Goal: Task Accomplishment & Management: Manage account settings

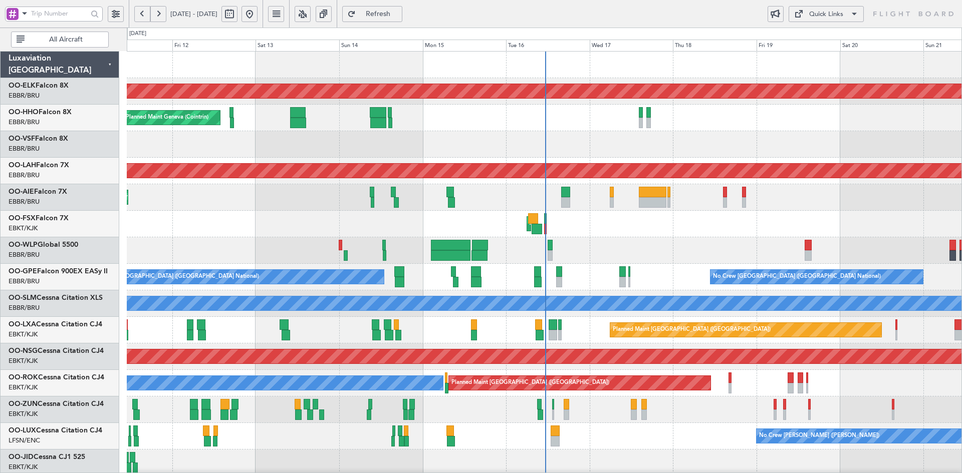
click at [543, 133] on div at bounding box center [544, 144] width 835 height 27
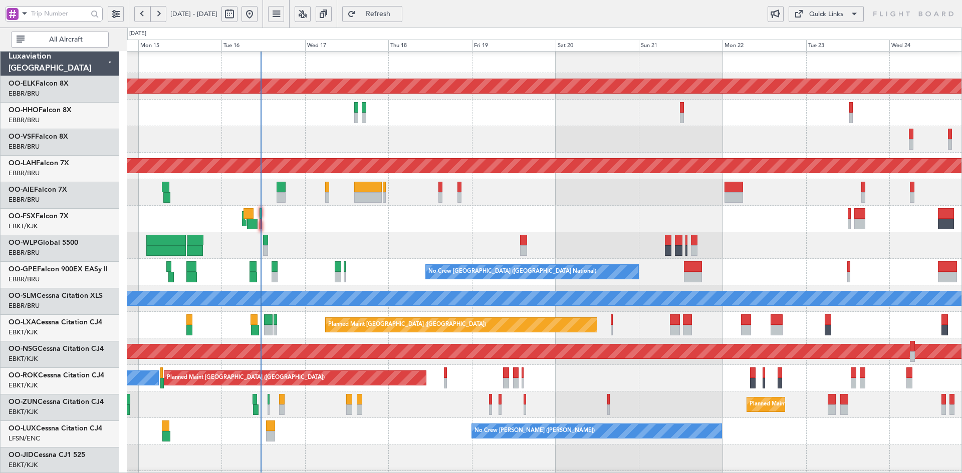
scroll to position [5, 0]
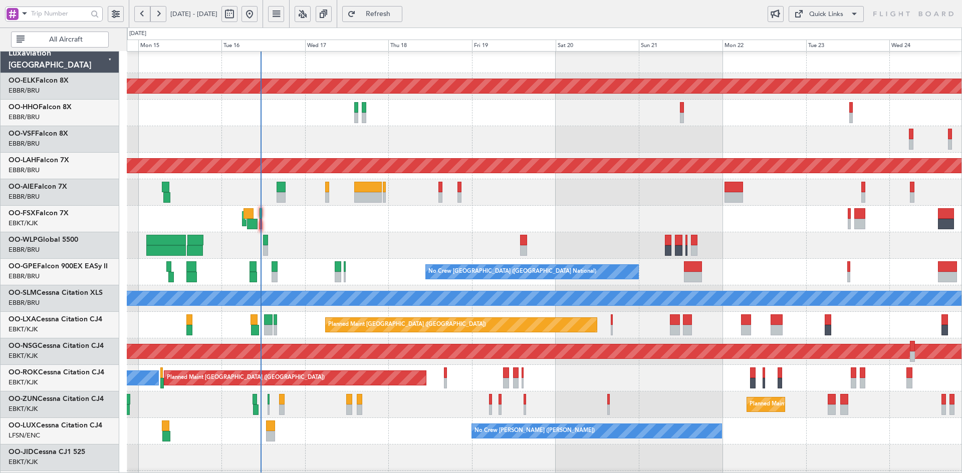
click at [488, 122] on div "Planned Maint Geneva (Cointrin)" at bounding box center [544, 113] width 835 height 27
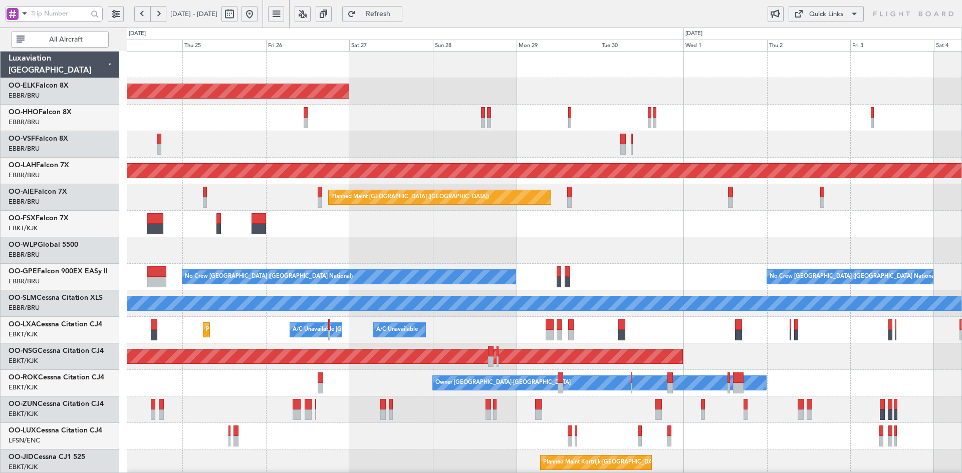
click at [437, 262] on div "Planned Maint Kortrijk-Wevelgem Planned Maint Alton-st Louis (St Louis Regl) Pl…" at bounding box center [544, 317] width 835 height 531
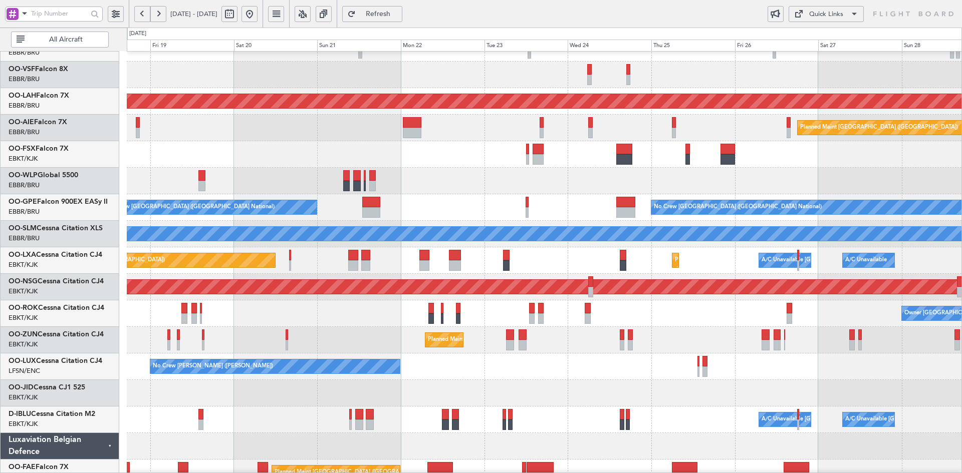
click at [957, 194] on div at bounding box center [544, 181] width 835 height 27
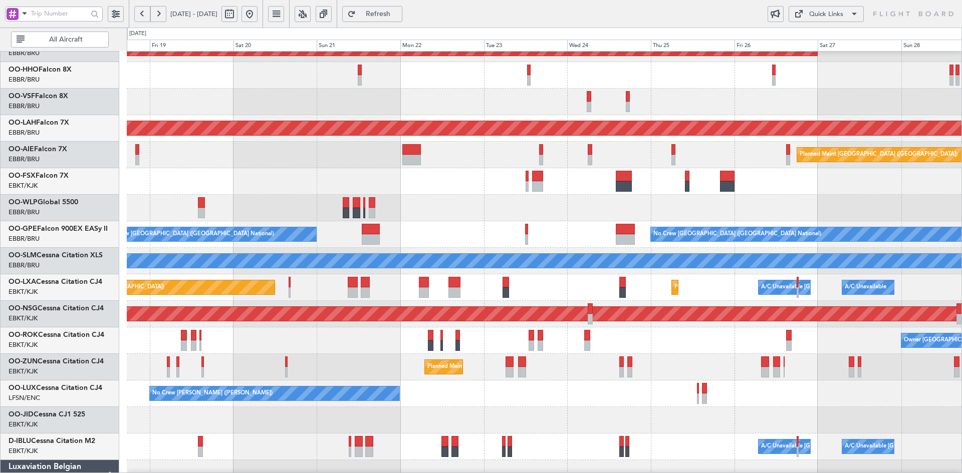
click at [460, 210] on div at bounding box center [544, 208] width 835 height 27
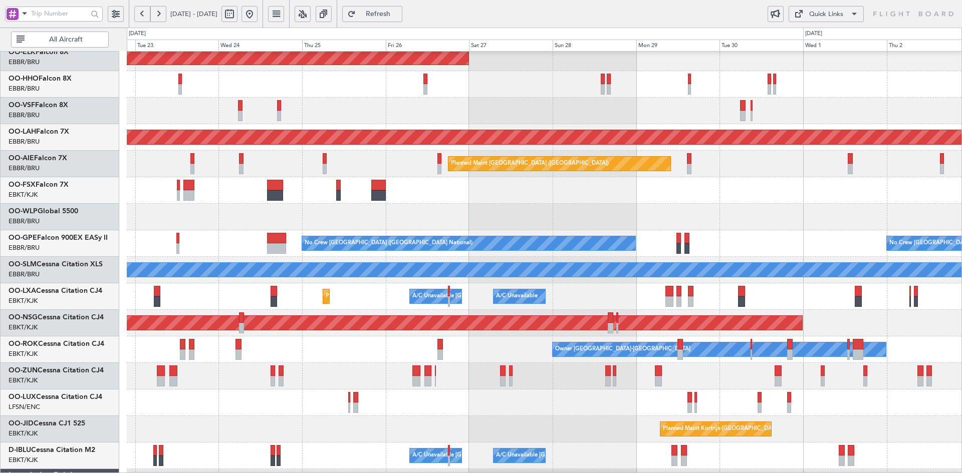
click at [694, 230] on div at bounding box center [544, 217] width 835 height 27
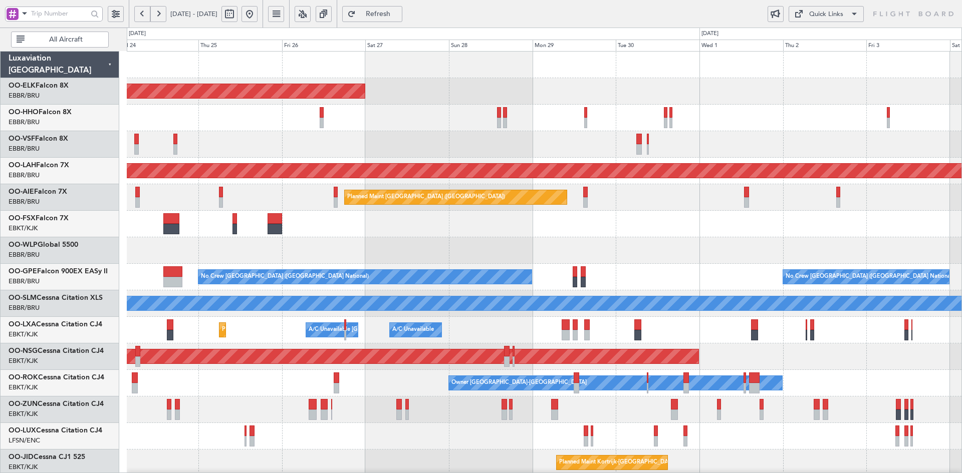
click at [718, 360] on div "Planned Maint [GEOGRAPHIC_DATA] ([GEOGRAPHIC_DATA])" at bounding box center [544, 357] width 835 height 27
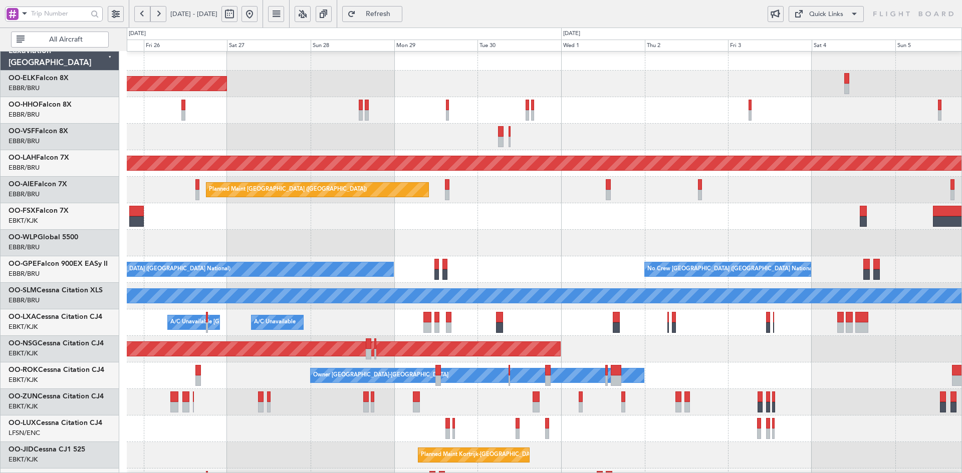
scroll to position [109, 0]
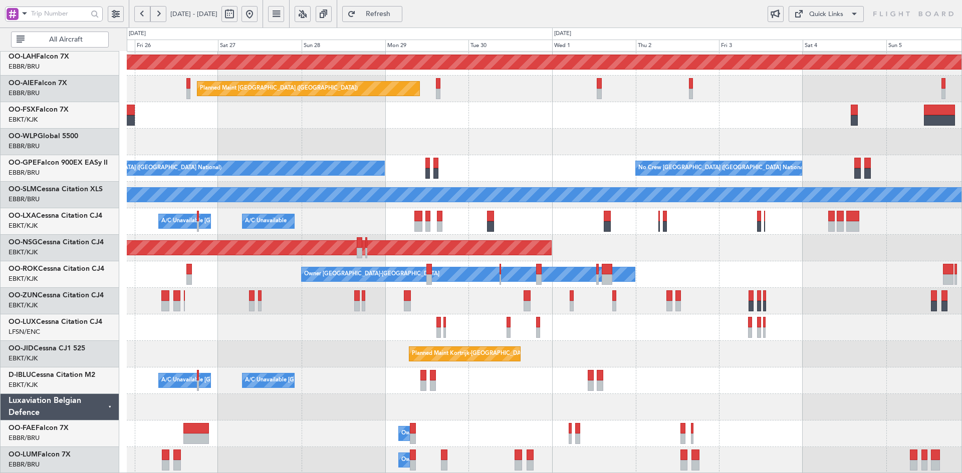
click at [613, 289] on div at bounding box center [544, 301] width 835 height 27
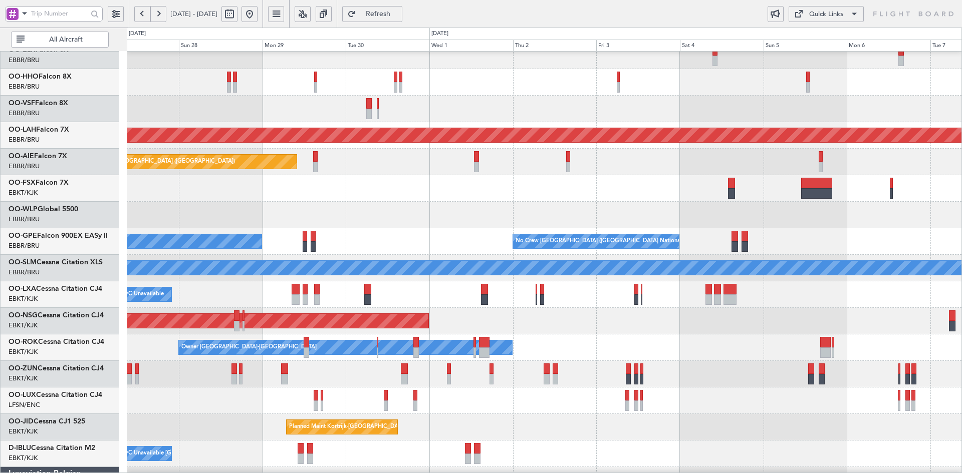
click at [727, 326] on div "Planned Maint [GEOGRAPHIC_DATA] ([GEOGRAPHIC_DATA])" at bounding box center [544, 321] width 835 height 27
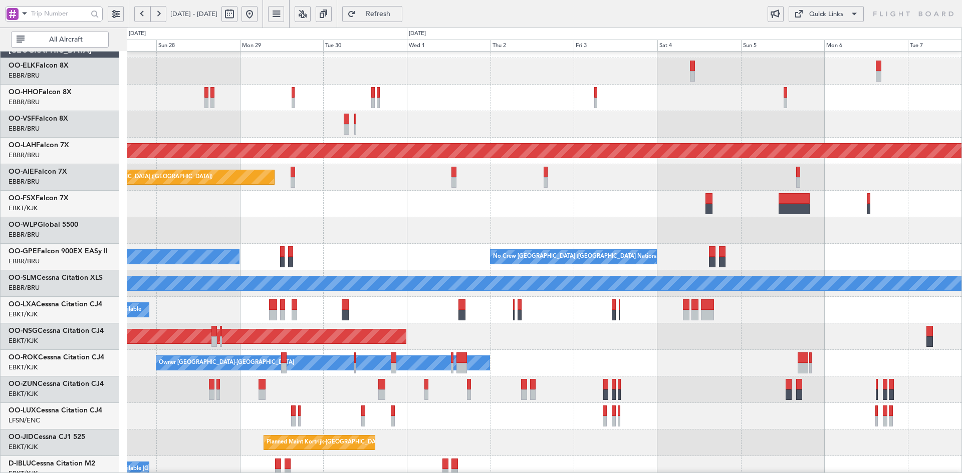
scroll to position [0, 0]
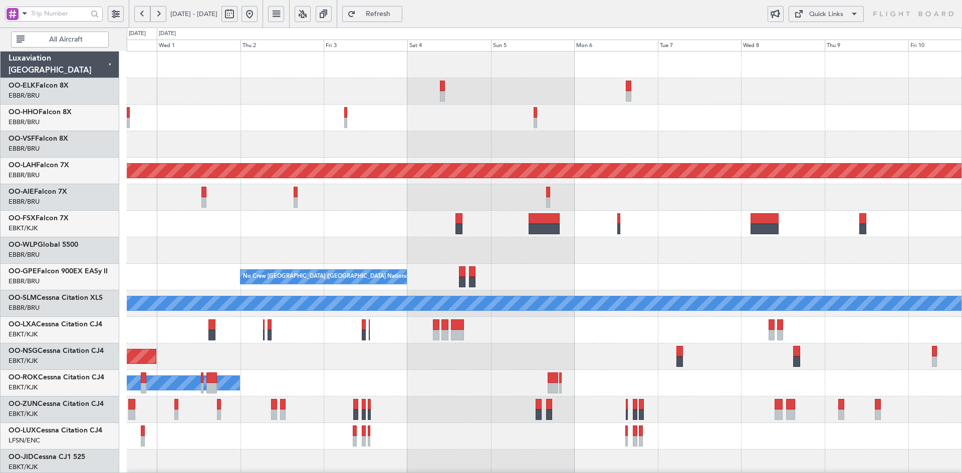
click at [667, 255] on div at bounding box center [544, 250] width 835 height 27
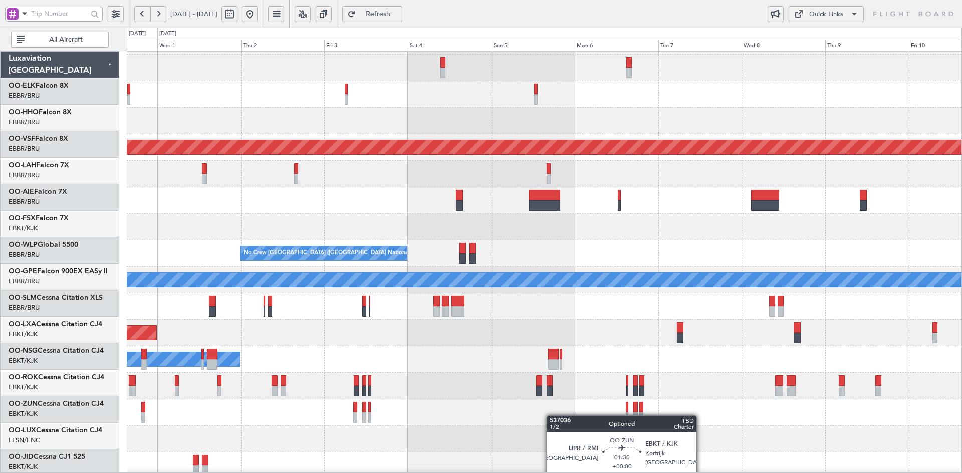
scroll to position [29, 0]
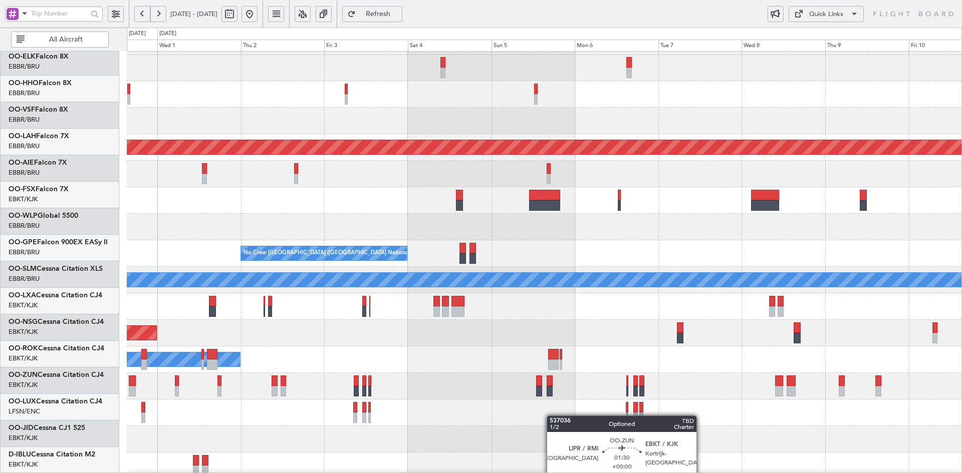
click at [552, 400] on div at bounding box center [544, 413] width 835 height 27
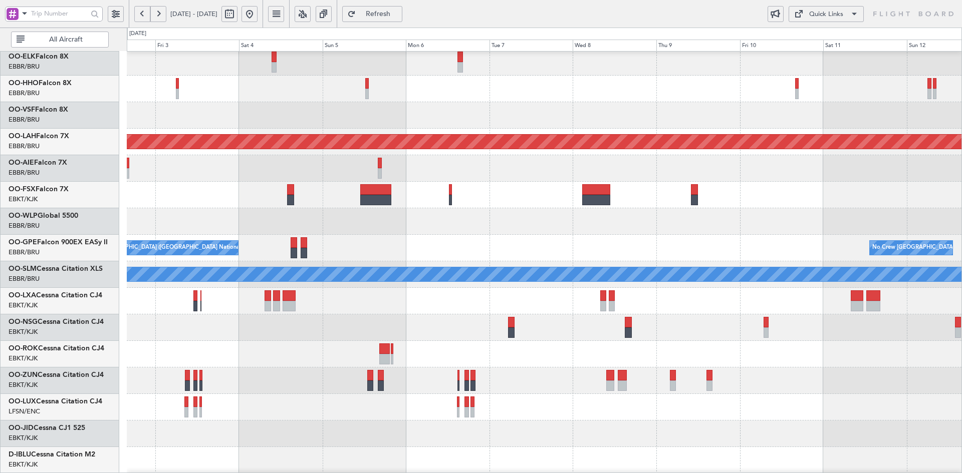
click at [701, 304] on div at bounding box center [544, 301] width 835 height 27
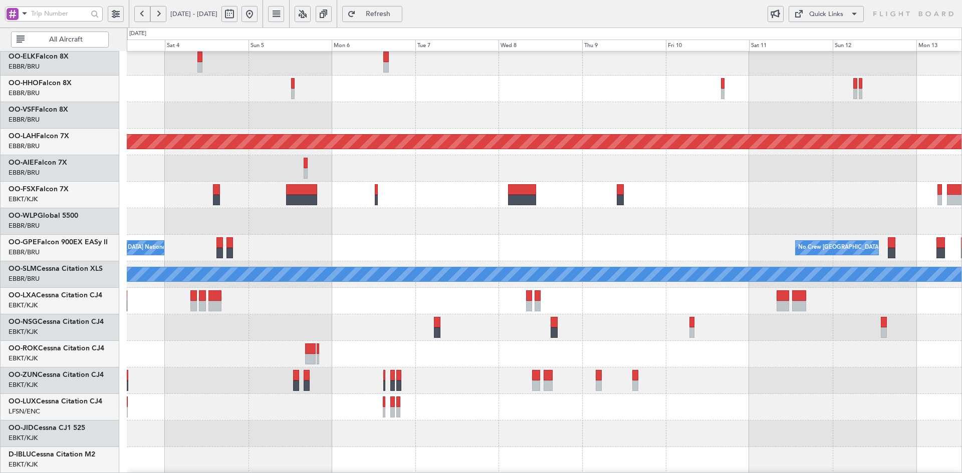
scroll to position [26, 0]
click at [679, 226] on div at bounding box center [544, 221] width 835 height 27
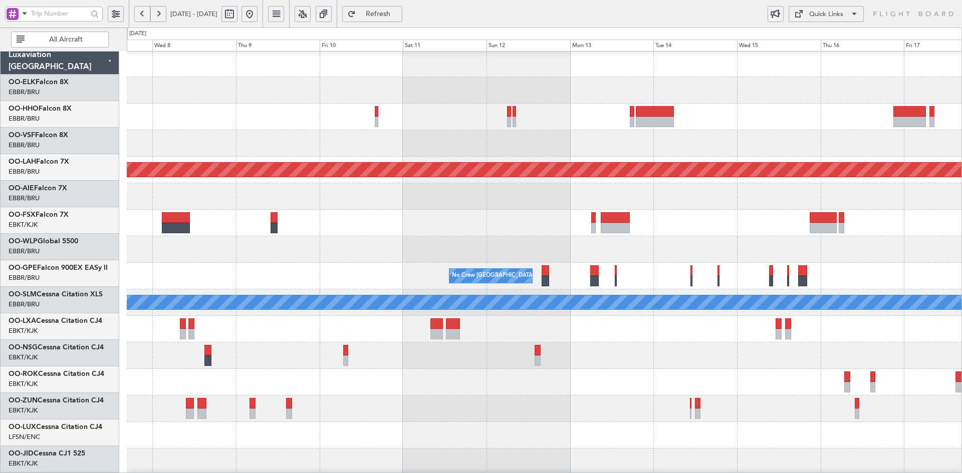
scroll to position [0, 0]
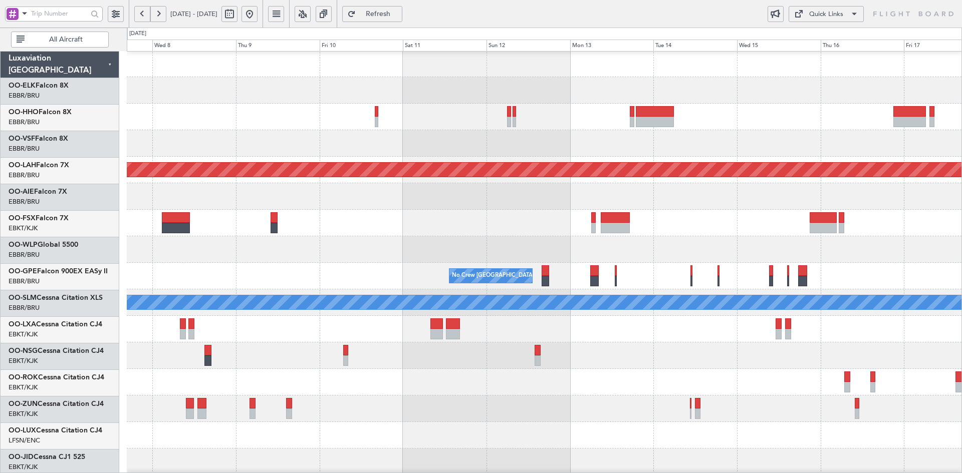
click at [646, 256] on div at bounding box center [544, 249] width 835 height 27
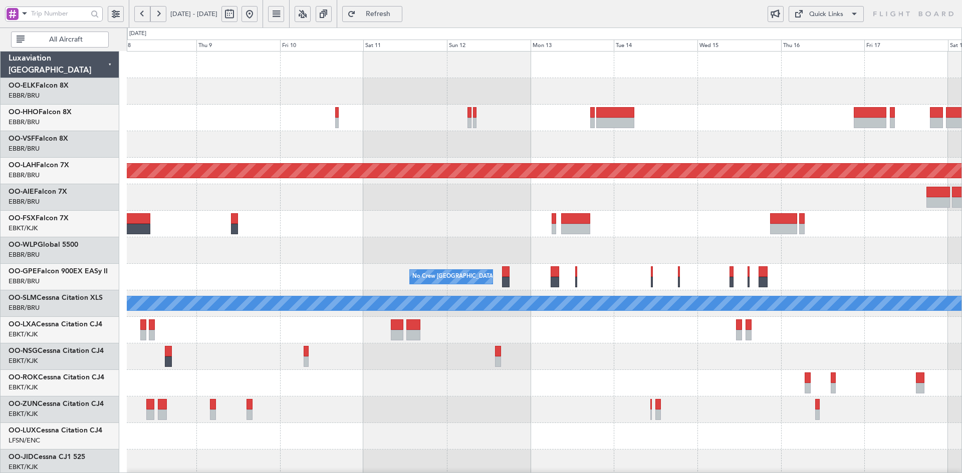
click at [588, 112] on div at bounding box center [544, 118] width 835 height 27
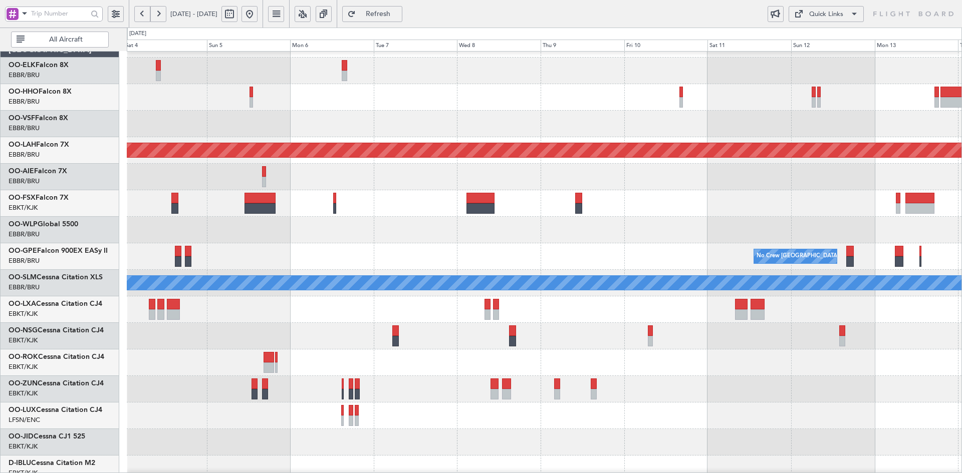
scroll to position [29, 0]
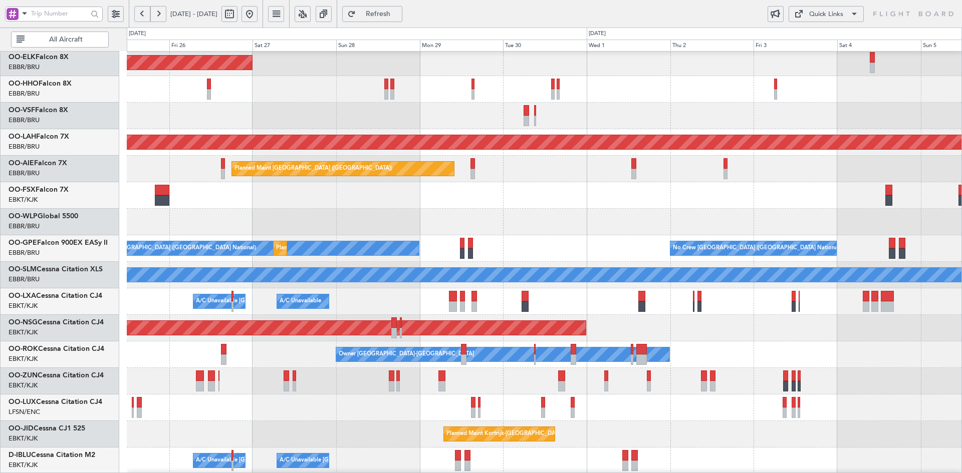
click at [961, 208] on html "04 Oct 2025 - 14 Oct 2025 Refresh Quick Links All Aircraft Planned Maint Kortri…" at bounding box center [481, 236] width 962 height 473
click at [357, 209] on div at bounding box center [544, 195] width 835 height 27
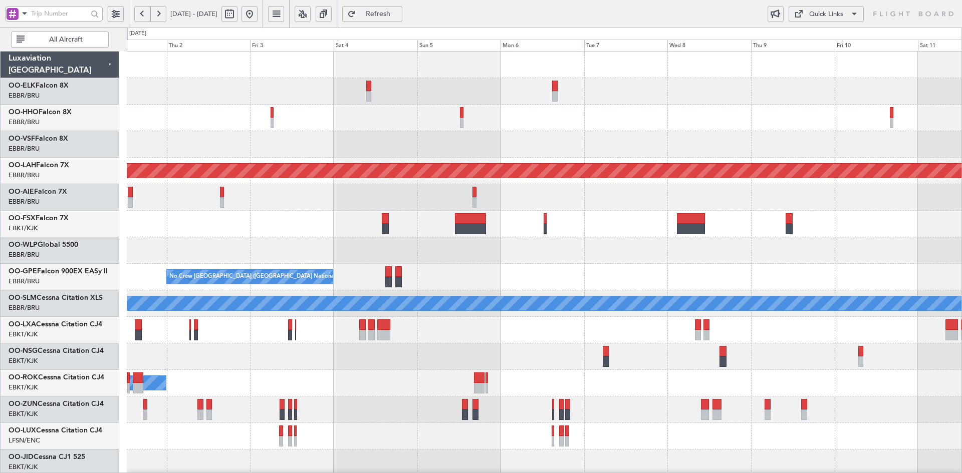
click at [579, 263] on div at bounding box center [544, 250] width 835 height 27
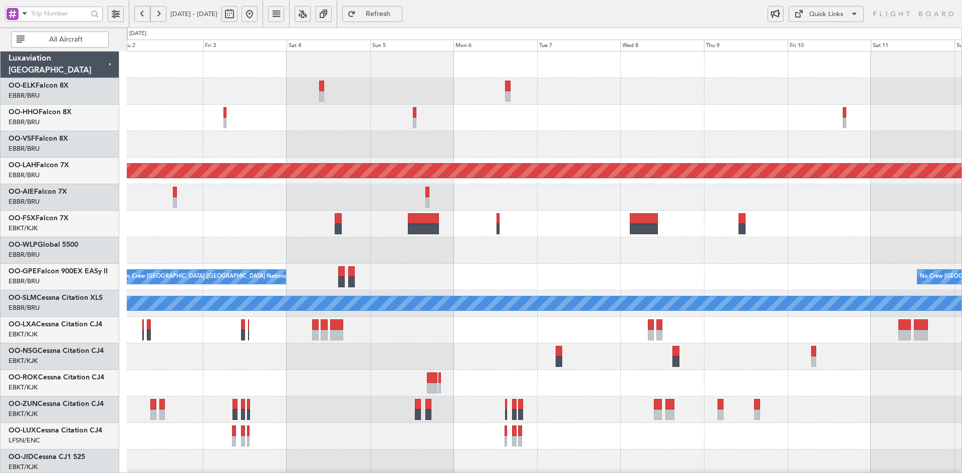
click at [798, 245] on div at bounding box center [544, 250] width 835 height 27
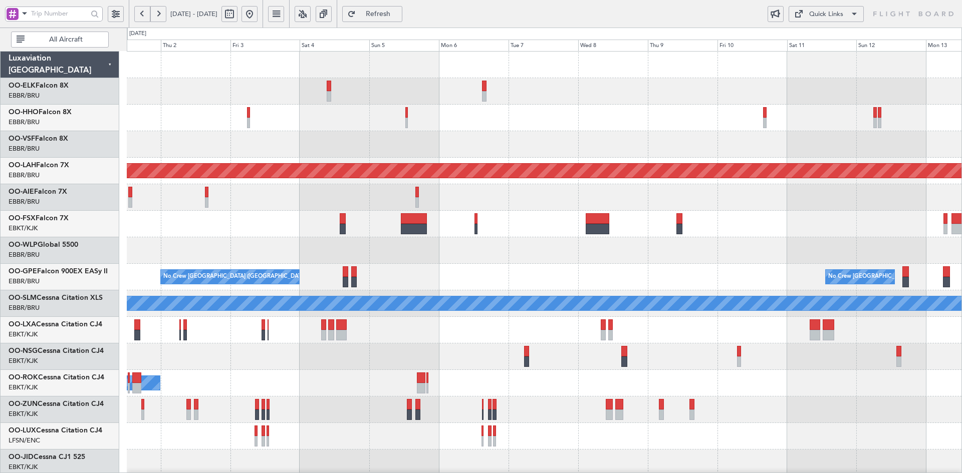
click at [753, 266] on div "Planned Maint Alton-st Louis (St Louis Regl) Planned Maint London (Farnborough)…" at bounding box center [544, 317] width 835 height 531
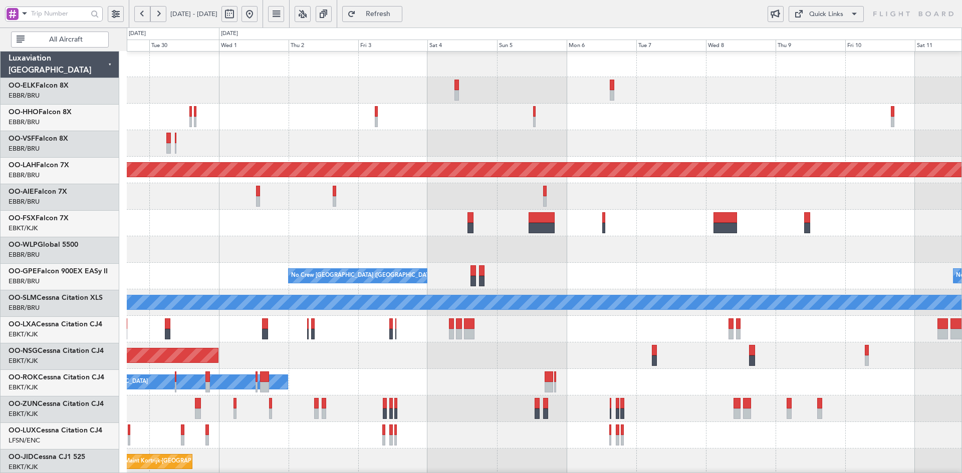
click at [546, 277] on div "No Crew Brussels (Brussels National) No Crew Brussels (Brussels National) Plann…" at bounding box center [544, 276] width 835 height 27
click at [258, 13] on button at bounding box center [249, 14] width 16 height 16
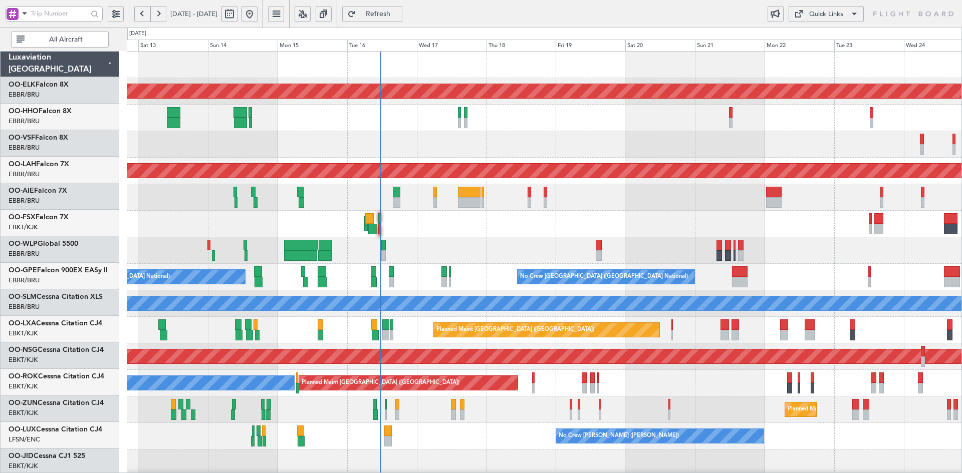
scroll to position [0, 0]
click at [712, 224] on div "AOG Maint Kortrijk-Wevelgem Planned Maint Kortrijk-Wevelgem" at bounding box center [544, 224] width 835 height 27
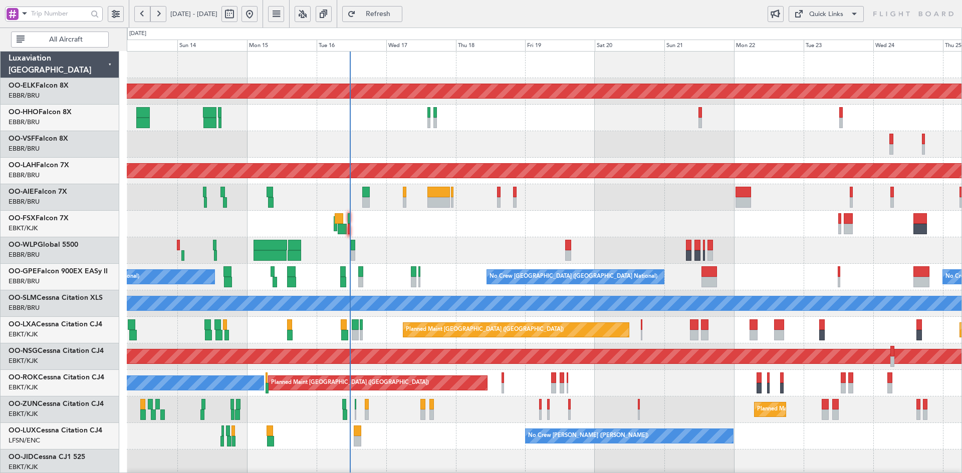
click at [465, 241] on div "Planned Maint Kortrijk-Wevelgem Planned Maint Geneva (Cointrin) AOG Maint New Y…" at bounding box center [544, 317] width 835 height 531
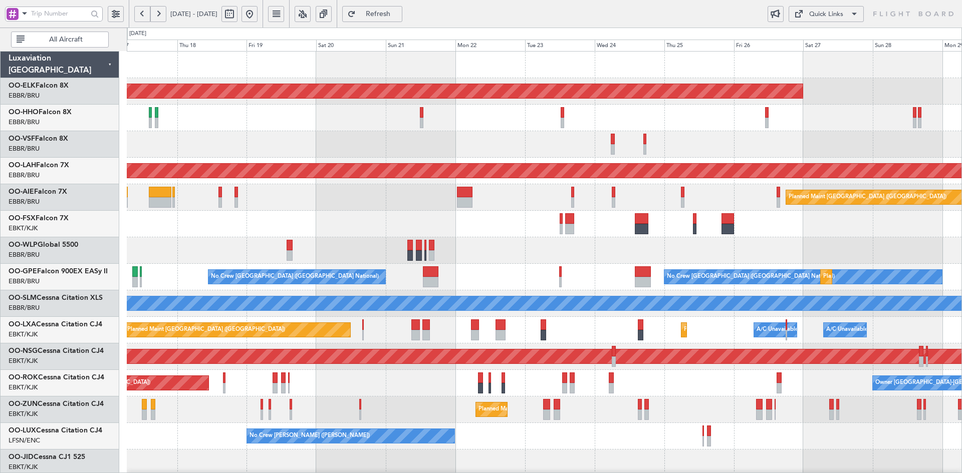
click at [664, 267] on div "Planned Maint Kortrijk-Wevelgem Planned Maint Alton-st Louis (St Louis Regl) Pl…" at bounding box center [544, 317] width 835 height 531
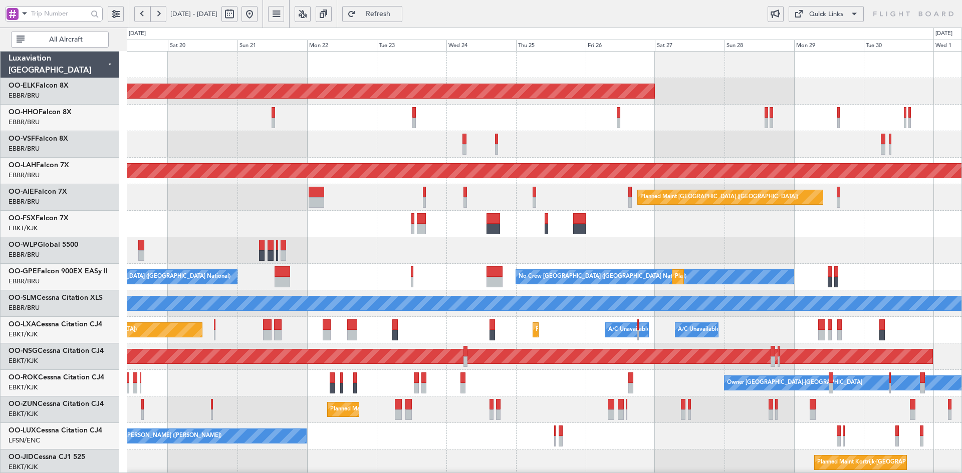
click at [613, 231] on div "Planned Maint Kortrijk-Wevelgem Planned Maint Alton-st Louis (St Louis Regl) Pl…" at bounding box center [544, 317] width 835 height 531
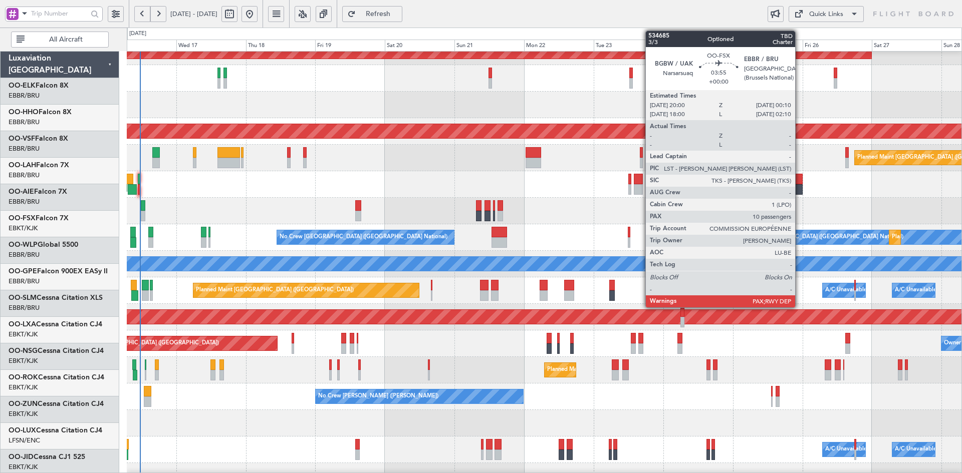
scroll to position [40, 0]
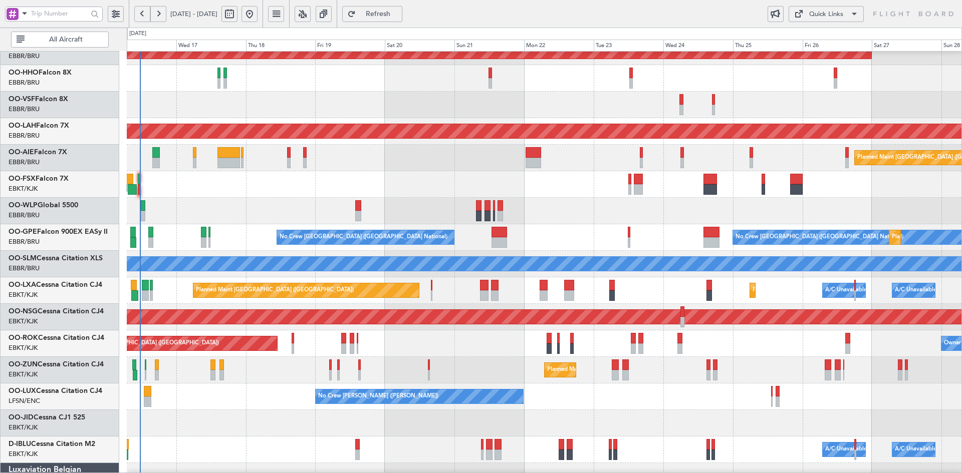
click at [601, 251] on div "No Crew Brussels (Brussels National) No Crew Brussels (Brussels National) Plann…" at bounding box center [544, 237] width 835 height 27
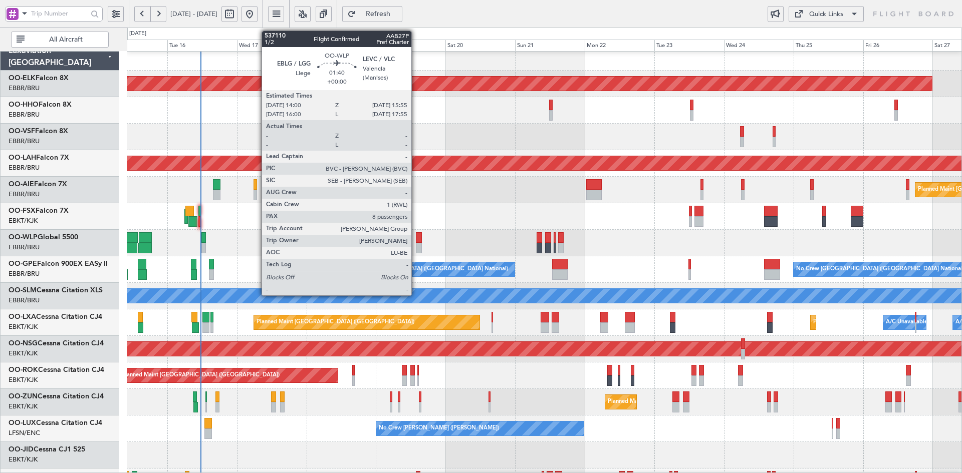
click at [416, 244] on div at bounding box center [419, 248] width 6 height 11
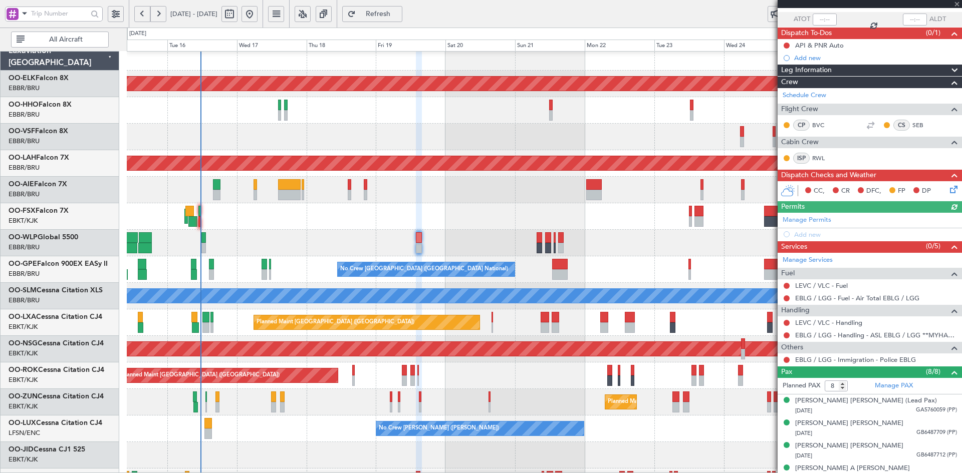
scroll to position [139, 0]
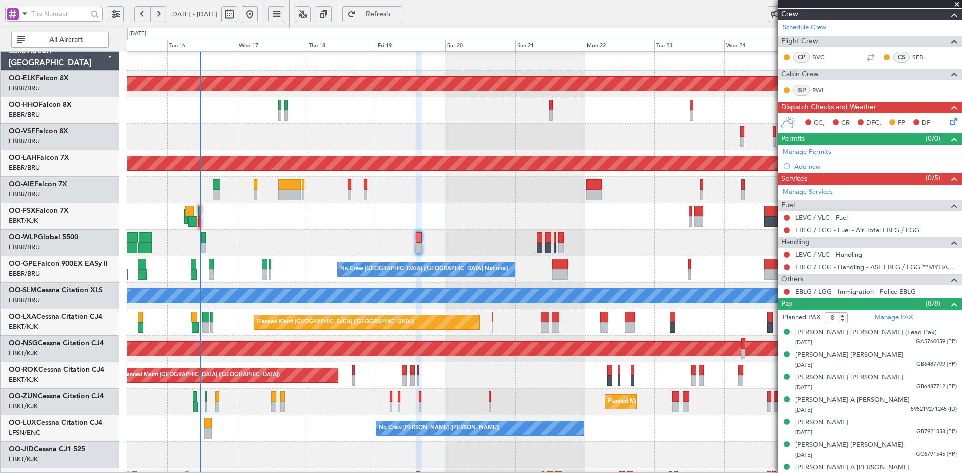
click at [954, 3] on span at bounding box center [957, 4] width 10 height 9
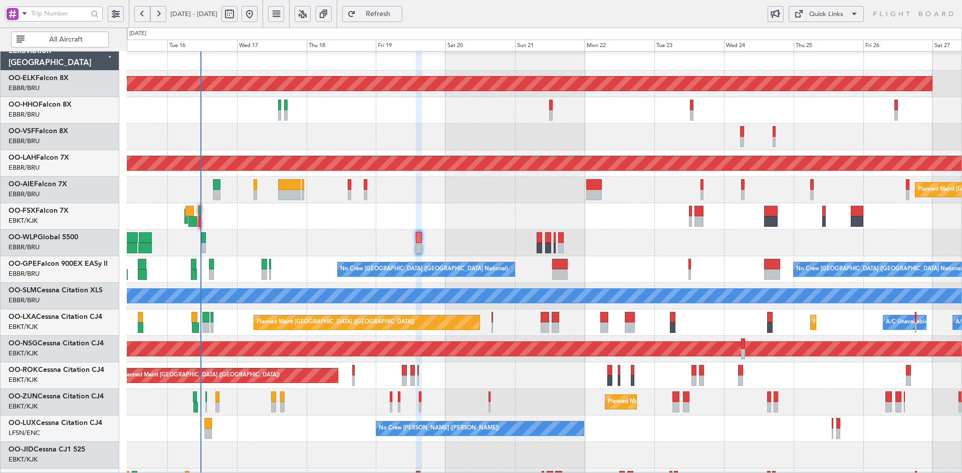
type input "0"
click at [474, 218] on div "AOG Maint Kortrijk-[GEOGRAPHIC_DATA]" at bounding box center [544, 216] width 835 height 27
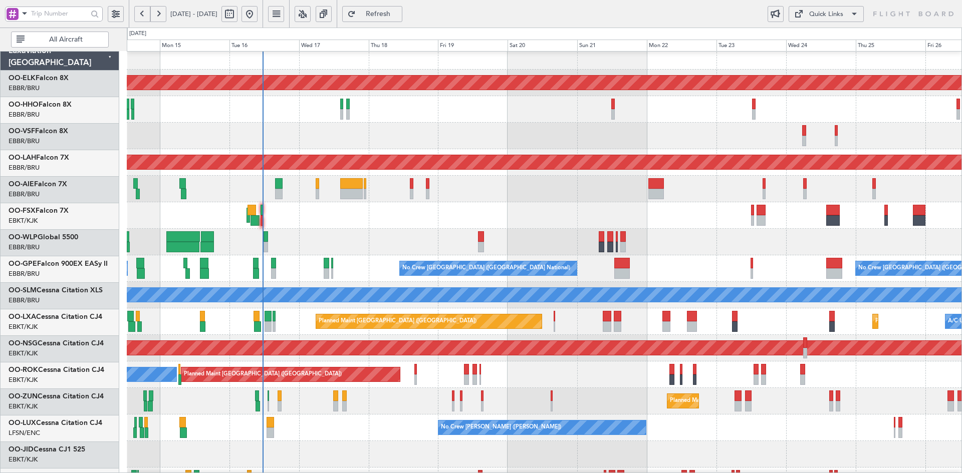
scroll to position [9, 0]
click at [761, 256] on div "No Crew Brussels (Brussels National) No Crew Brussels (Brussels National) No Cr…" at bounding box center [544, 269] width 835 height 27
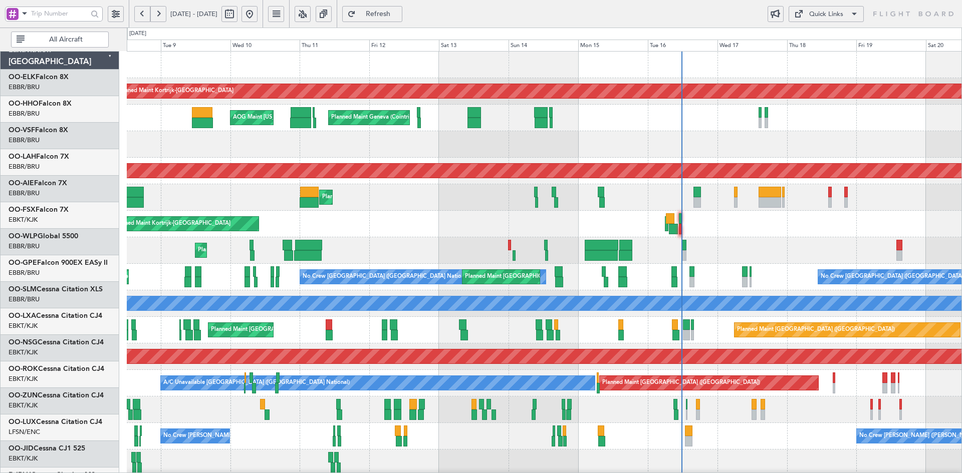
scroll to position [0, 0]
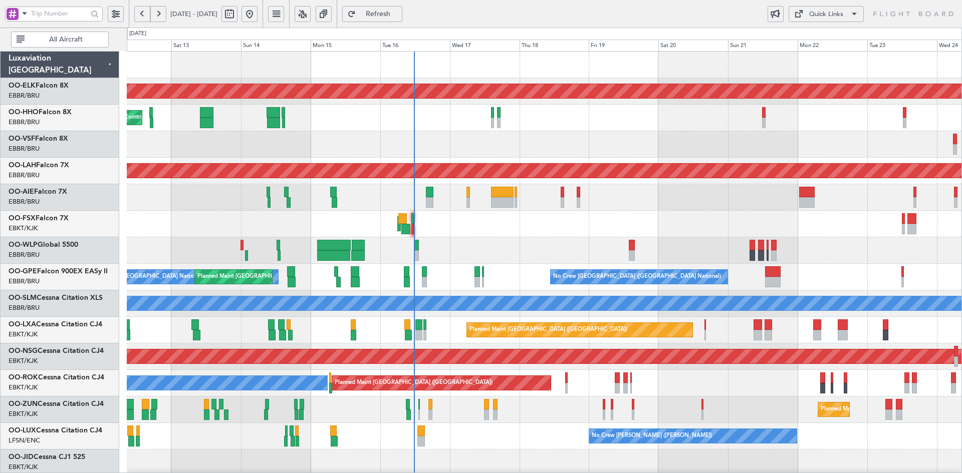
click at [554, 243] on div "Planned Maint Kortrijk-Wevelgem Planned Maint Geneva (Cointrin) AOG Maint New Y…" at bounding box center [544, 317] width 835 height 531
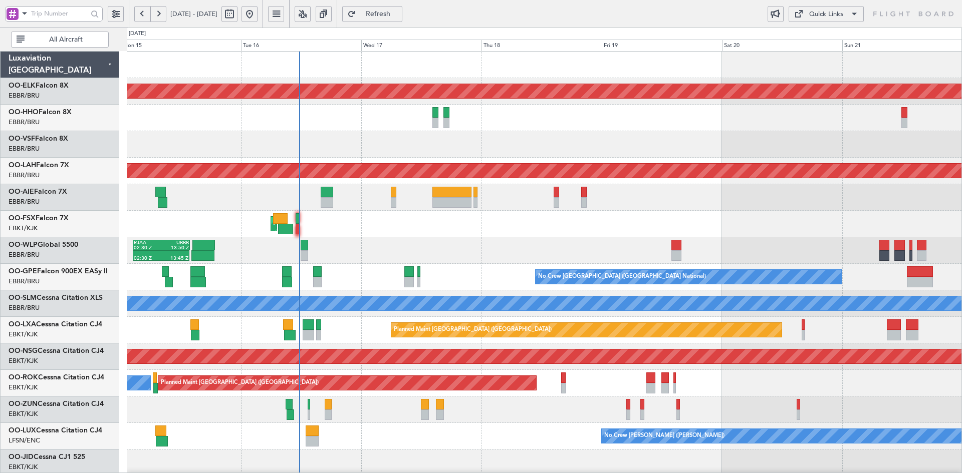
click at [716, 232] on div "AOG Maint Kortrijk-[GEOGRAPHIC_DATA]" at bounding box center [544, 224] width 835 height 27
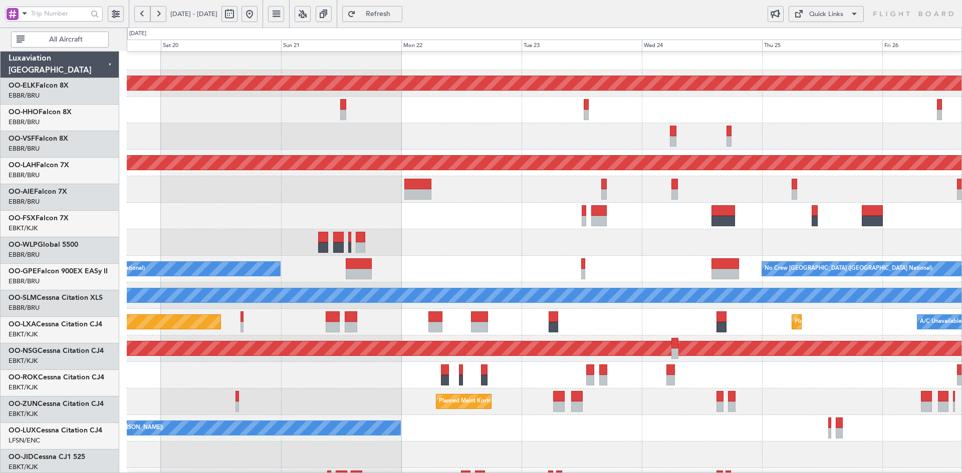
click at [53, 118] on div "Planned Maint Kortrijk-Wevelgem Planned Maint Alton-st Louis (St Louis Regl) Pl…" at bounding box center [481, 251] width 962 height 446
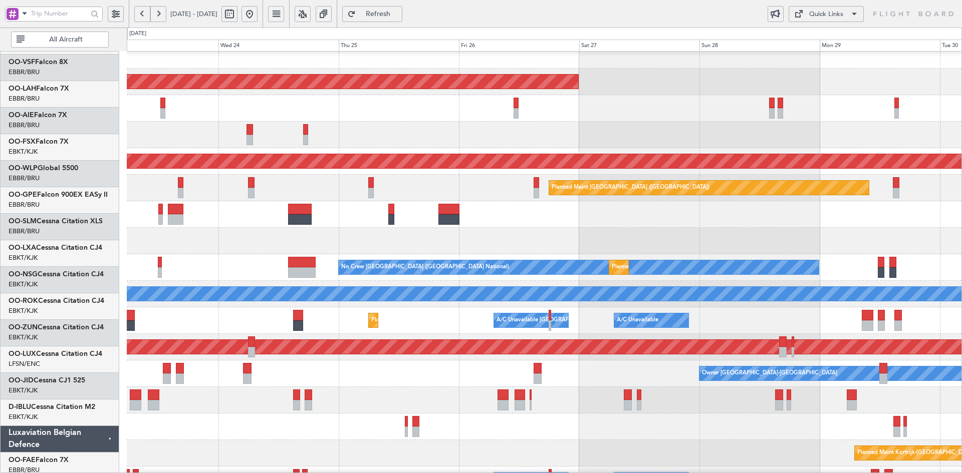
scroll to position [10, 0]
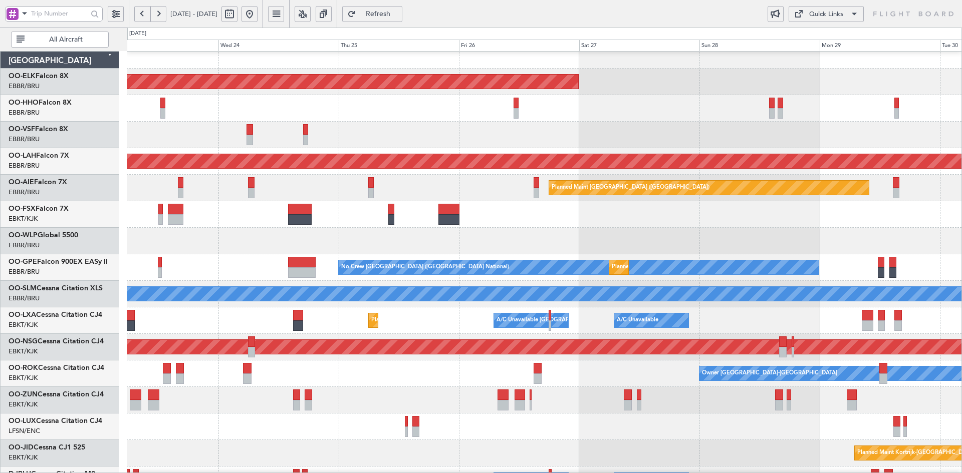
click at [539, 224] on div at bounding box center [544, 214] width 835 height 27
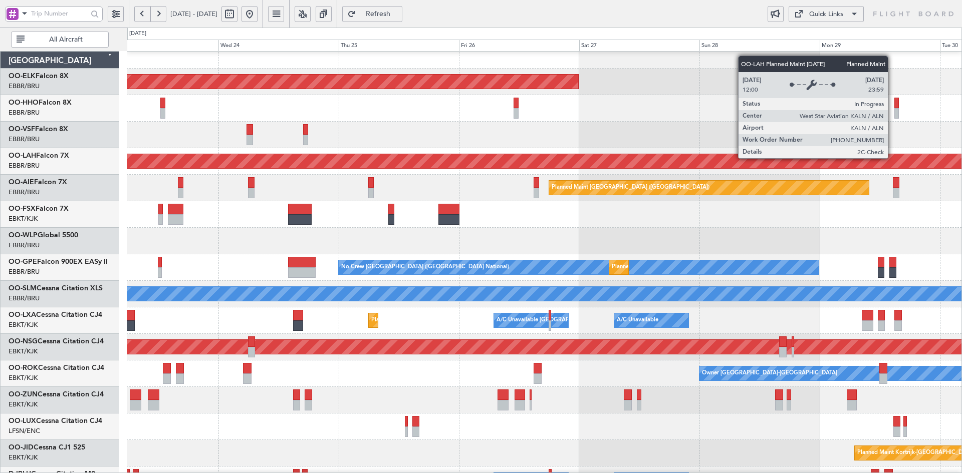
scroll to position [0, 0]
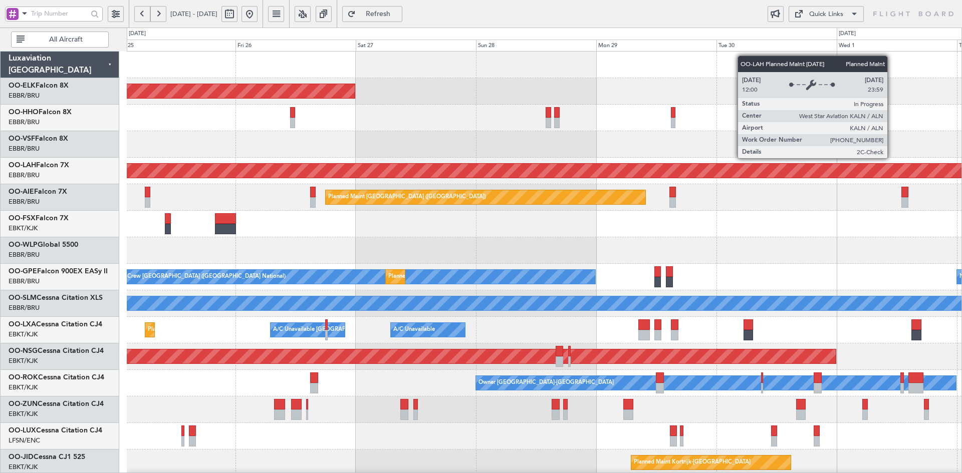
click at [445, 170] on div "Planned Maint [PERSON_NAME]-[GEOGRAPHIC_DATA][PERSON_NAME] ([GEOGRAPHIC_DATA][P…" at bounding box center [545, 171] width 2504 height 14
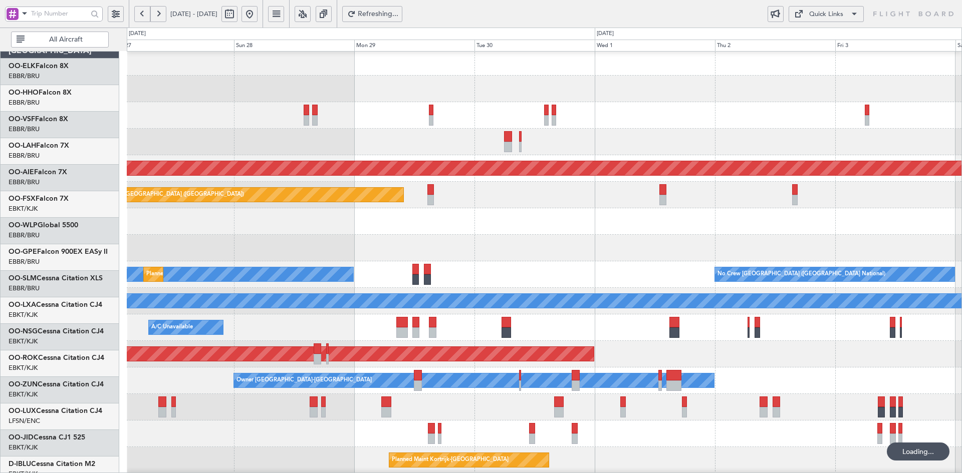
click at [478, 235] on div at bounding box center [544, 248] width 835 height 27
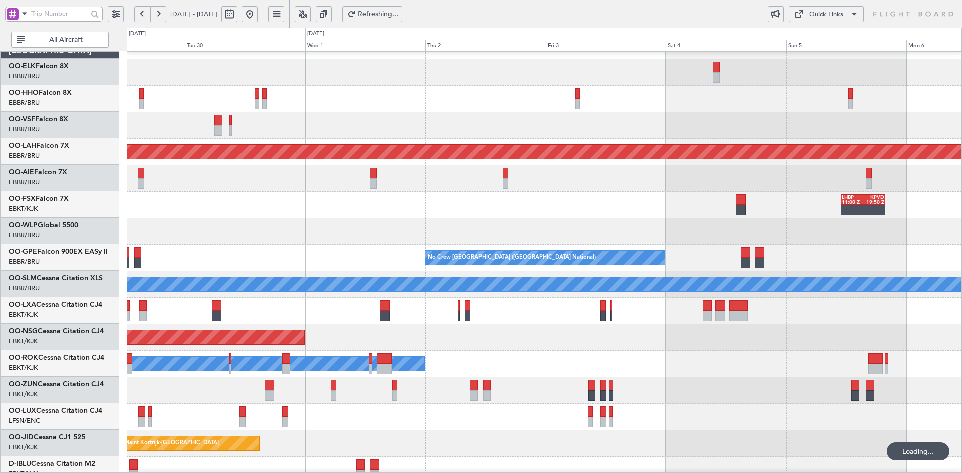
scroll to position [19, 0]
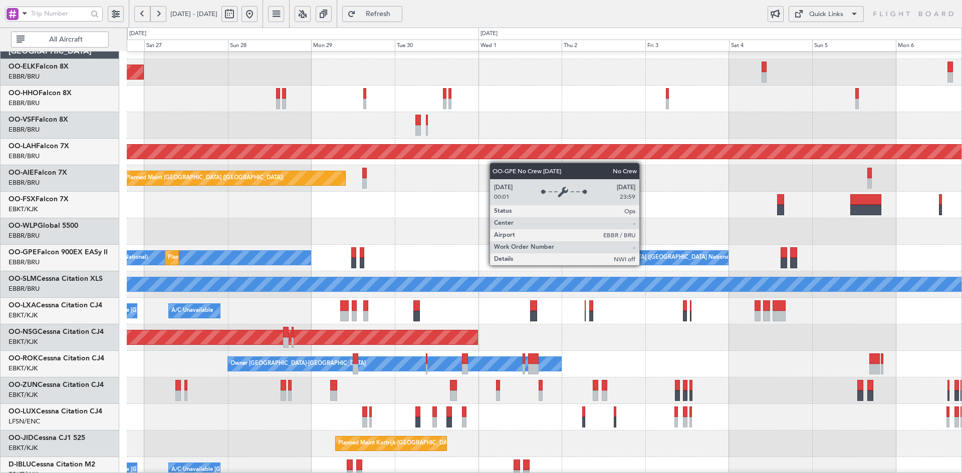
click at [728, 251] on div "No Crew [GEOGRAPHIC_DATA] ([GEOGRAPHIC_DATA] National)" at bounding box center [644, 258] width 167 height 15
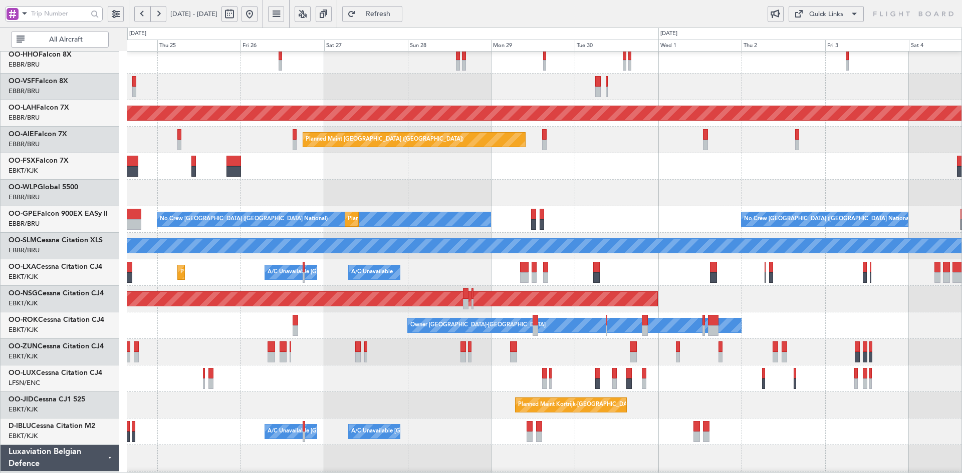
click at [805, 173] on div "Planned Maint Alton-st Louis (St Louis Regl) Planned Maint London (Farnborough)…" at bounding box center [544, 259] width 835 height 531
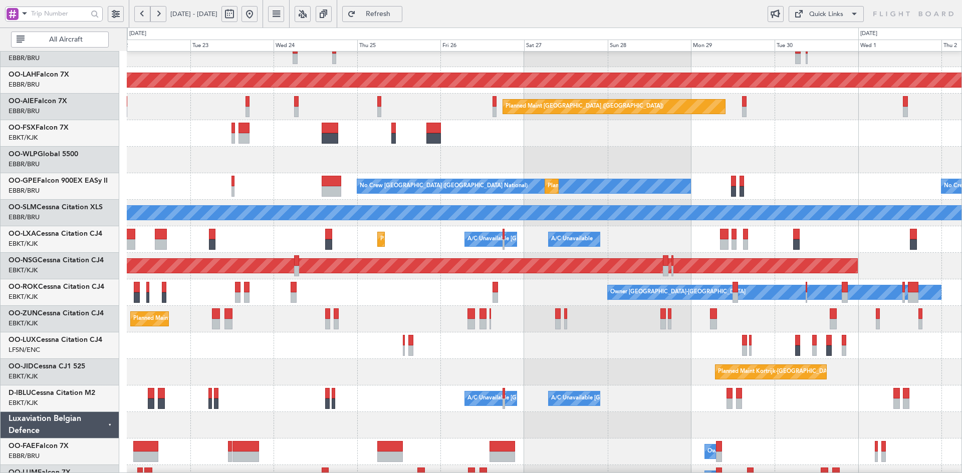
click at [690, 191] on div "No Crew [GEOGRAPHIC_DATA] ([GEOGRAPHIC_DATA] National)" at bounding box center [523, 186] width 333 height 14
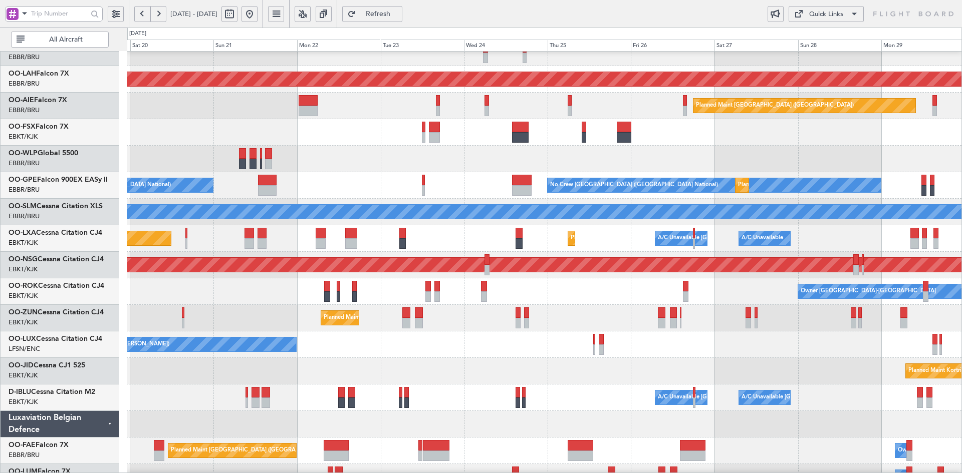
click at [258, 18] on button at bounding box center [249, 14] width 16 height 16
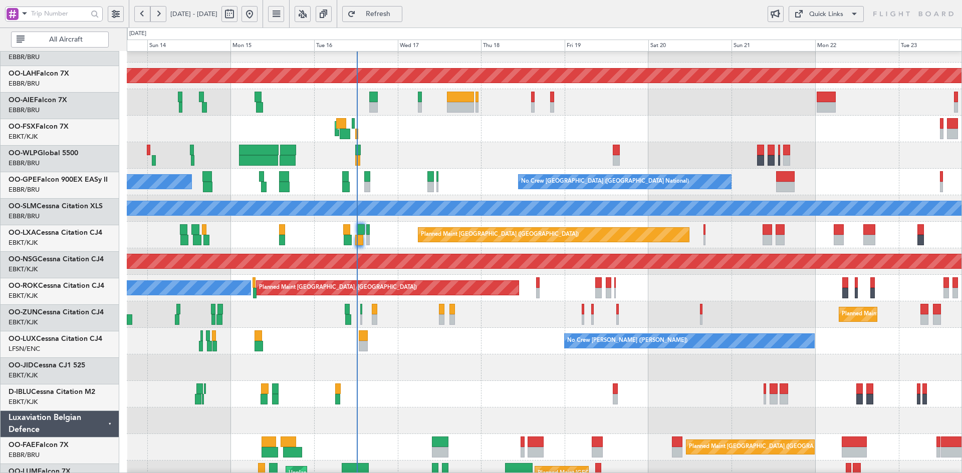
click at [579, 368] on div at bounding box center [544, 368] width 835 height 27
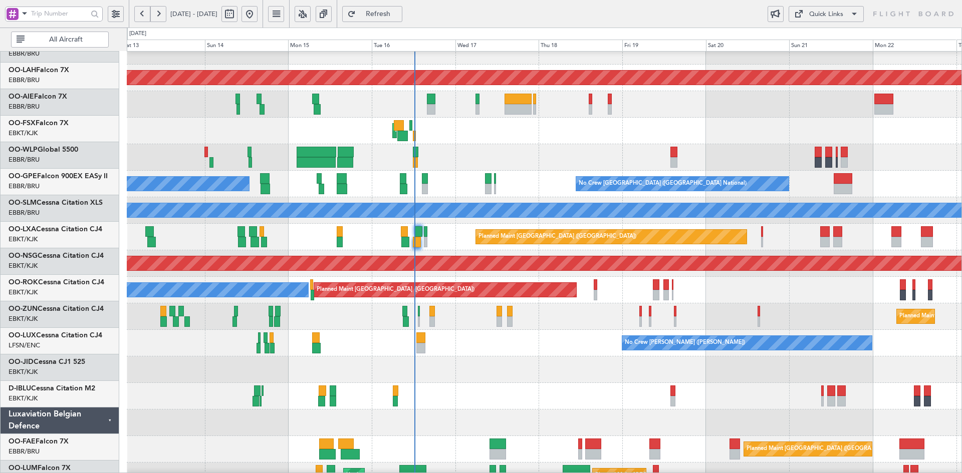
click at [582, 349] on div "No Crew [PERSON_NAME] ([PERSON_NAME])" at bounding box center [544, 343] width 835 height 27
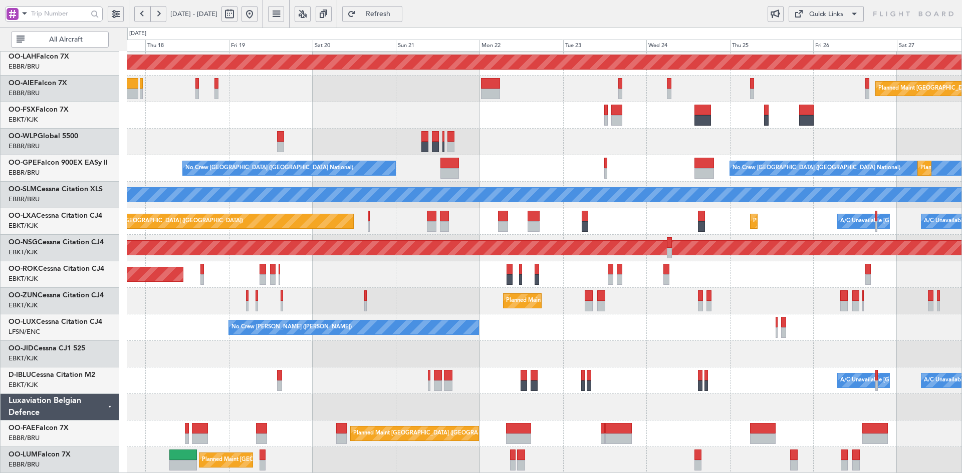
click at [388, 274] on div "Planned Maint Paris (Le Bourget) Owner Kortrijk-Wevelgem" at bounding box center [544, 275] width 835 height 27
click at [591, 155] on div at bounding box center [544, 142] width 835 height 27
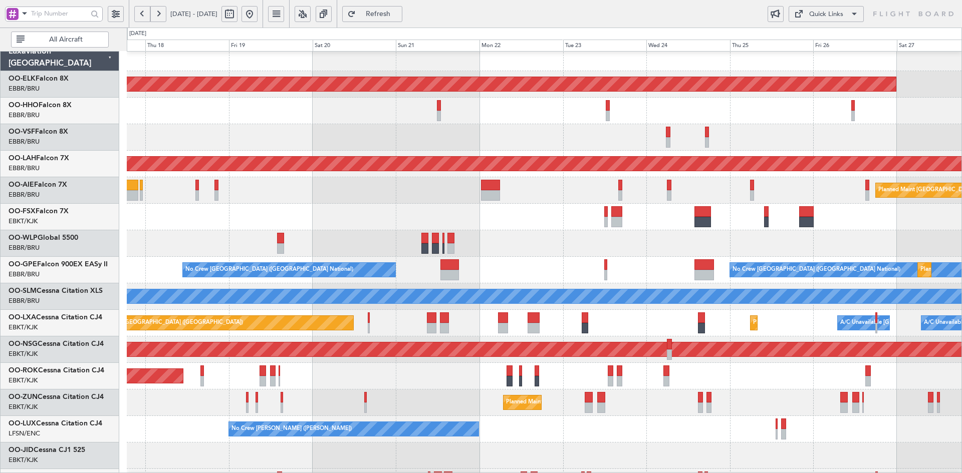
click at [567, 230] on div at bounding box center [544, 243] width 835 height 27
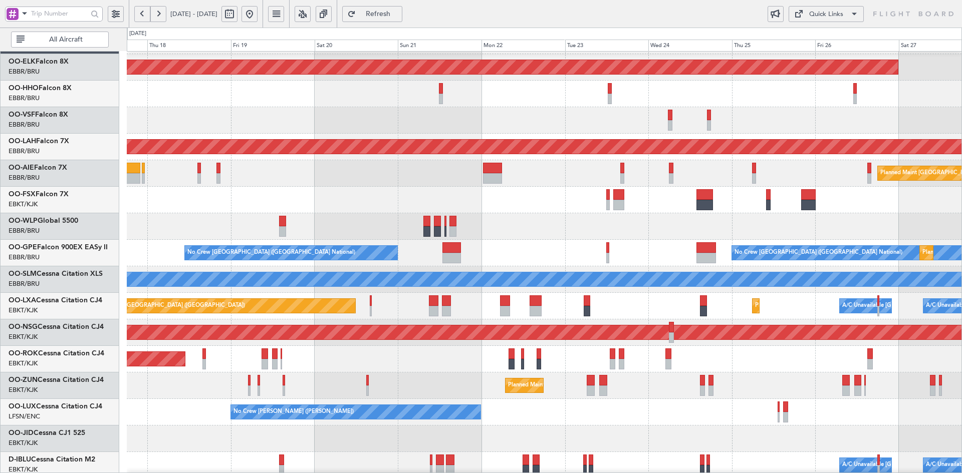
click at [585, 217] on div at bounding box center [544, 226] width 835 height 27
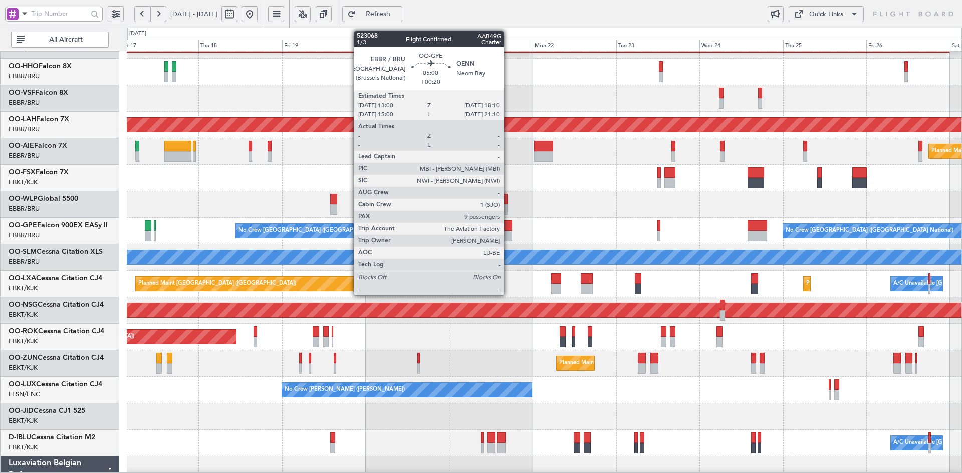
click at [677, 191] on div at bounding box center [544, 204] width 835 height 27
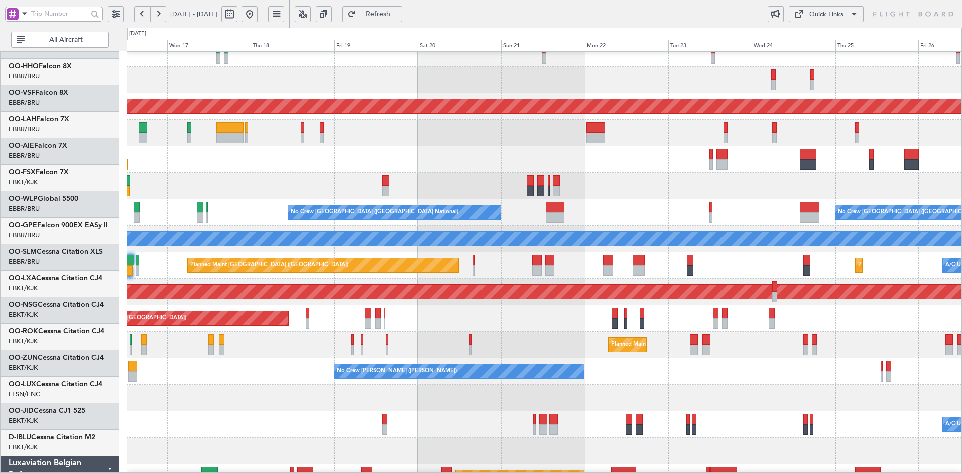
scroll to position [65, 0]
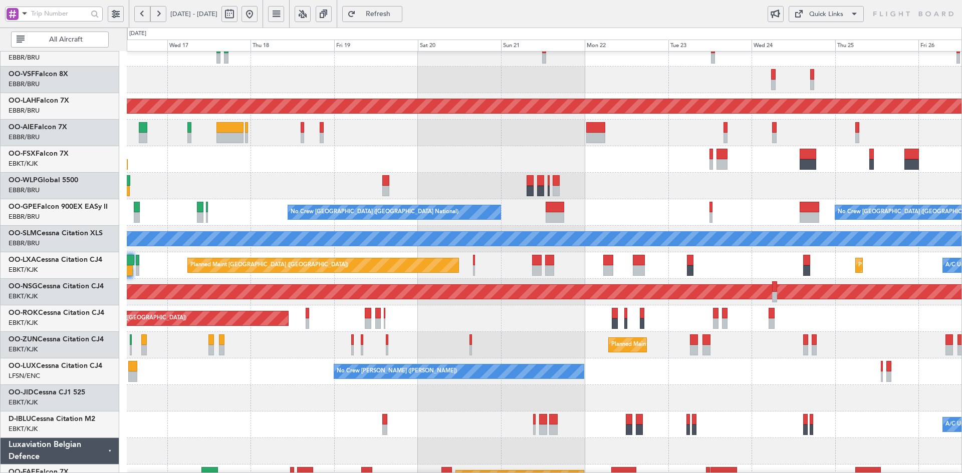
click at [659, 367] on div "No Crew [PERSON_NAME] ([PERSON_NAME])" at bounding box center [544, 372] width 835 height 27
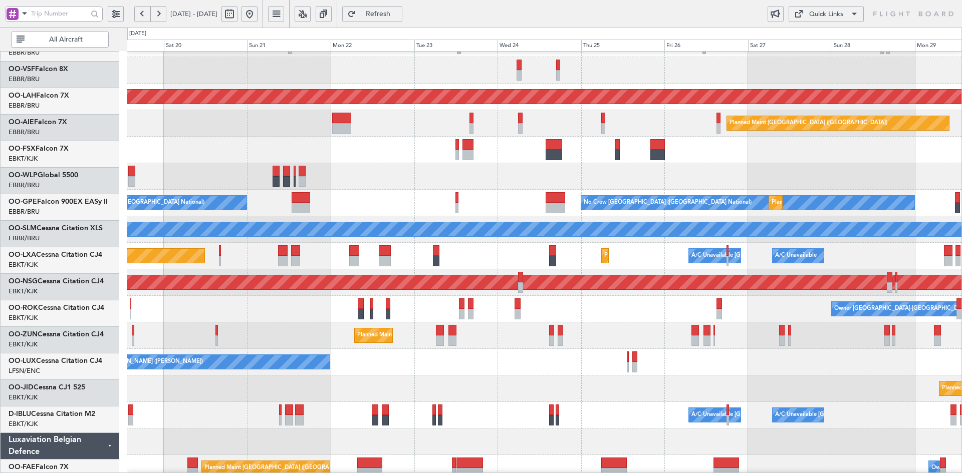
scroll to position [74, 0]
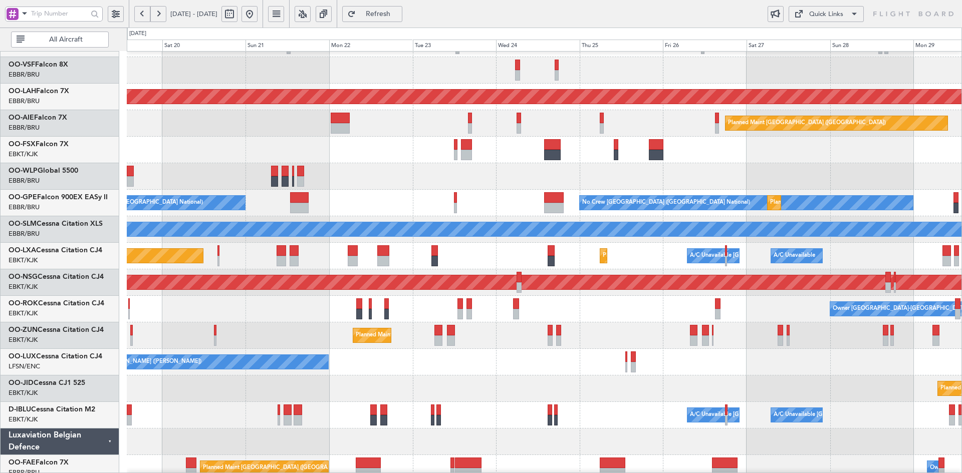
click at [731, 375] on div "No Crew [PERSON_NAME] ([PERSON_NAME])" at bounding box center [544, 362] width 835 height 27
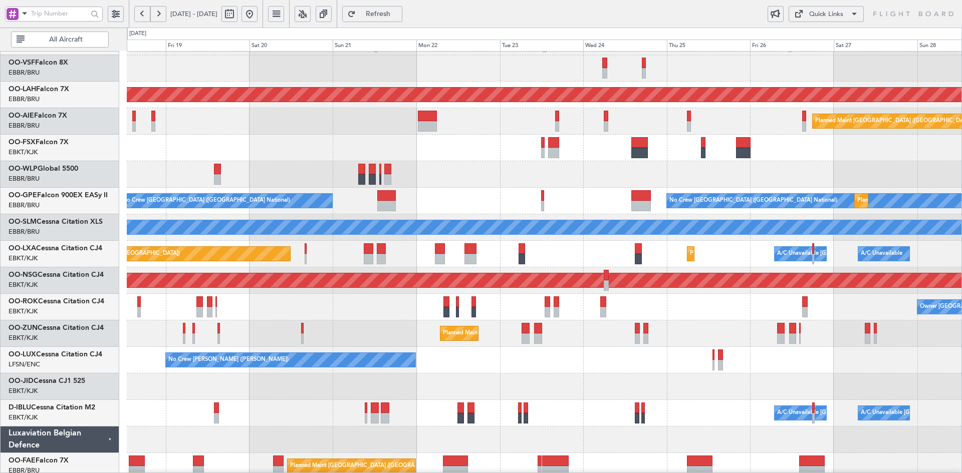
click at [751, 384] on div "Planned Maint Kortrijk-[GEOGRAPHIC_DATA]" at bounding box center [544, 387] width 835 height 27
click at [682, 314] on div "Owner Kortrijk-Wevelgem Planned Maint Paris (Le Bourget)" at bounding box center [544, 307] width 835 height 27
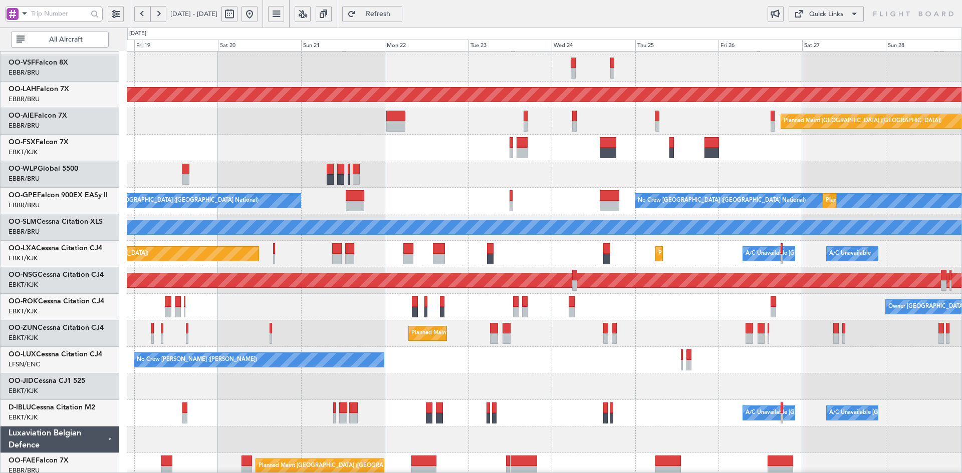
click at [727, 375] on div "Planned Maint Kortrijk-[GEOGRAPHIC_DATA]" at bounding box center [544, 387] width 835 height 27
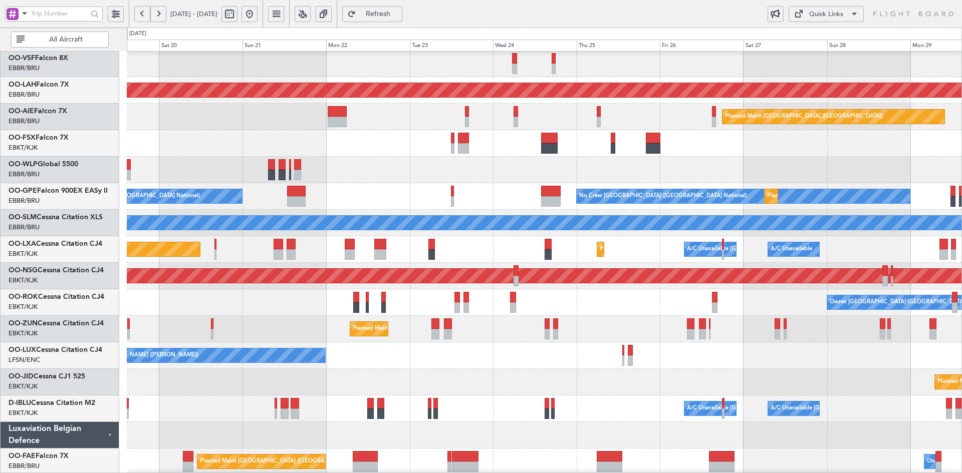
scroll to position [79, 0]
click at [660, 357] on div "No Crew [PERSON_NAME] ([PERSON_NAME])" at bounding box center [544, 356] width 835 height 27
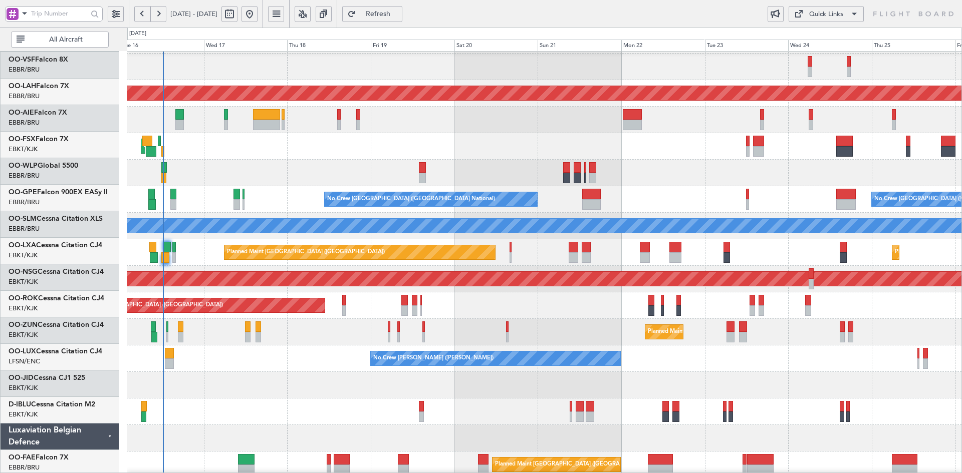
click at [703, 166] on div at bounding box center [544, 173] width 835 height 27
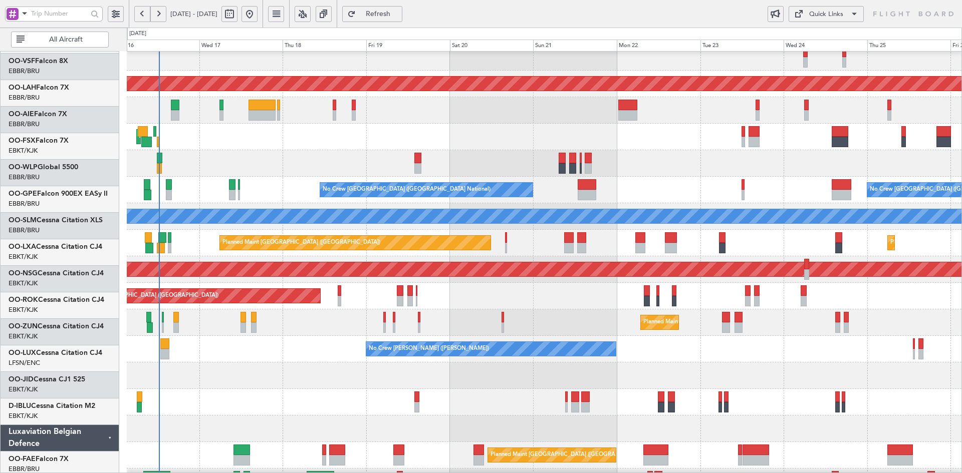
scroll to position [92, 0]
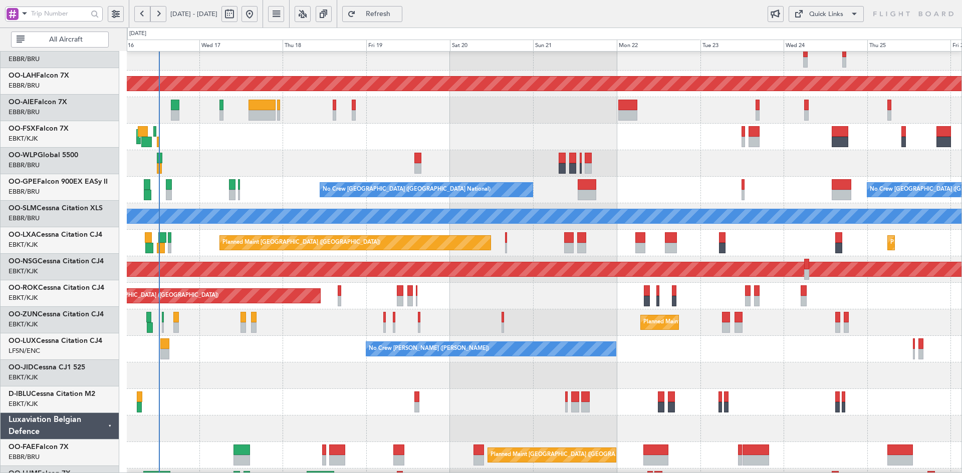
click at [691, 162] on div at bounding box center [544, 163] width 835 height 27
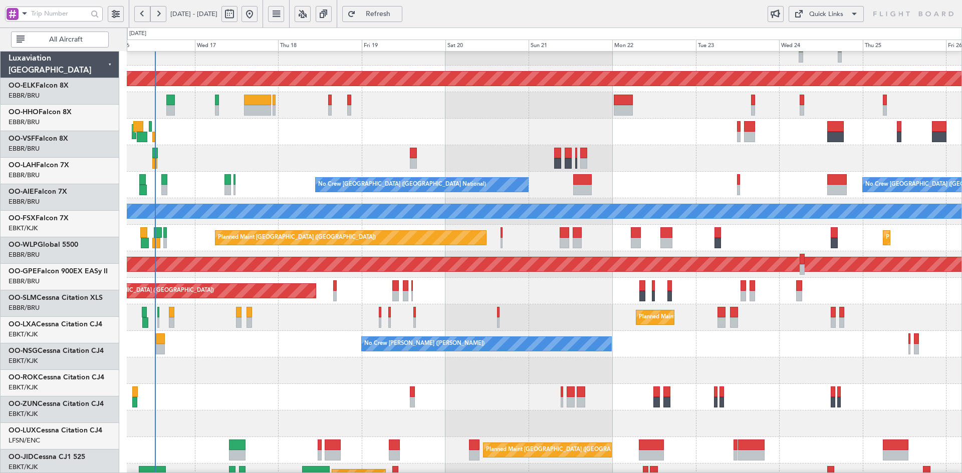
scroll to position [92, 0]
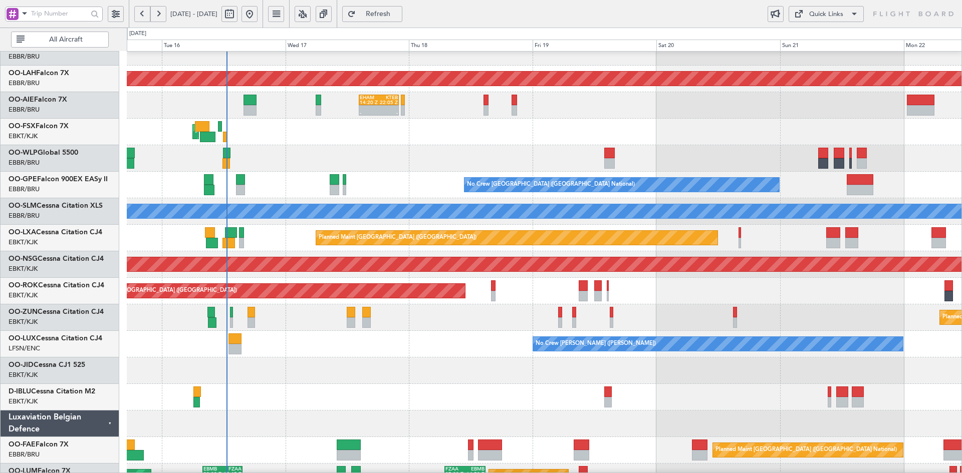
click at [258, 7] on button at bounding box center [249, 14] width 16 height 16
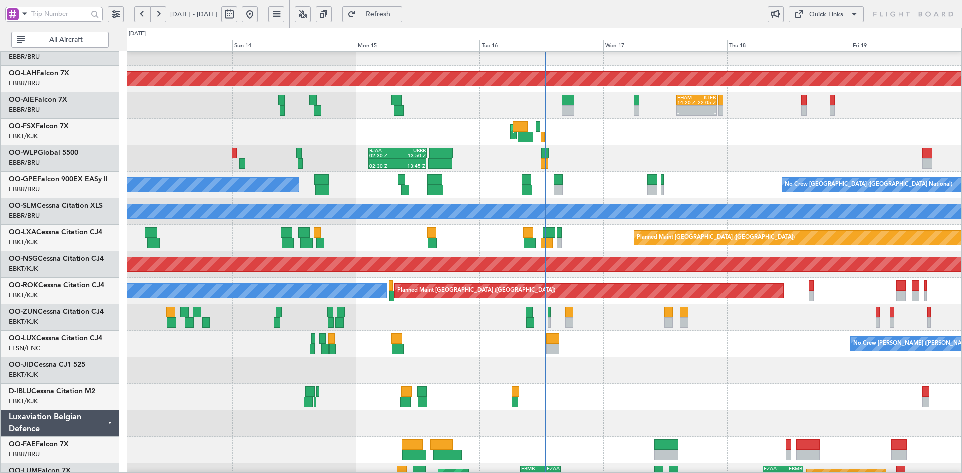
click at [604, 350] on div "No Crew [PERSON_NAME] ([PERSON_NAME])" at bounding box center [544, 344] width 835 height 27
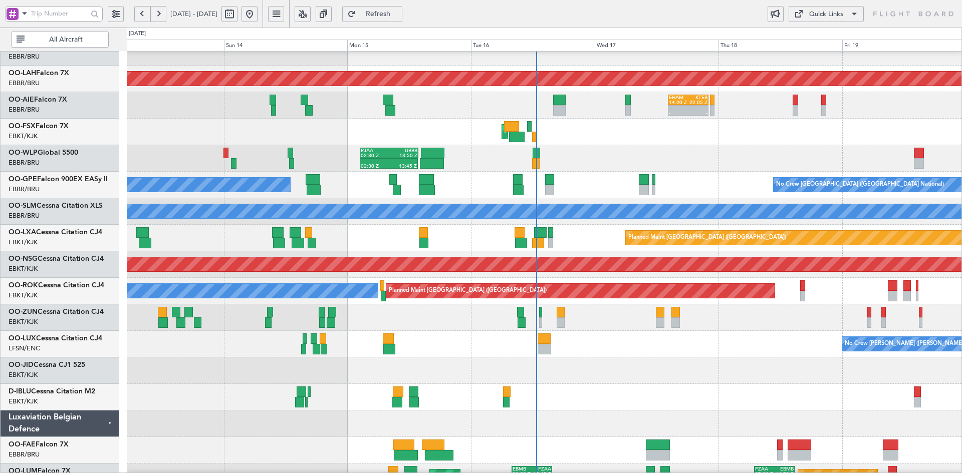
click at [663, 337] on div "No Crew [PERSON_NAME] ([PERSON_NAME])" at bounding box center [544, 344] width 835 height 27
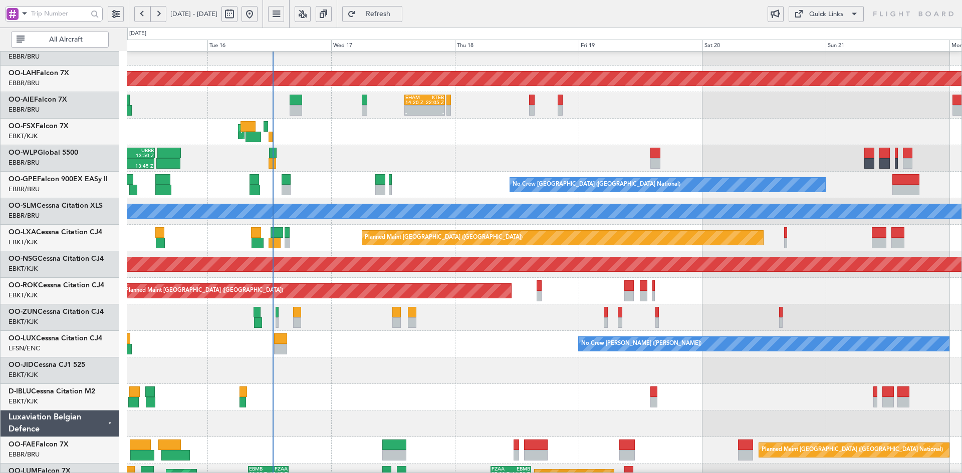
click at [713, 320] on div "Planned Maint Kortrijk-[GEOGRAPHIC_DATA]" at bounding box center [544, 318] width 835 height 27
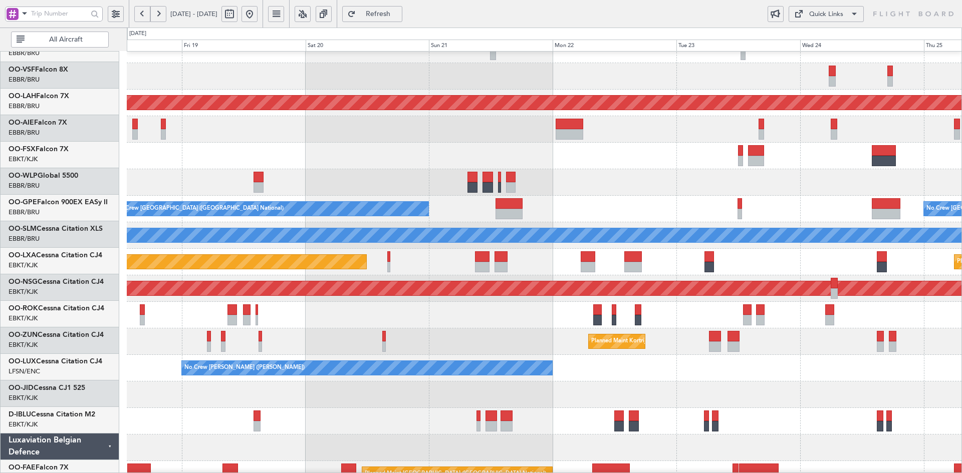
scroll to position [68, 0]
click at [541, 332] on div "Planned Maint Kortrijk-[GEOGRAPHIC_DATA]" at bounding box center [544, 342] width 835 height 27
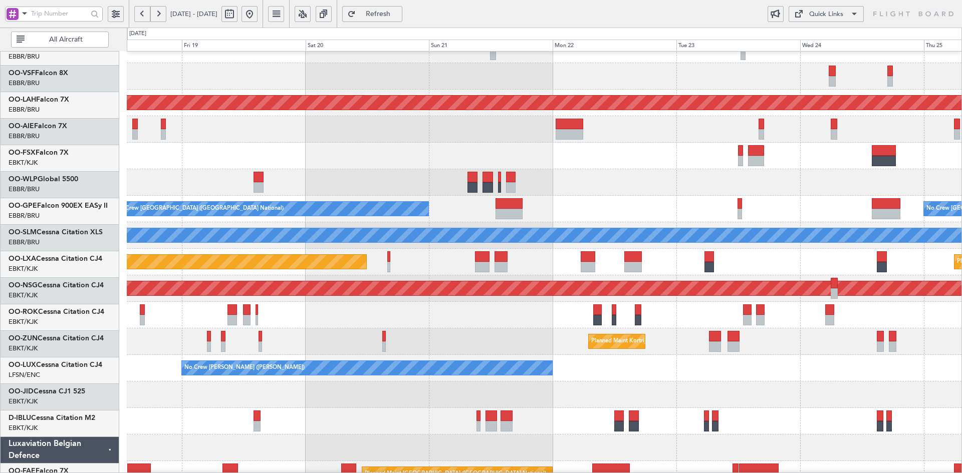
click at [776, 316] on div "Planned Maint [GEOGRAPHIC_DATA] ([GEOGRAPHIC_DATA])" at bounding box center [544, 315] width 835 height 27
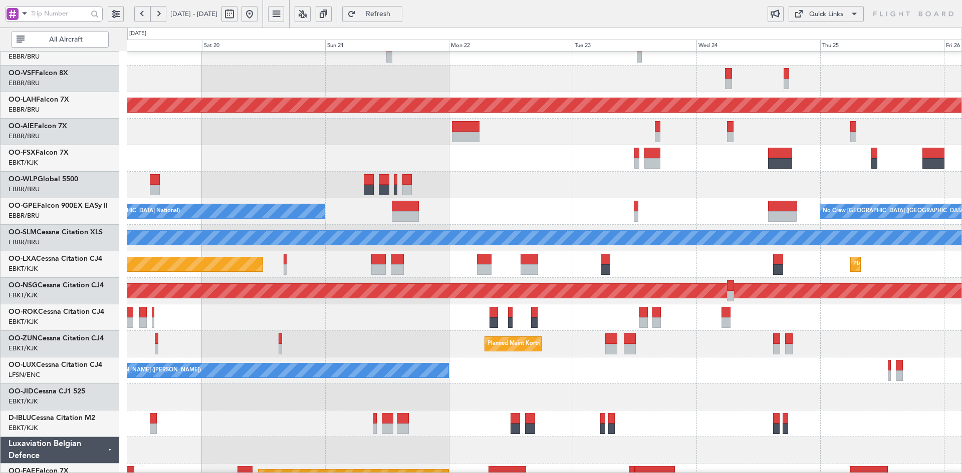
scroll to position [79, 0]
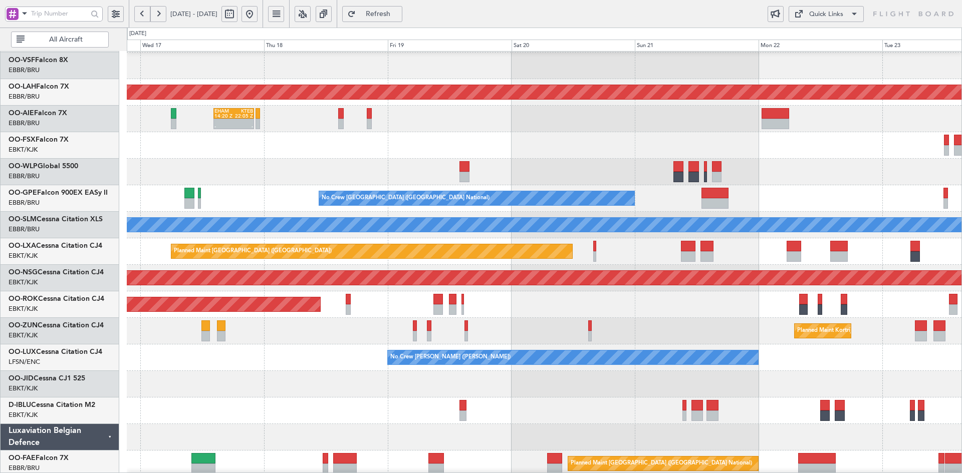
click at [846, 376] on div at bounding box center [544, 384] width 835 height 27
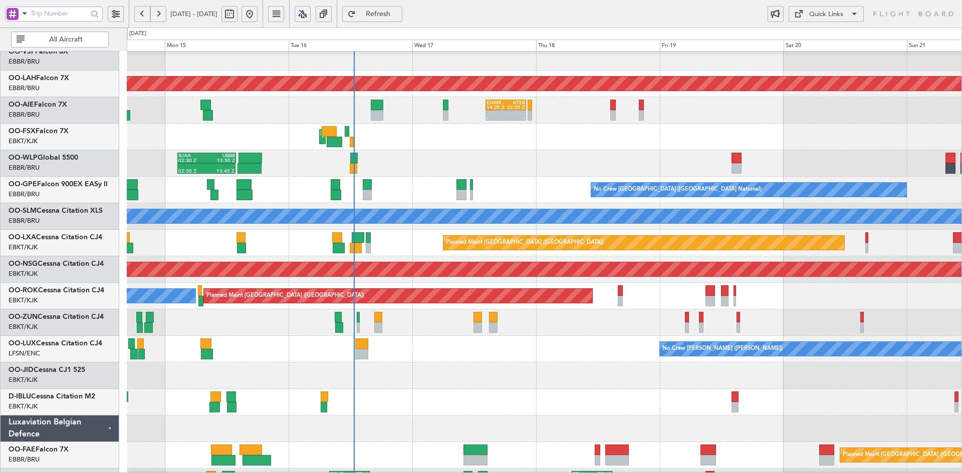
click at [961, 412] on html "[DATE] - [DATE] Refresh Quick Links All Aircraft Planned [GEOGRAPHIC_DATA][PERS…" at bounding box center [481, 236] width 962 height 473
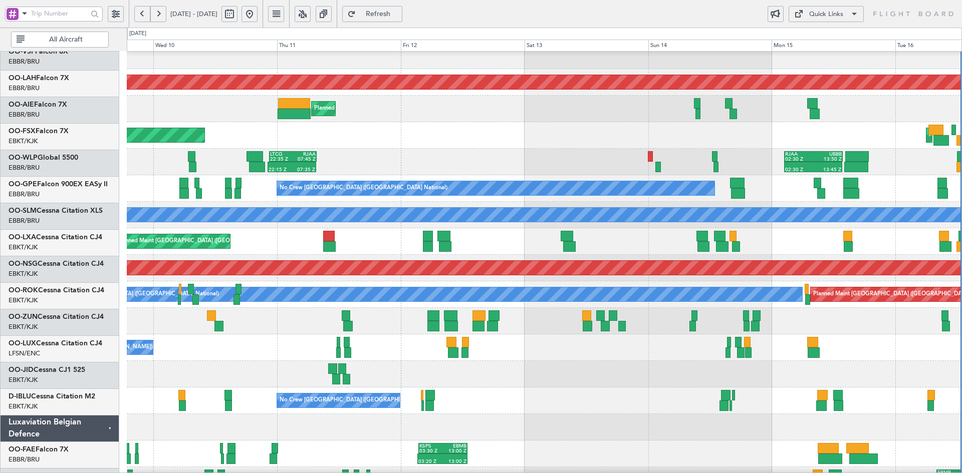
scroll to position [89, 0]
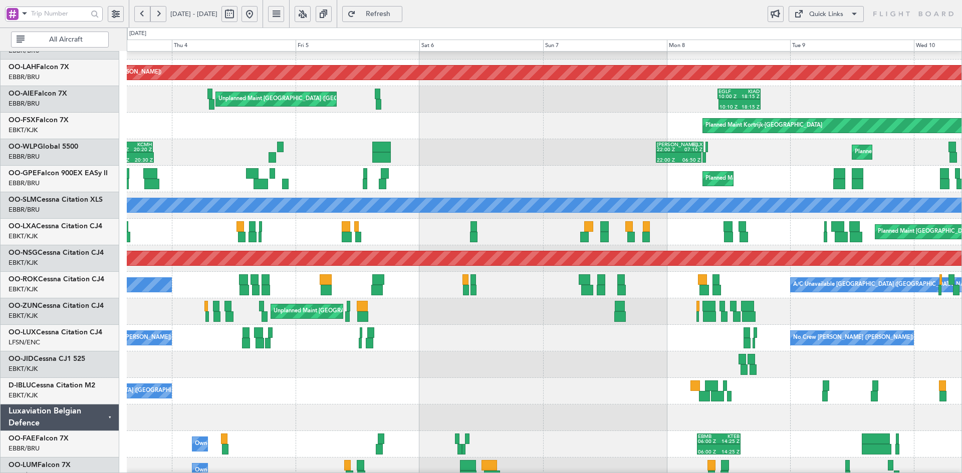
click at [961, 336] on html "[DATE] - [DATE] Refresh Quick Links All Aircraft Planned [GEOGRAPHIC_DATA][PERS…" at bounding box center [481, 236] width 962 height 473
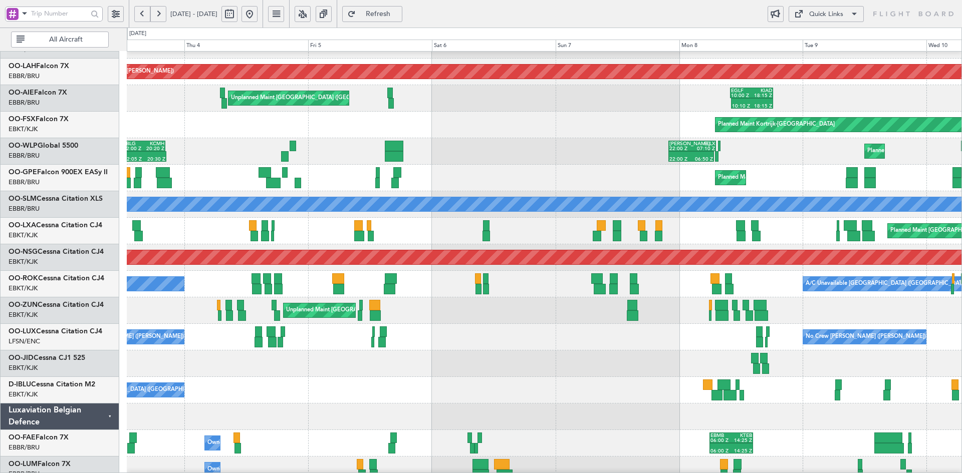
click at [624, 164] on div "Planned Maint Liege 12:05 Z 20:30 Z EBLG 12:00 Z KCMH 20:20 Z 22:00 Z 06:50 Z K…" at bounding box center [544, 151] width 835 height 27
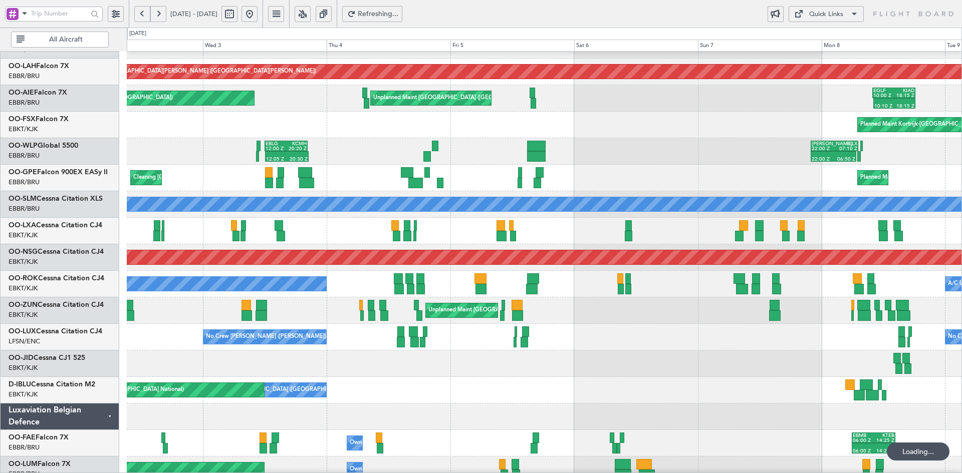
click at [258, 11] on button at bounding box center [249, 14] width 16 height 16
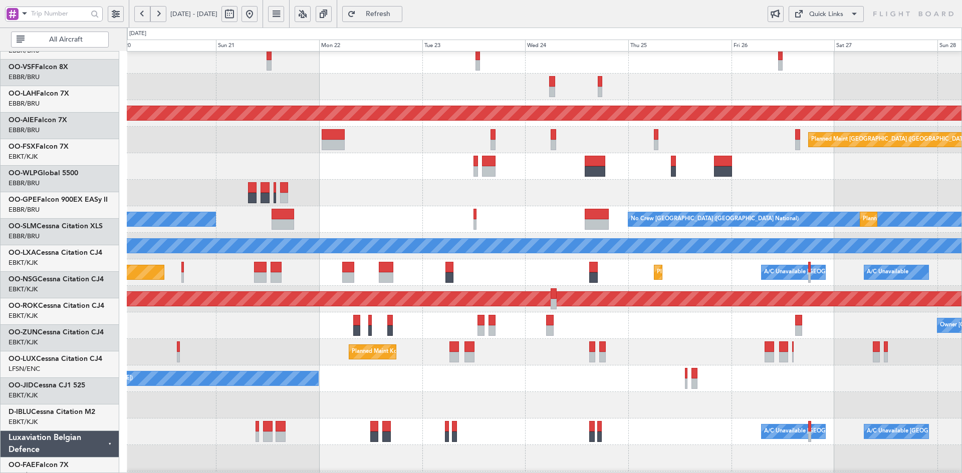
scroll to position [55, 0]
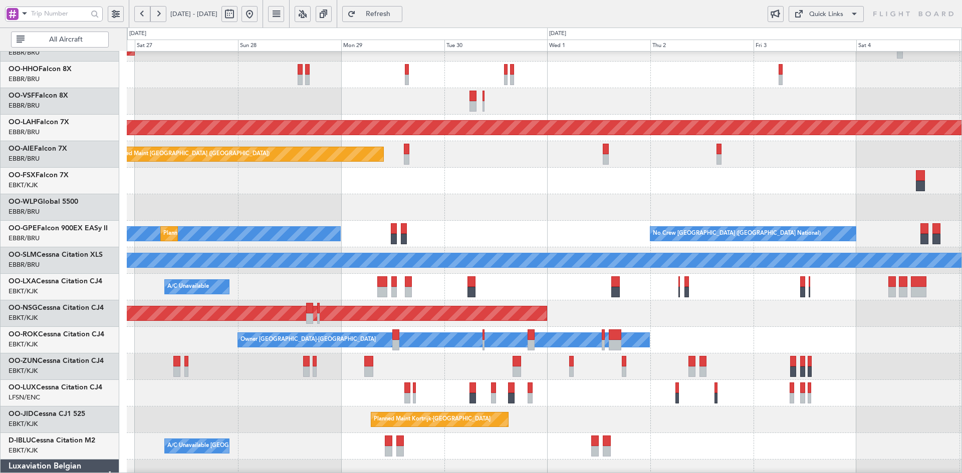
click at [275, 185] on div at bounding box center [544, 181] width 835 height 27
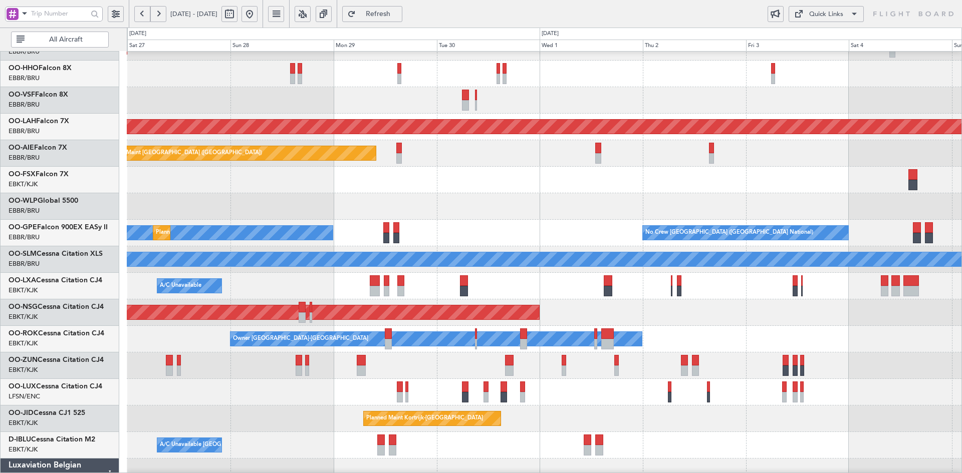
click at [594, 193] on div at bounding box center [544, 206] width 835 height 27
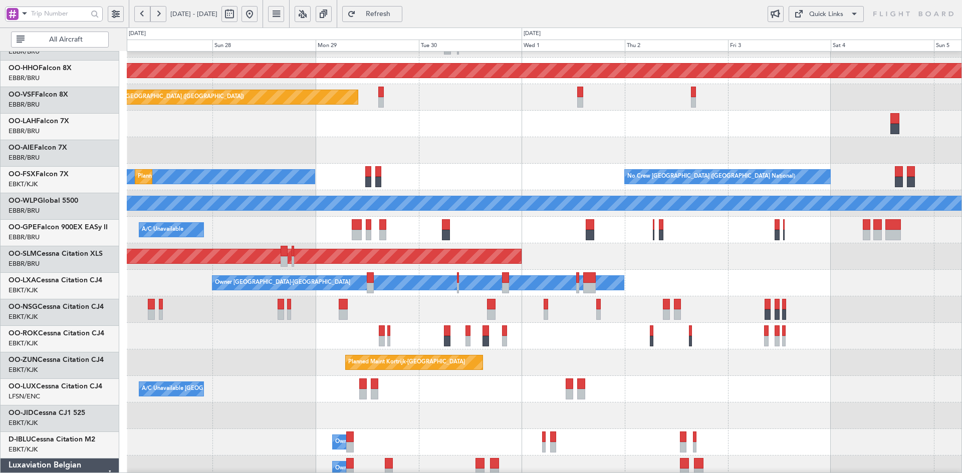
scroll to position [100, 0]
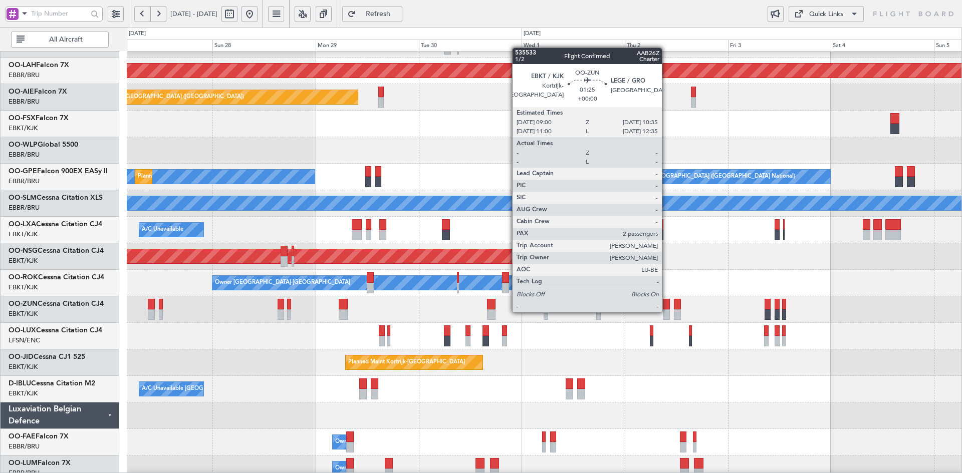
click at [666, 312] on div at bounding box center [666, 315] width 7 height 11
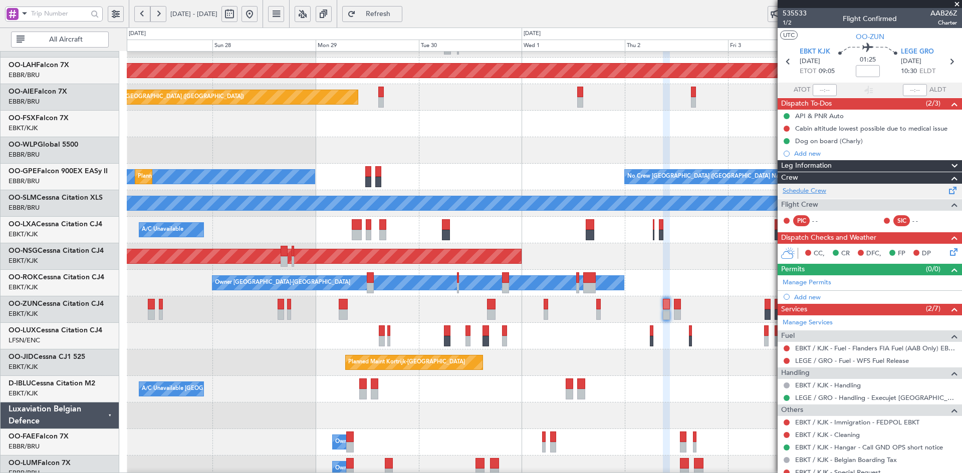
click at [804, 194] on link "Schedule Crew" at bounding box center [805, 191] width 44 height 10
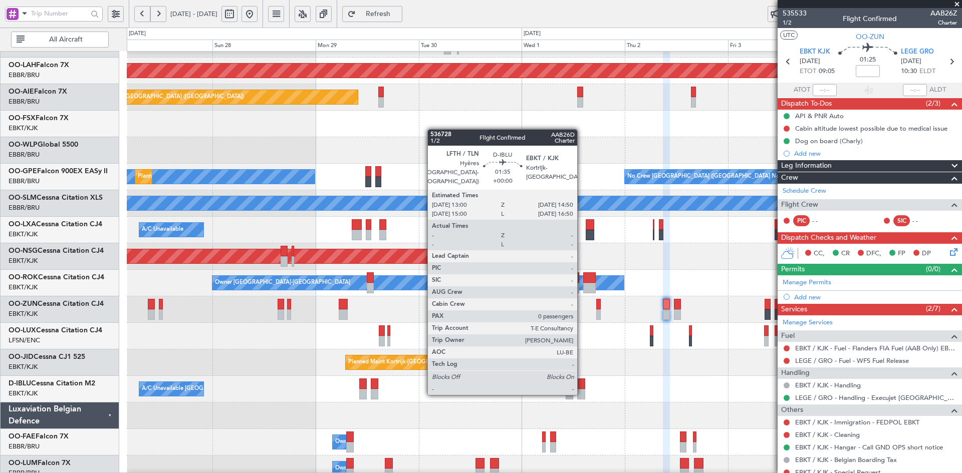
click at [582, 393] on div at bounding box center [581, 394] width 8 height 11
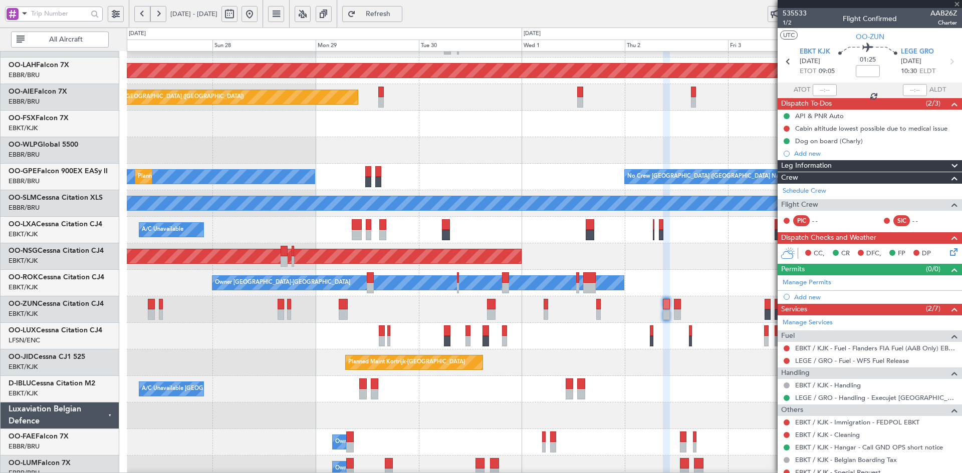
type input "0"
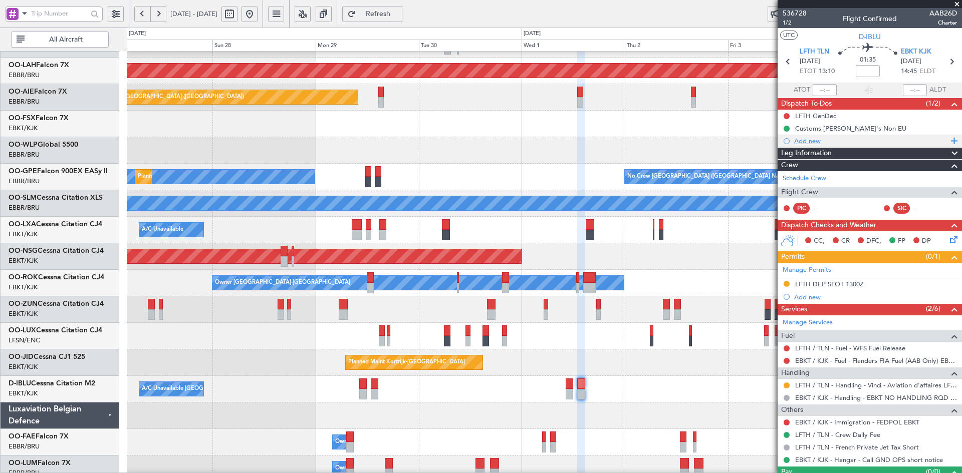
click at [803, 141] on div "Add new" at bounding box center [871, 141] width 154 height 9
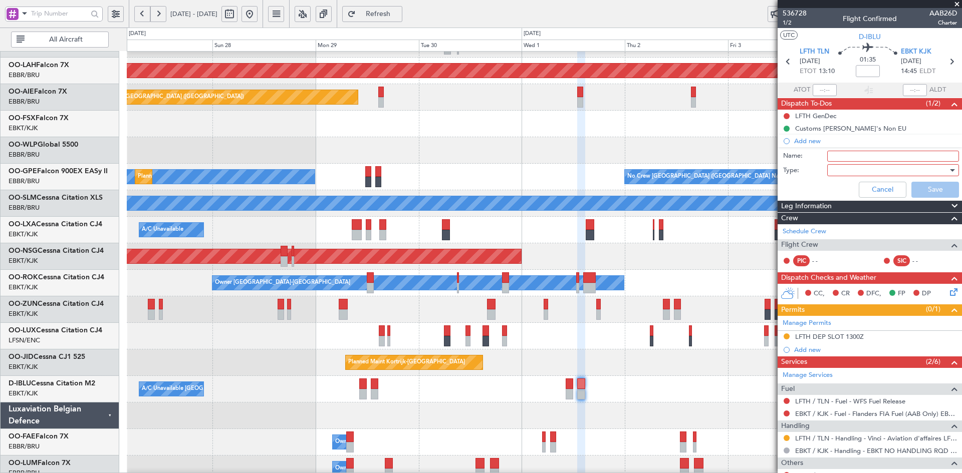
click at [840, 155] on input "Name:" at bounding box center [893, 156] width 132 height 11
type input "Line Check PIM"
click at [887, 166] on div at bounding box center [889, 170] width 117 height 15
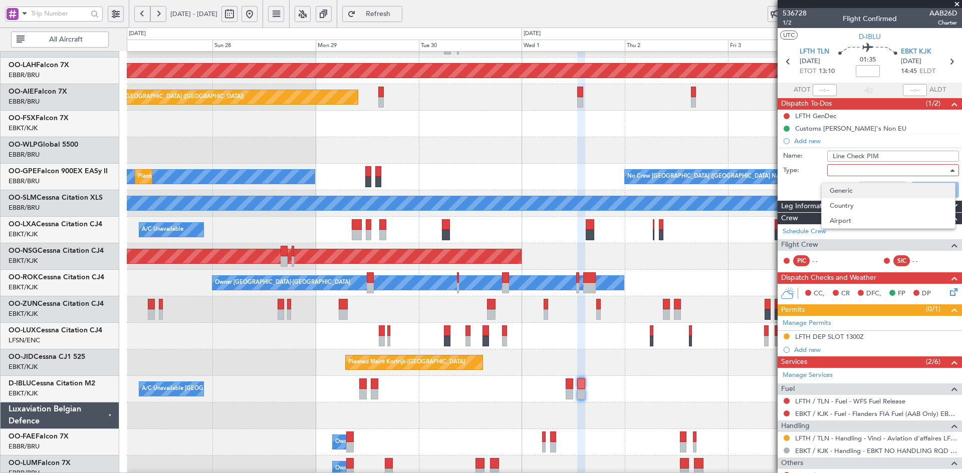
click at [874, 186] on span "Generic" at bounding box center [888, 190] width 117 height 15
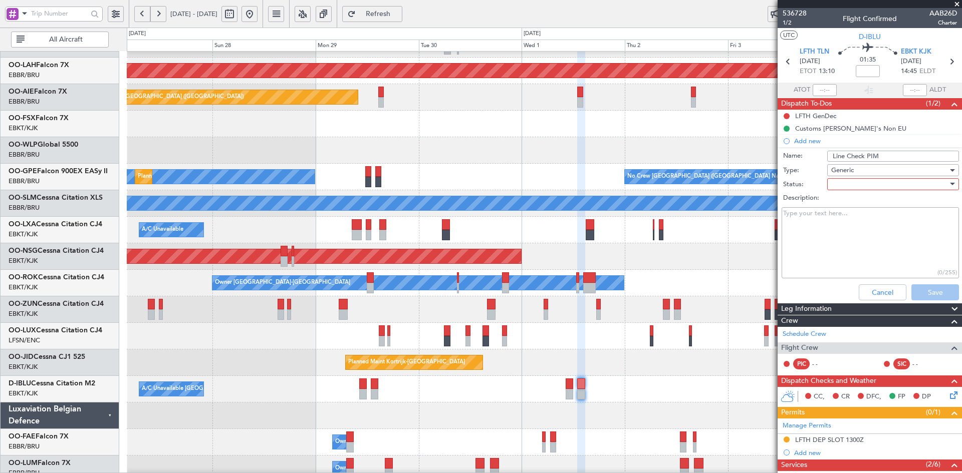
click at [873, 186] on div at bounding box center [889, 184] width 117 height 15
click at [873, 194] on div at bounding box center [481, 236] width 962 height 473
click at [873, 202] on label "Description:" at bounding box center [875, 198] width 184 height 10
click at [873, 207] on textarea "Description:" at bounding box center [870, 243] width 177 height 72
click at [867, 186] on div at bounding box center [889, 184] width 117 height 15
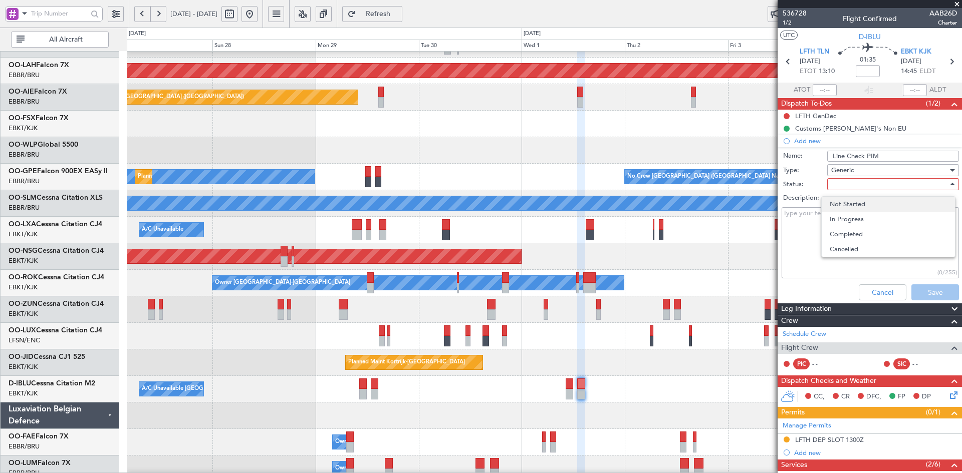
click at [866, 205] on span "Not Started" at bounding box center [888, 204] width 117 height 15
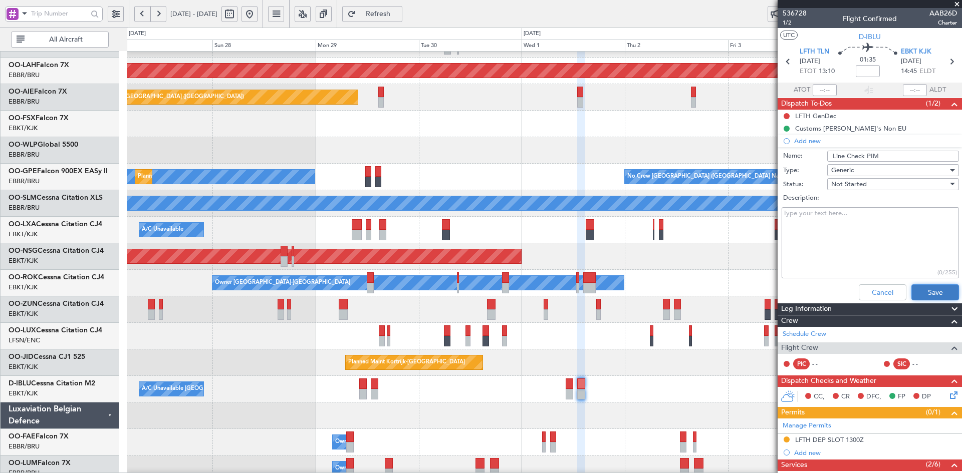
click at [926, 296] on button "Save" at bounding box center [935, 293] width 48 height 16
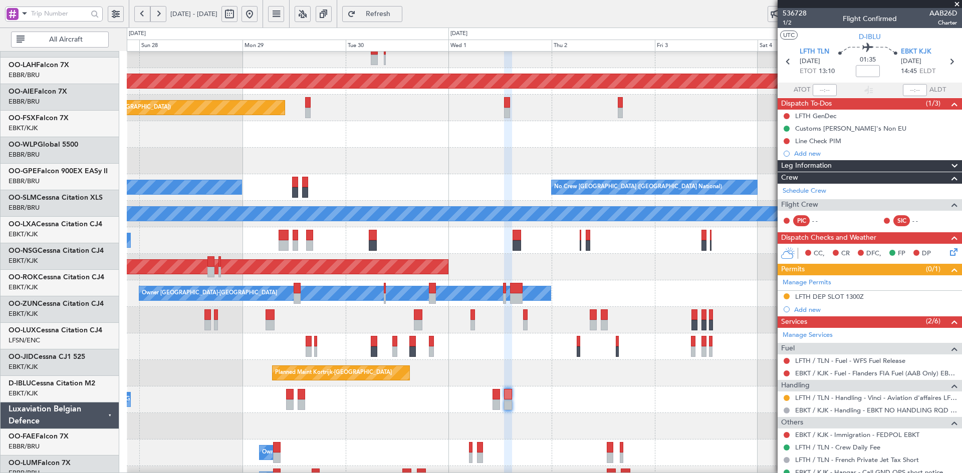
scroll to position [90, 0]
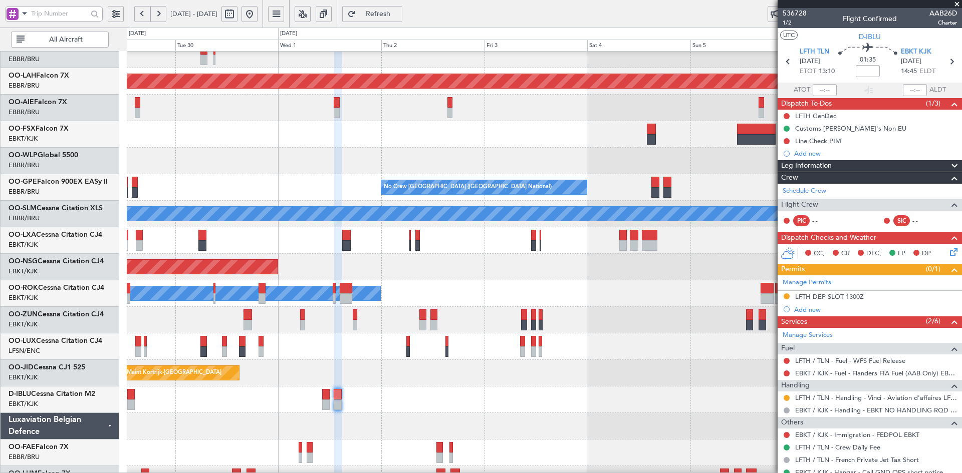
click at [434, 271] on div "Planned Maint [GEOGRAPHIC_DATA] ([GEOGRAPHIC_DATA])" at bounding box center [544, 267] width 835 height 27
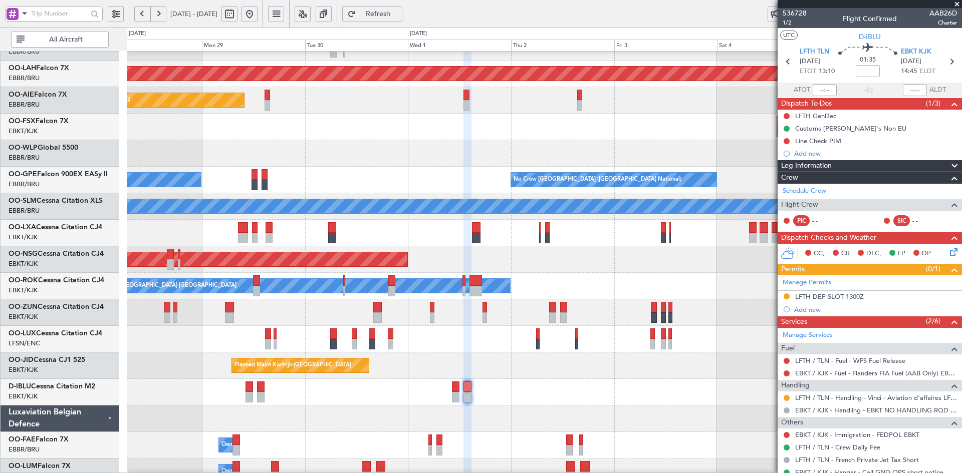
click at [560, 110] on div "Planned Maint Alton-st Louis (St Louis Regl) Planned Maint London (Farnborough)…" at bounding box center [544, 219] width 835 height 531
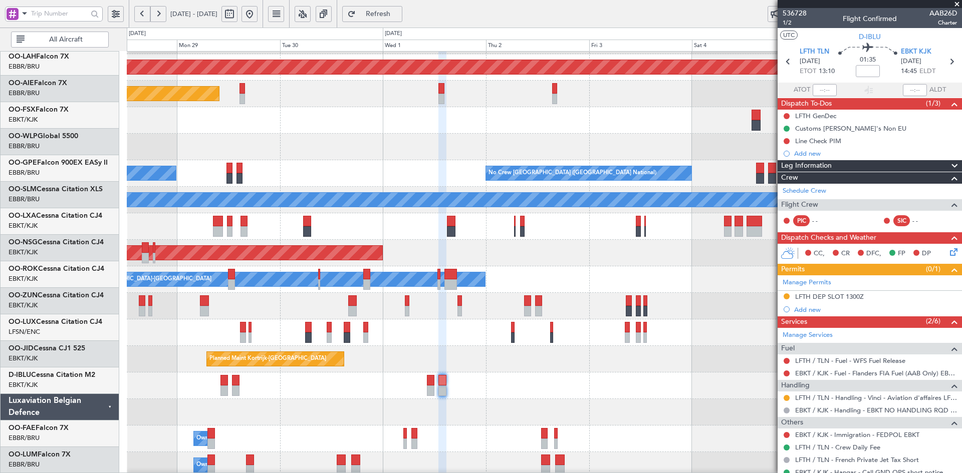
scroll to position [104, 0]
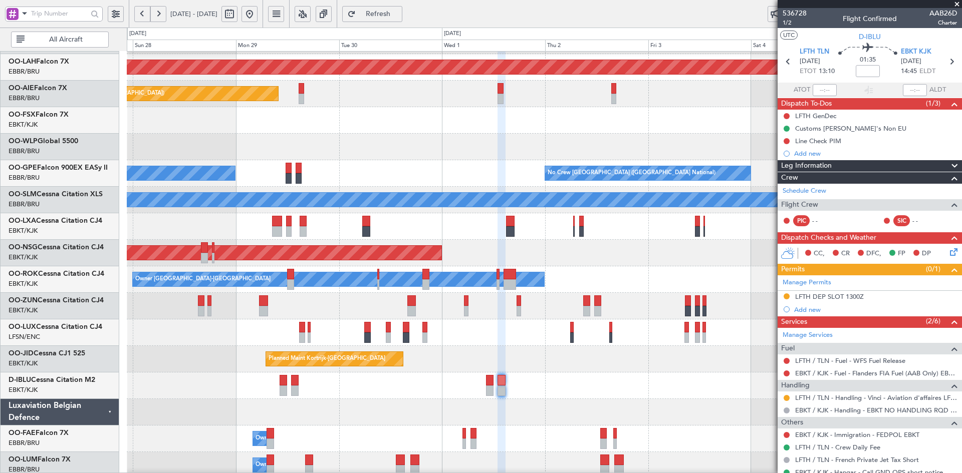
click at [414, 141] on div at bounding box center [544, 147] width 835 height 27
click at [258, 13] on button at bounding box center [249, 14] width 16 height 16
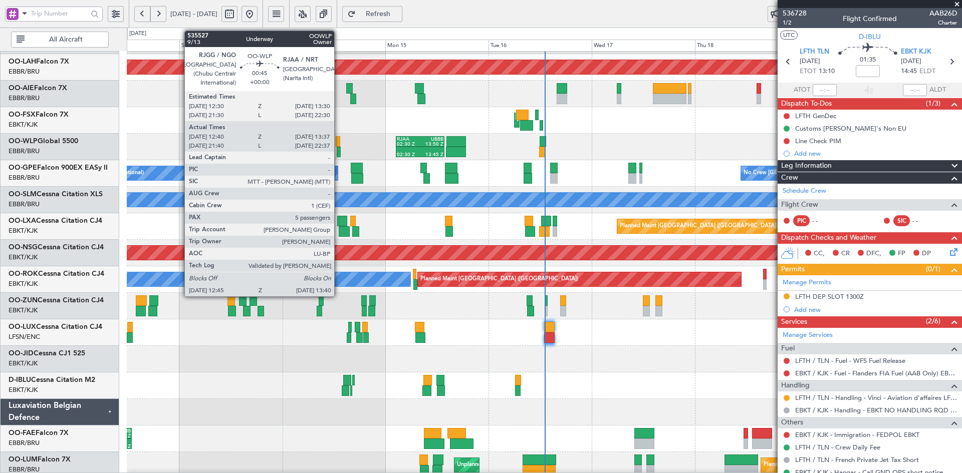
click at [339, 153] on div at bounding box center [339, 152] width 4 height 11
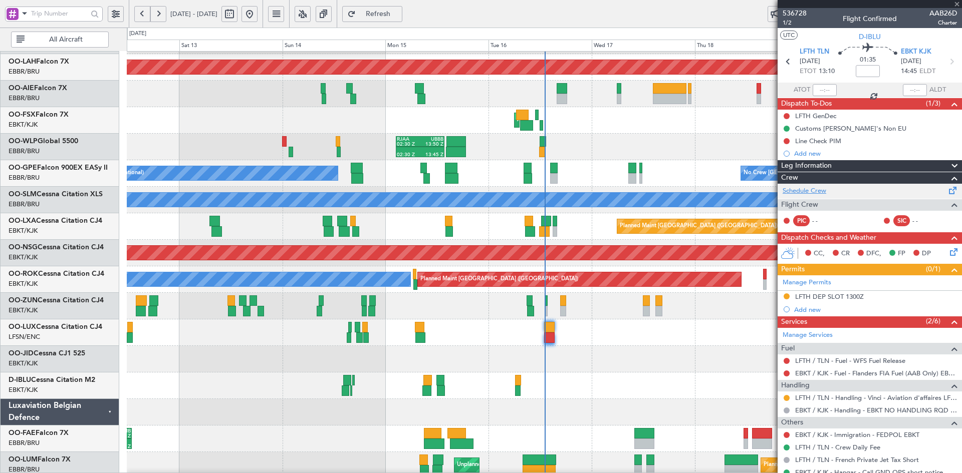
type input "12:50"
type input "13:32"
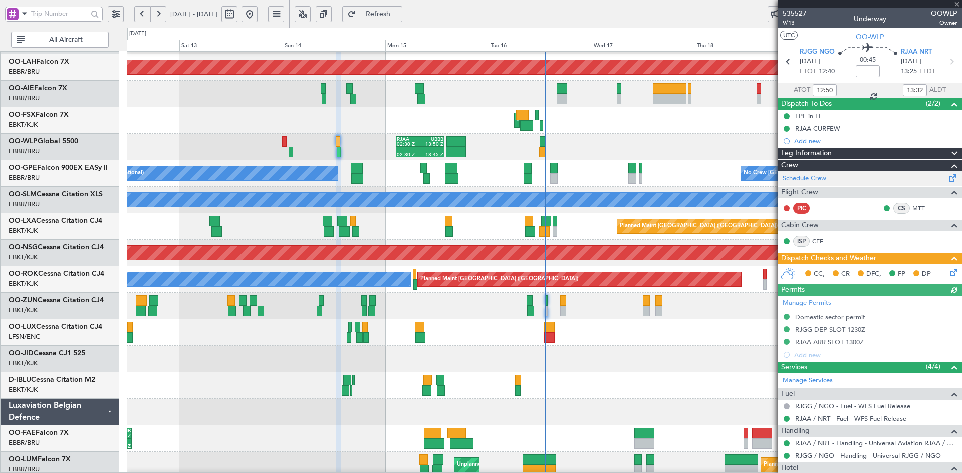
click at [812, 179] on link "Schedule Crew" at bounding box center [805, 179] width 44 height 10
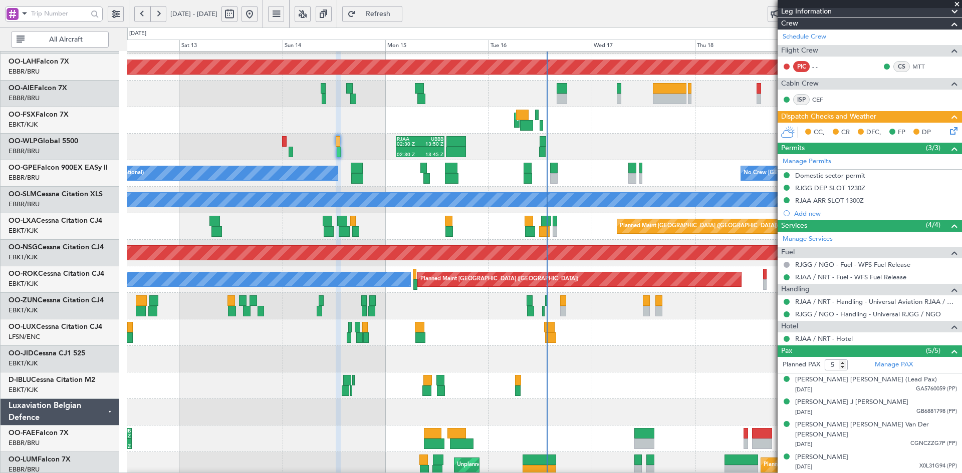
scroll to position [154, 0]
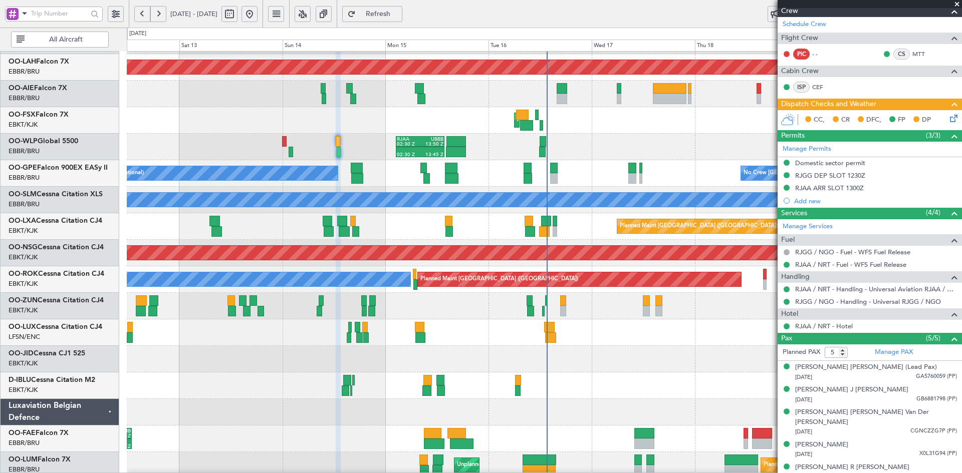
click at [955, 4] on span at bounding box center [957, 4] width 10 height 9
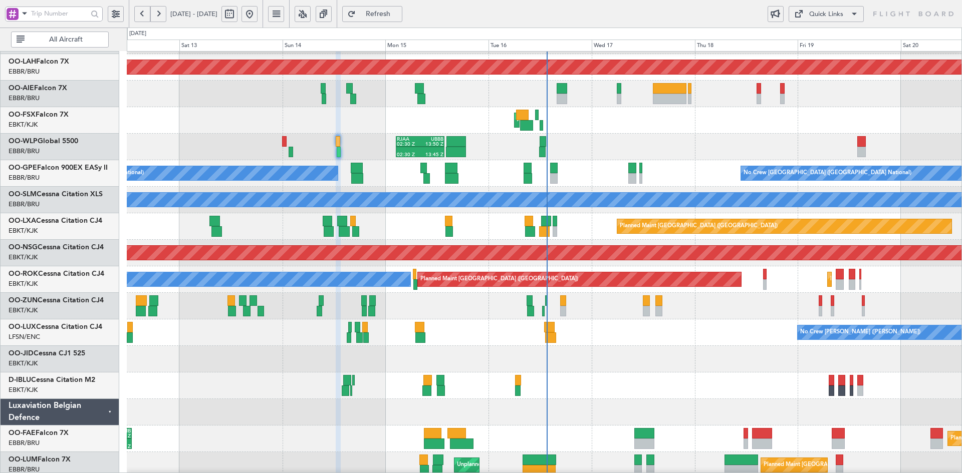
type input "0"
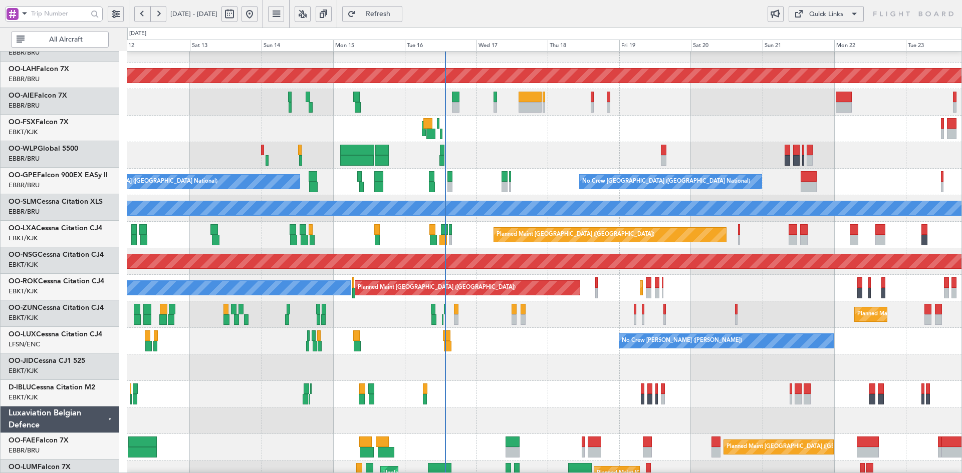
scroll to position [95, 0]
click at [628, 149] on div "Planned Maint Liege" at bounding box center [544, 155] width 835 height 27
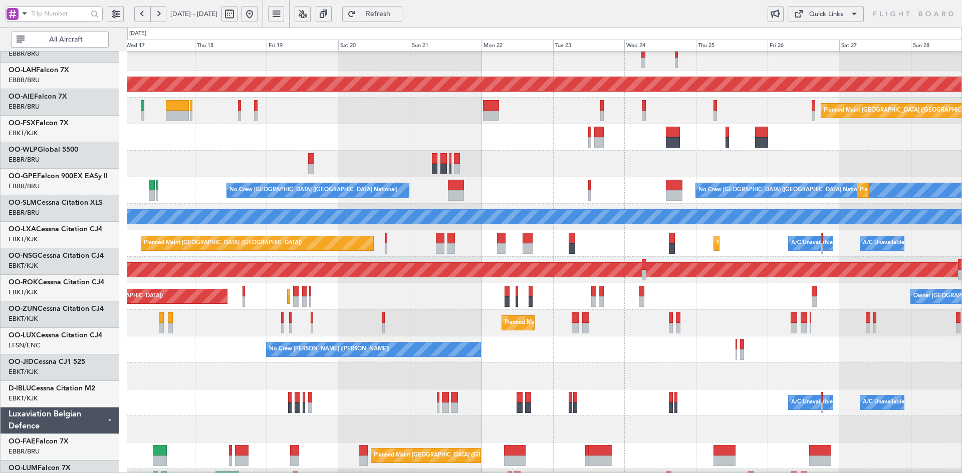
scroll to position [87, 0]
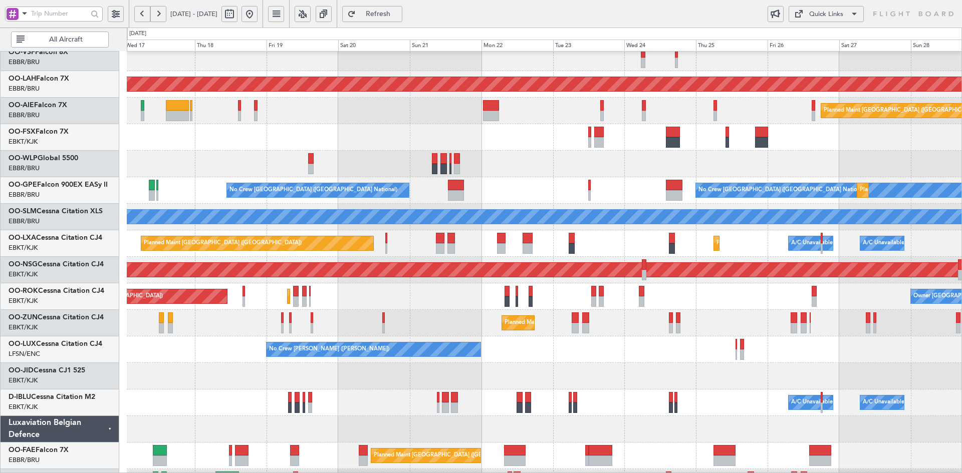
click at [365, 290] on div "Planned Maint Kortrijk-Wevelgem Planned Maint Paris (Le Bourget) Owner Kortrijk…" at bounding box center [544, 297] width 835 height 27
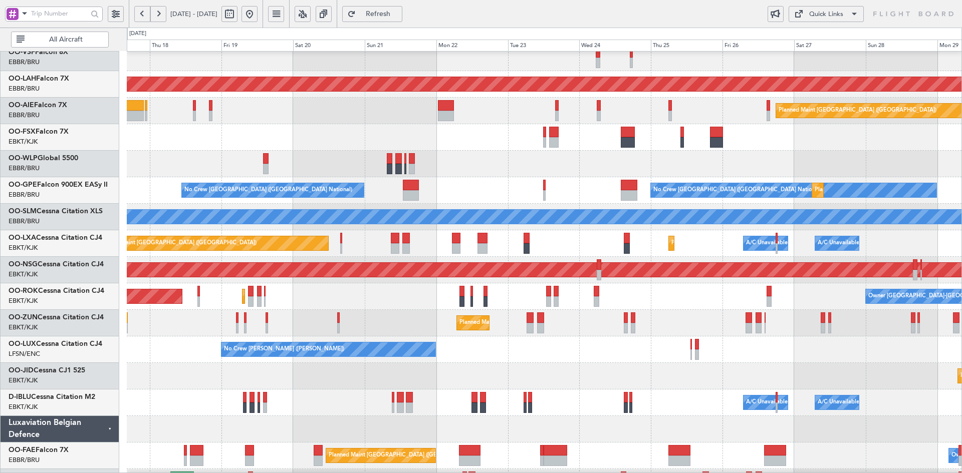
click at [662, 164] on div at bounding box center [544, 164] width 835 height 27
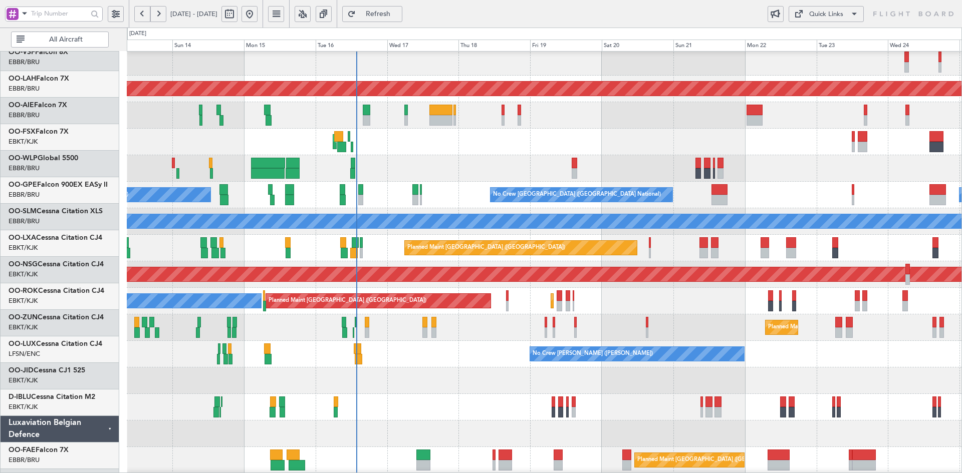
scroll to position [82, 0]
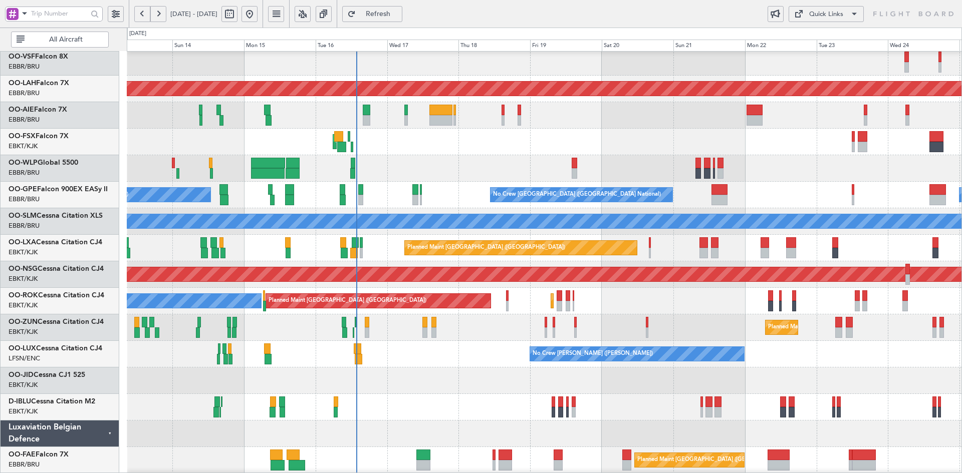
click at [624, 323] on div "Planned Maint Geneva (Cointrin) AOG Maint New York (Teterboro) Planned Maint Al…" at bounding box center [544, 234] width 835 height 531
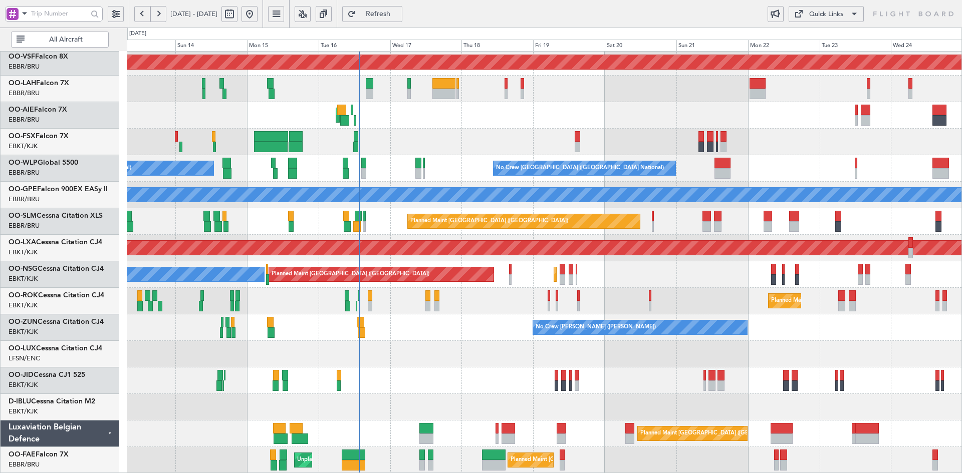
scroll to position [109, 0]
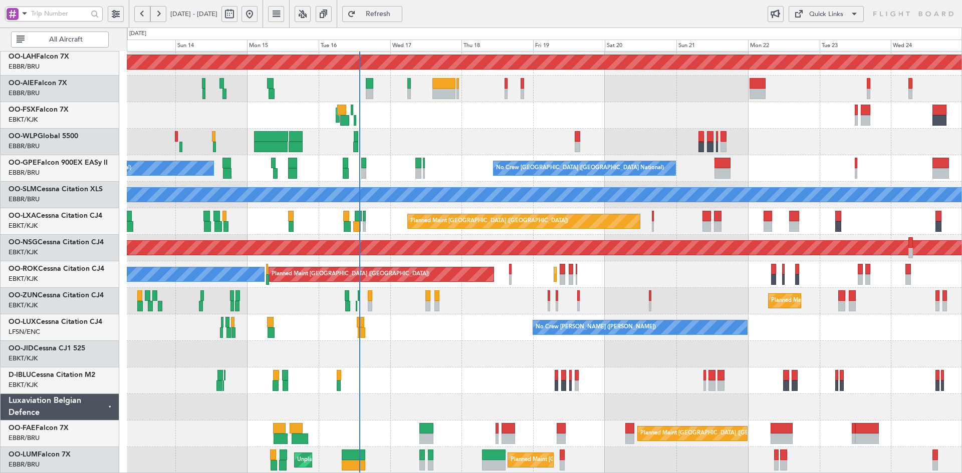
click at [660, 368] on div at bounding box center [544, 354] width 835 height 27
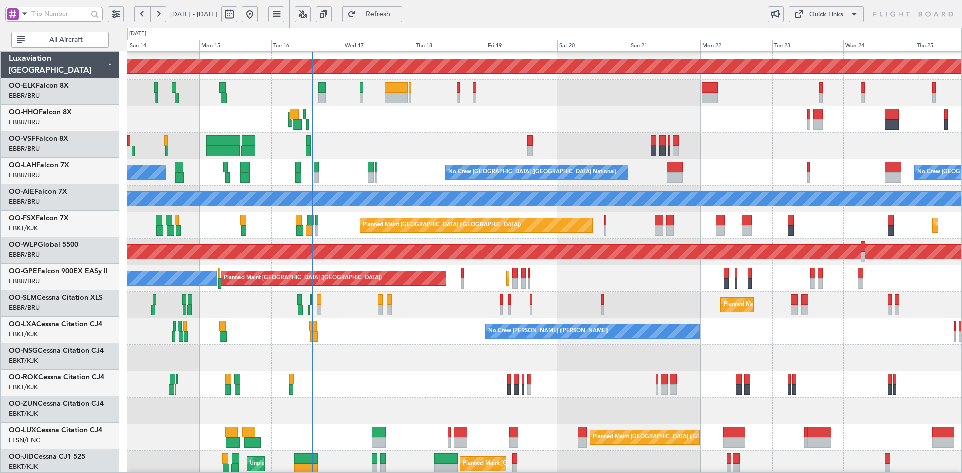
scroll to position [105, 0]
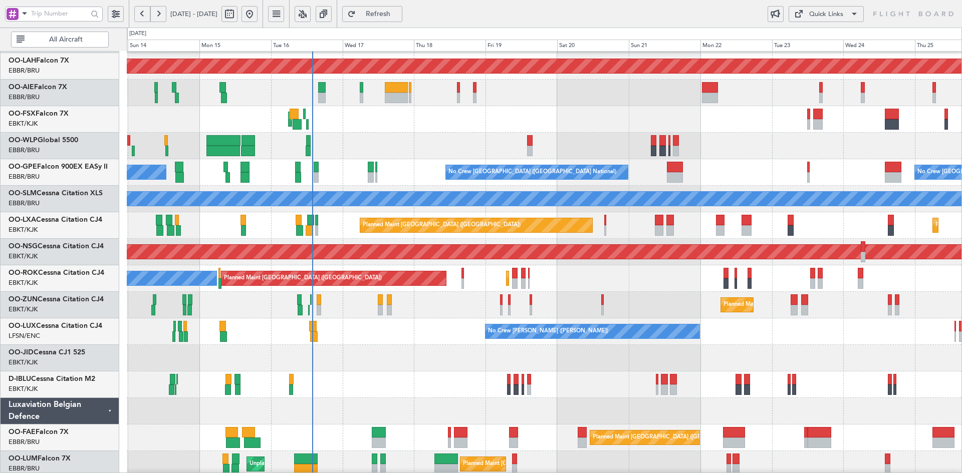
click at [641, 234] on div "Planned Maint Alton-st Louis (St Louis Regl) Planned Maint London (Farnborough)…" at bounding box center [544, 212] width 835 height 531
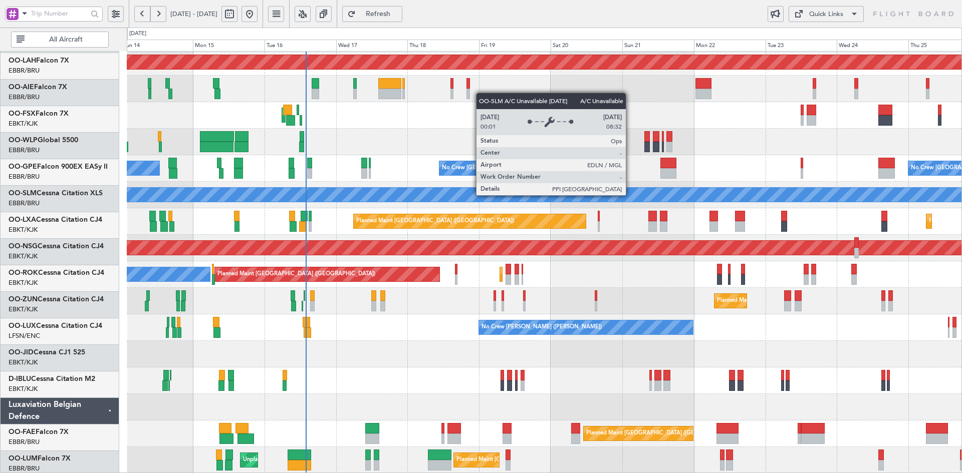
scroll to position [109, 0]
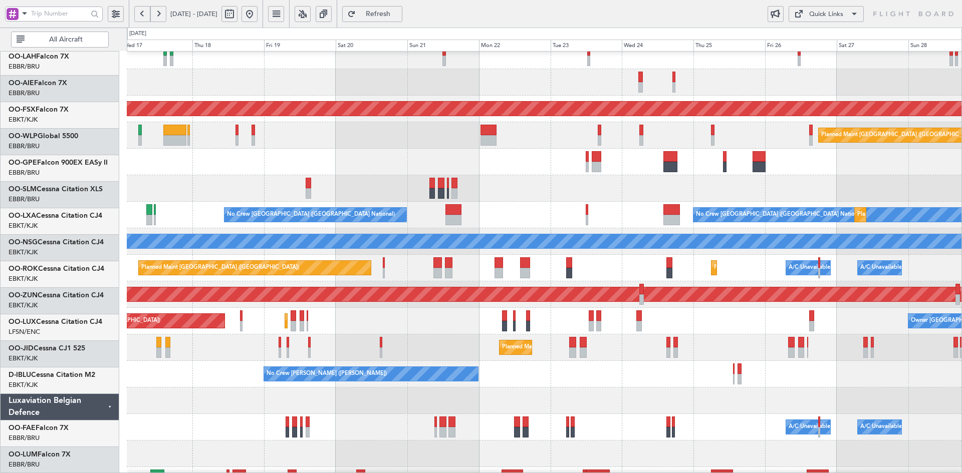
click at [569, 370] on div "No Crew [PERSON_NAME] ([PERSON_NAME])" at bounding box center [544, 374] width 835 height 27
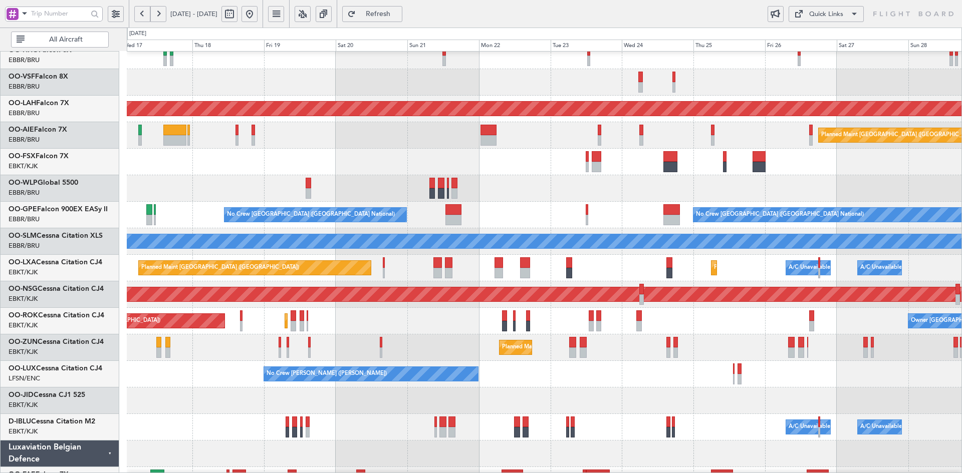
click at [672, 351] on div "Planned Maint Kortrijk-[GEOGRAPHIC_DATA]" at bounding box center [544, 348] width 835 height 27
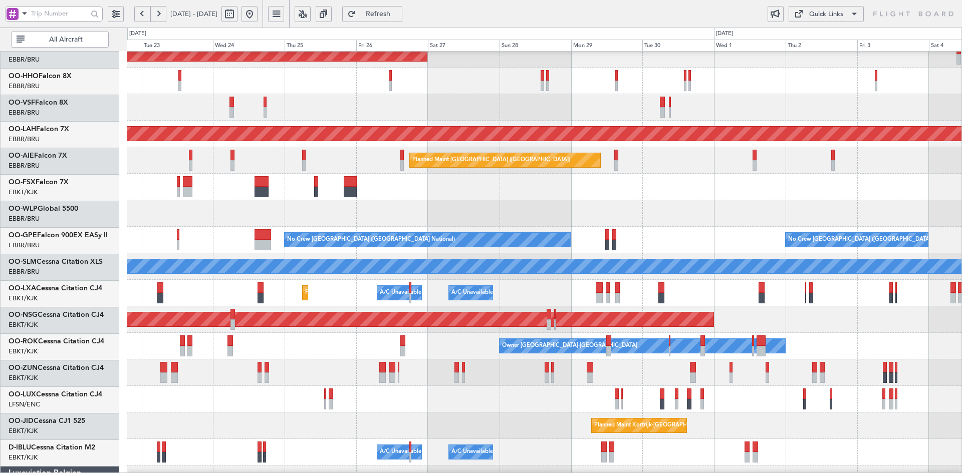
click at [440, 204] on div at bounding box center [544, 213] width 835 height 27
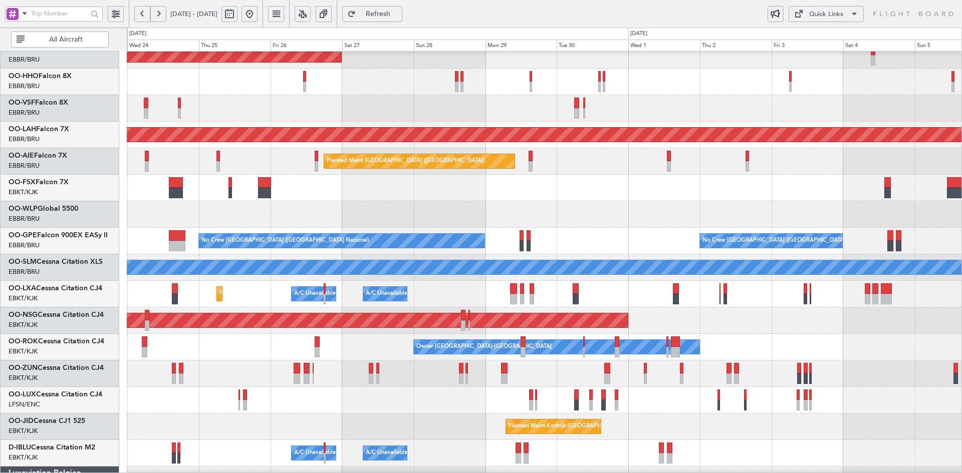
click at [632, 228] on div "Planned Maint Brussels (Brussels National) No Crew Brussels (Brussels National)…" at bounding box center [544, 241] width 835 height 27
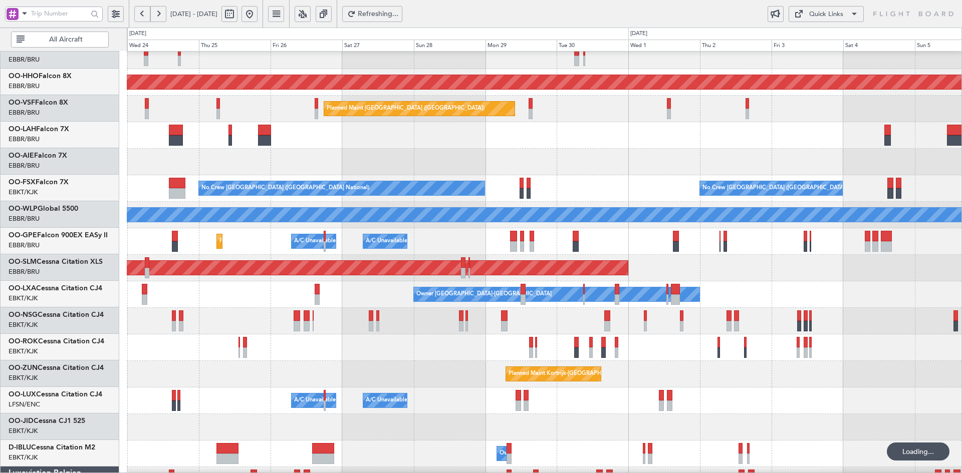
scroll to position [89, 0]
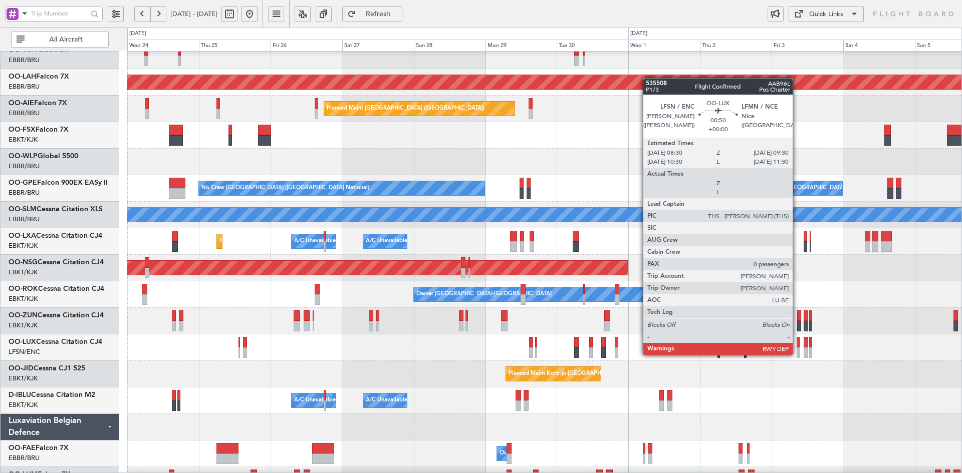
click at [797, 354] on div at bounding box center [798, 353] width 3 height 11
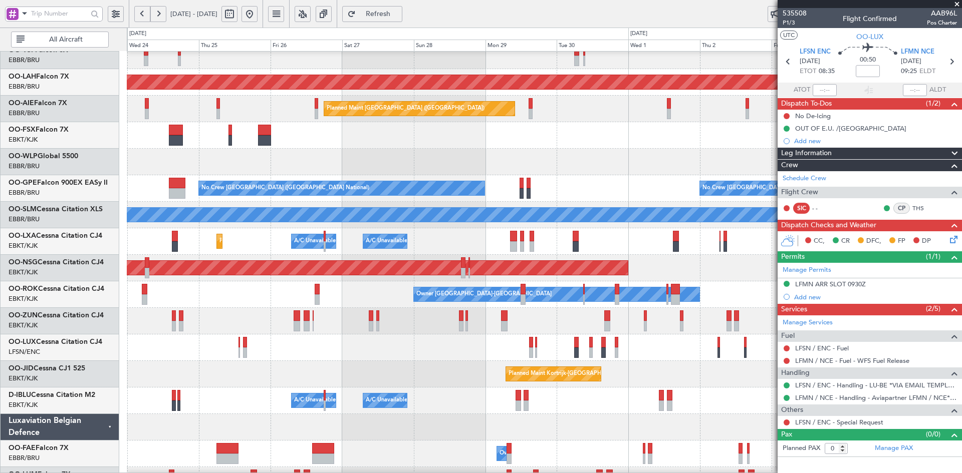
click at [957, 5] on span at bounding box center [957, 4] width 10 height 9
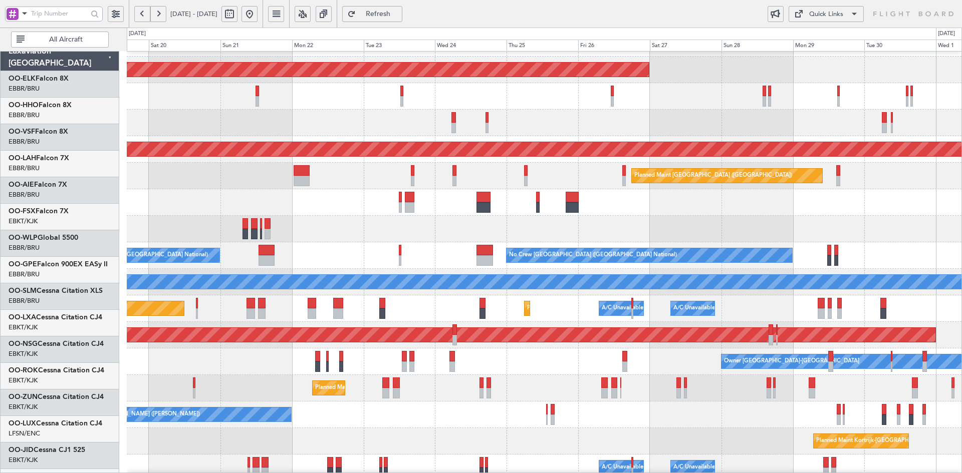
scroll to position [22, 0]
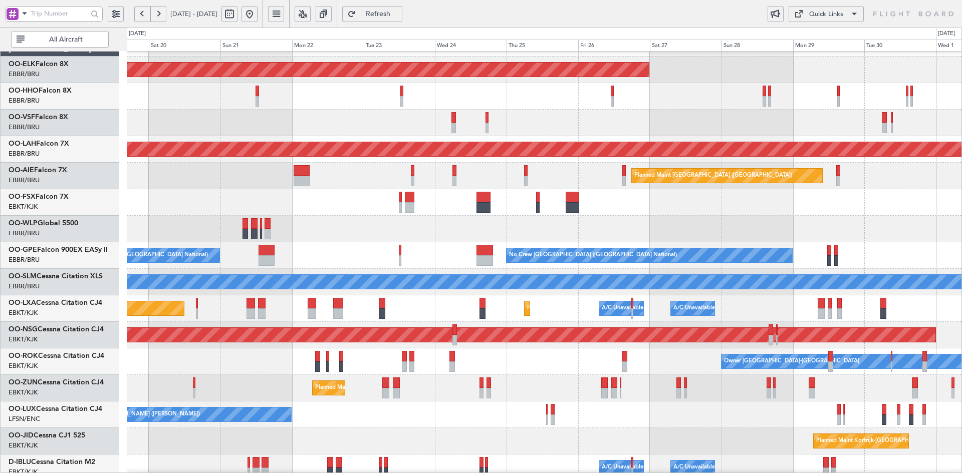
click at [724, 236] on div at bounding box center [544, 229] width 835 height 27
click at [258, 13] on button at bounding box center [249, 14] width 16 height 16
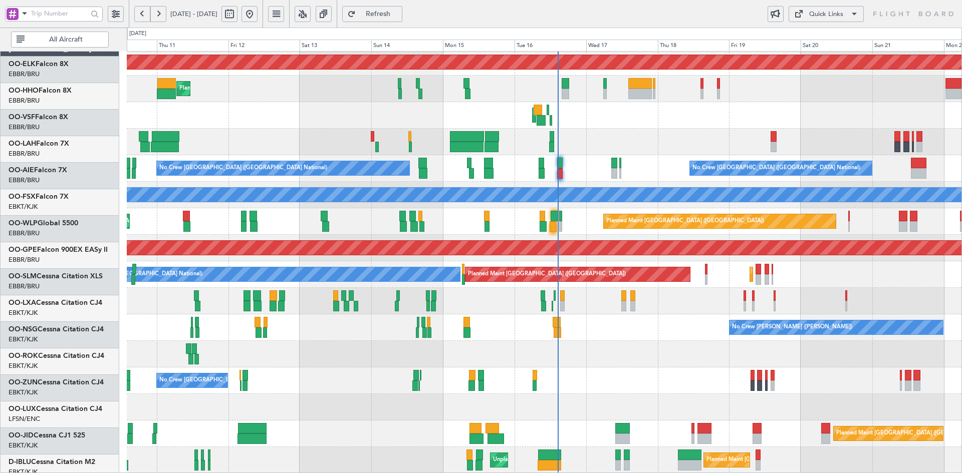
scroll to position [109, 0]
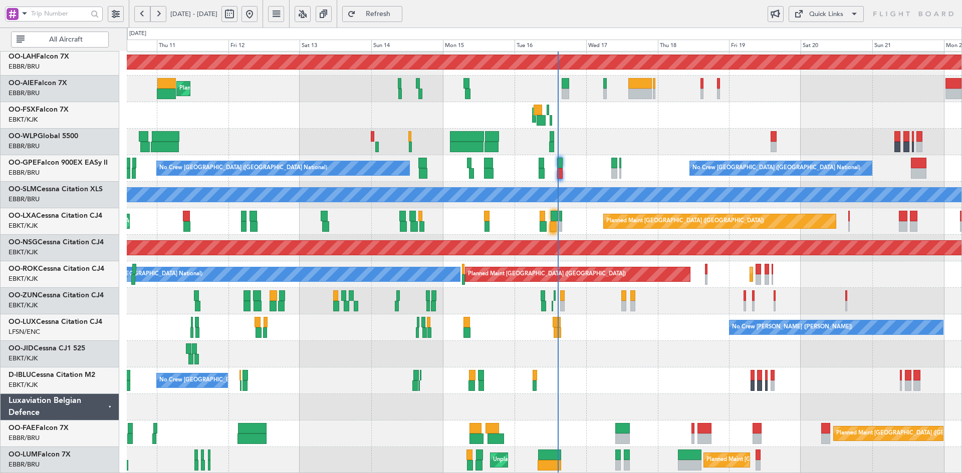
click at [867, 314] on div "Planned Maint Alton-st Louis (St Louis Regl) Planned Maint London (Farnborough)…" at bounding box center [544, 208] width 835 height 531
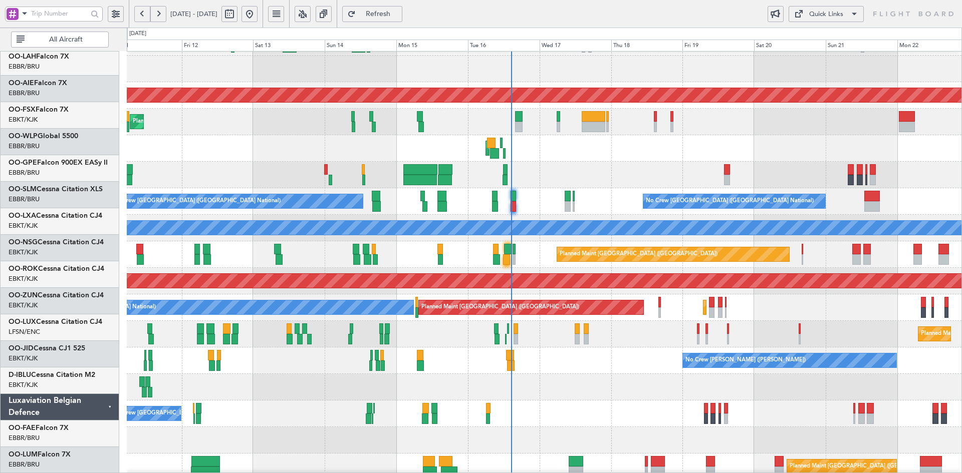
scroll to position [76, 0]
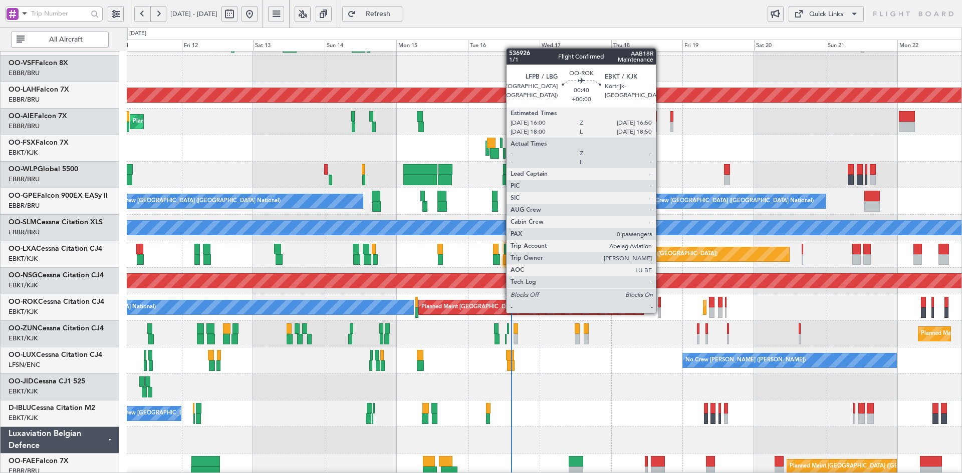
click at [660, 312] on div at bounding box center [659, 313] width 3 height 11
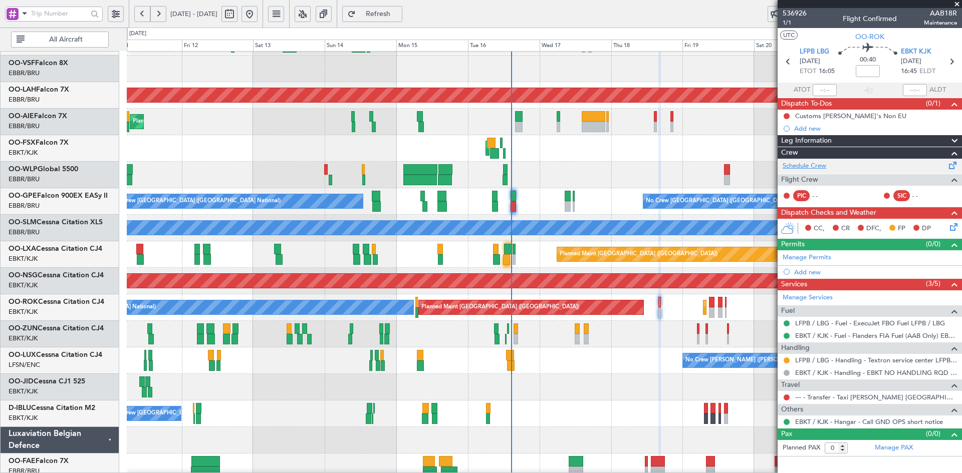
click at [821, 166] on link "Schedule Crew" at bounding box center [805, 166] width 44 height 10
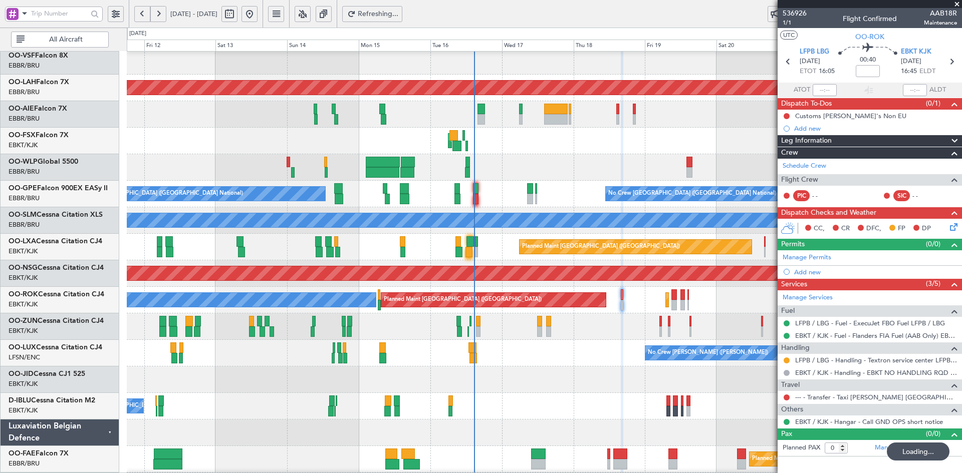
click at [549, 379] on div at bounding box center [544, 380] width 835 height 27
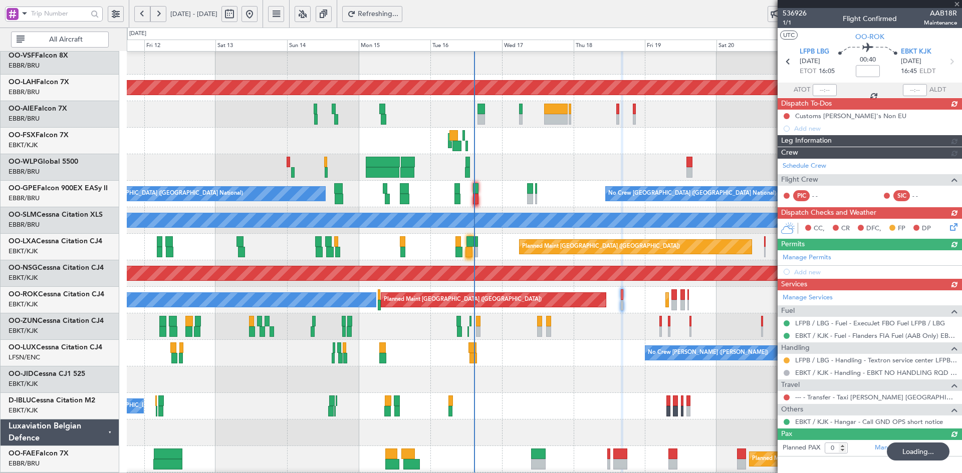
click at [584, 363] on div "No Crew Nancy (Essey) No Crew Nancy (Essey)" at bounding box center [544, 353] width 835 height 27
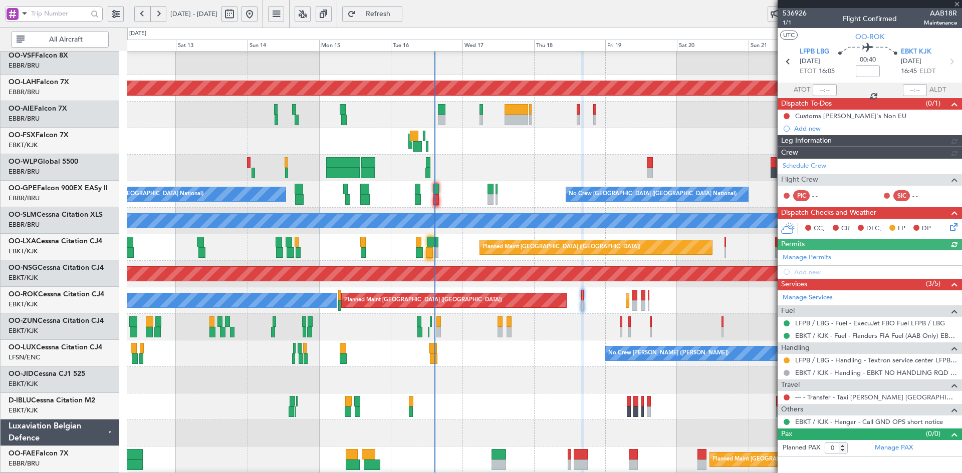
scroll to position [83, 0]
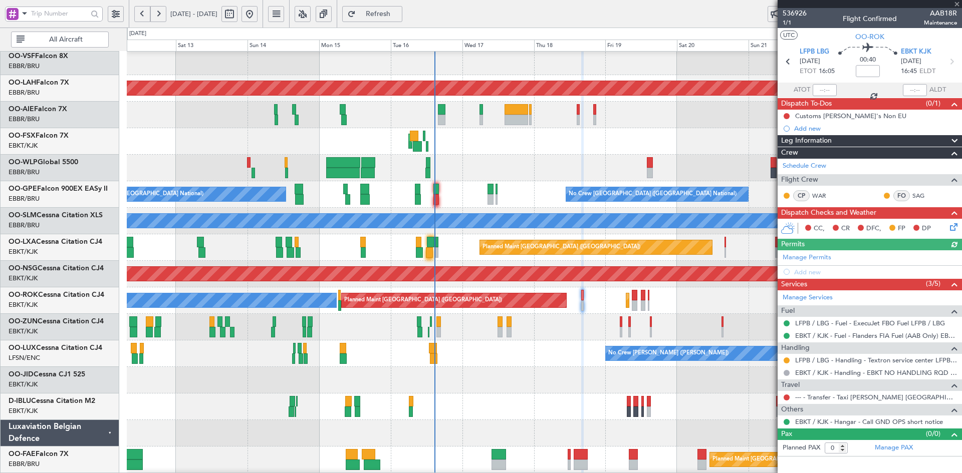
click at [654, 321] on div "Planned Maint Kortrijk-[GEOGRAPHIC_DATA]" at bounding box center [544, 327] width 835 height 27
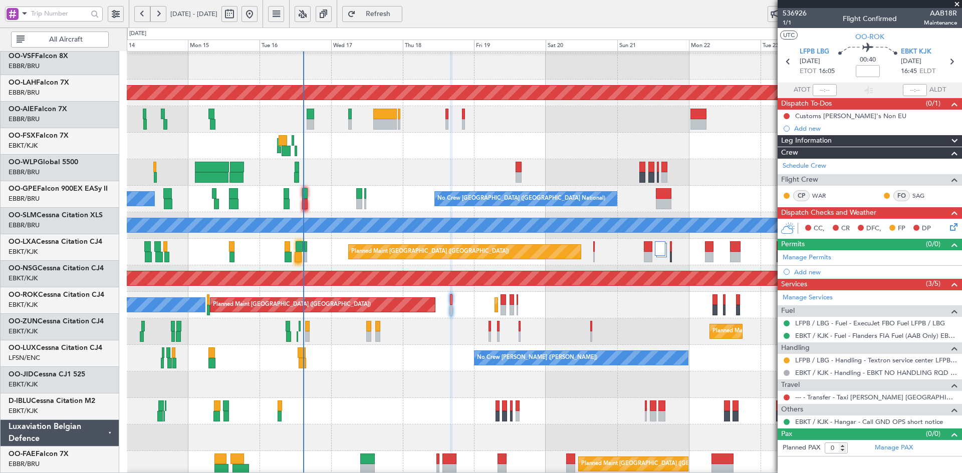
scroll to position [77, 0]
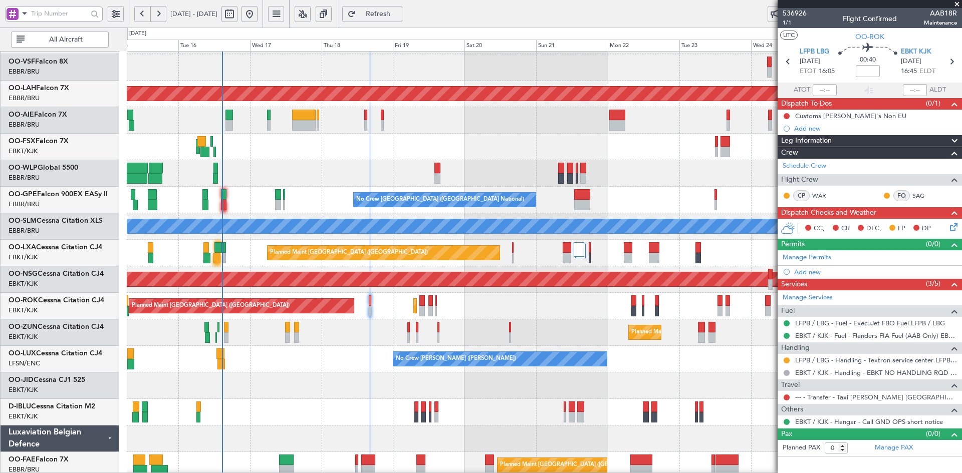
click at [510, 391] on div "Planned Maint Kortrijk-[GEOGRAPHIC_DATA]" at bounding box center [544, 386] width 835 height 27
click at [640, 199] on div "No Crew Brussels (Brussels National) No Crew Brussels (Brussels National) Plann…" at bounding box center [544, 200] width 835 height 27
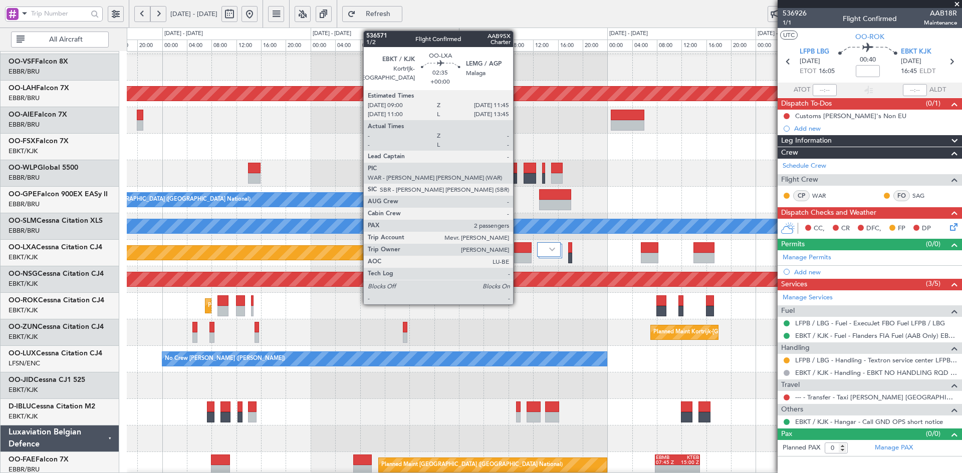
click at [518, 258] on div at bounding box center [522, 258] width 17 height 11
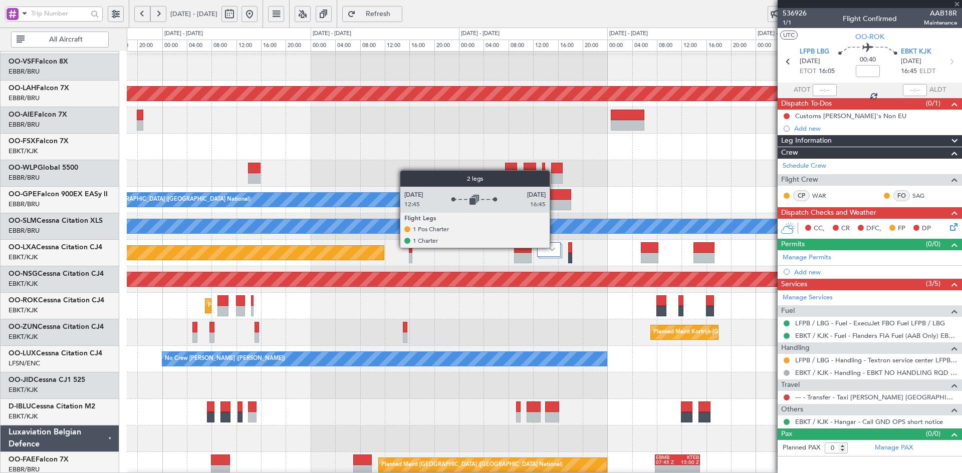
click at [553, 247] on div at bounding box center [549, 249] width 24 height 15
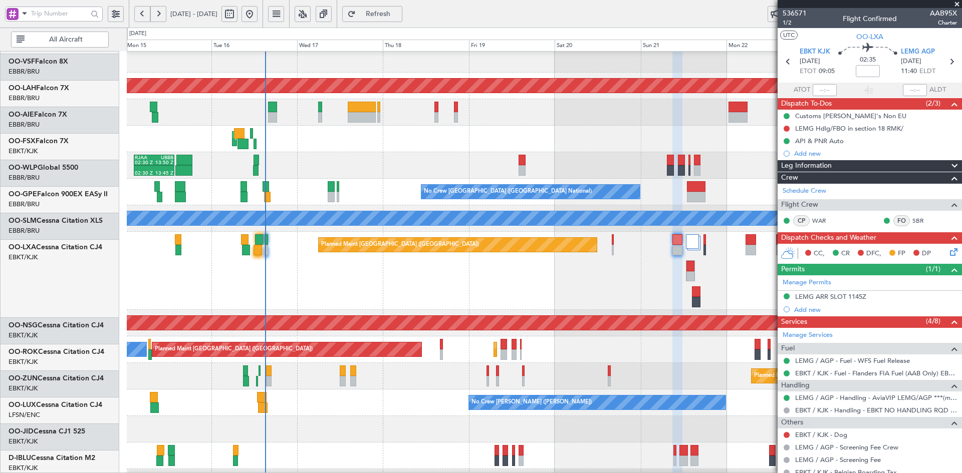
scroll to position [85, 0]
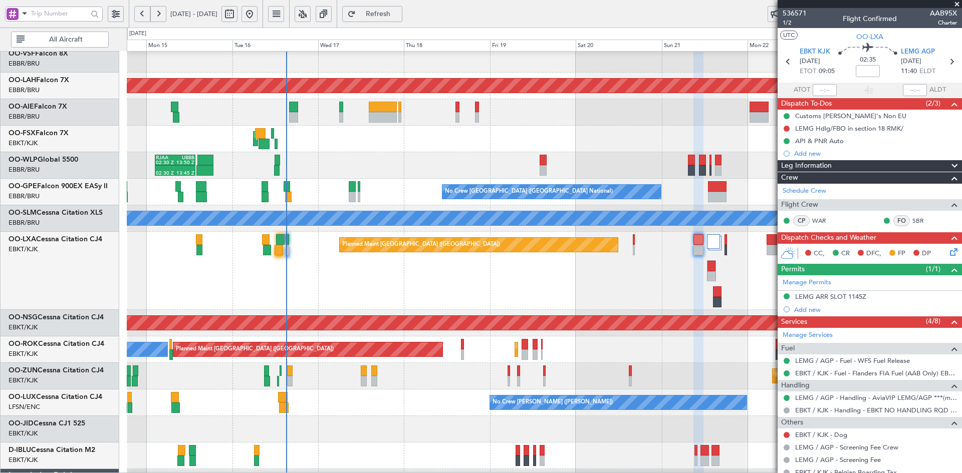
click at [548, 294] on div "Planned Maint Paris (Le Bourget) Planned Maint Kortrijk-Wevelgem A/C Unavailabl…" at bounding box center [544, 271] width 835 height 78
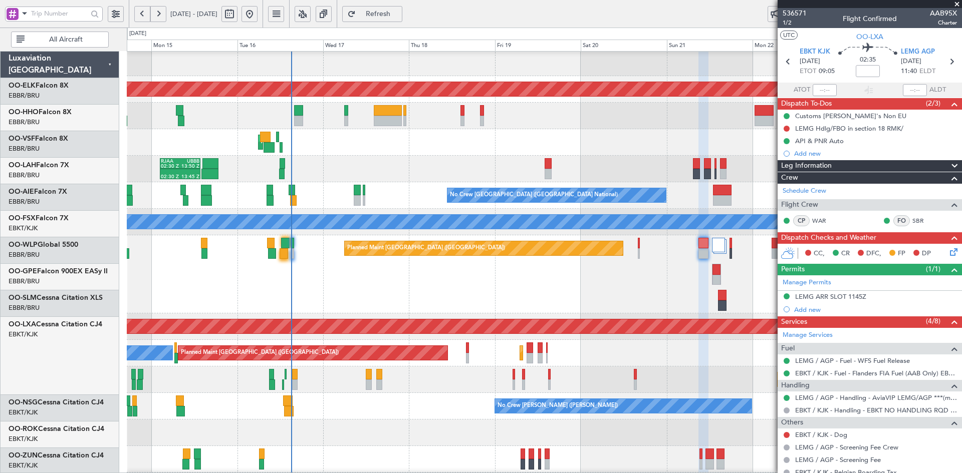
scroll to position [101, 0]
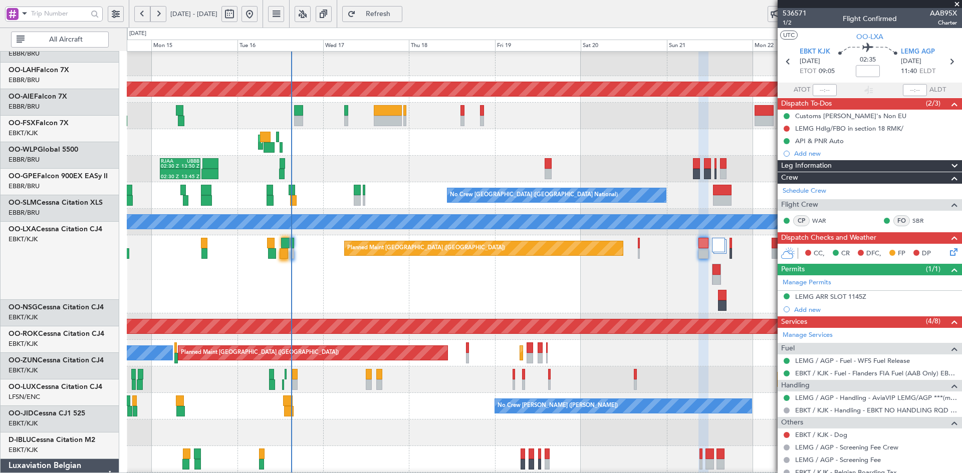
click at [594, 139] on div "Planned Maint Geneva (Cointrin) Planned Maint Alton-st Louis (St Louis Regl) Pl…" at bounding box center [544, 261] width 835 height 583
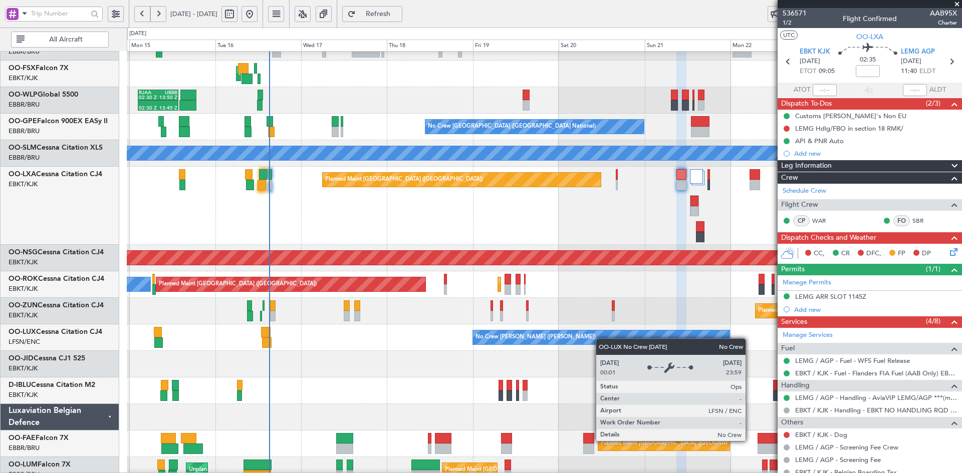
click at [600, 336] on div "No Crew [PERSON_NAME] ([PERSON_NAME])" at bounding box center [601, 338] width 257 height 14
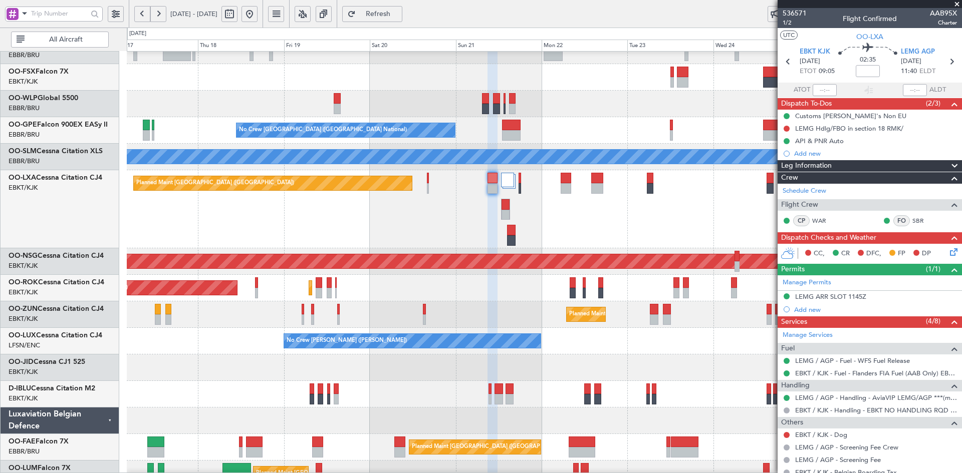
scroll to position [151, 0]
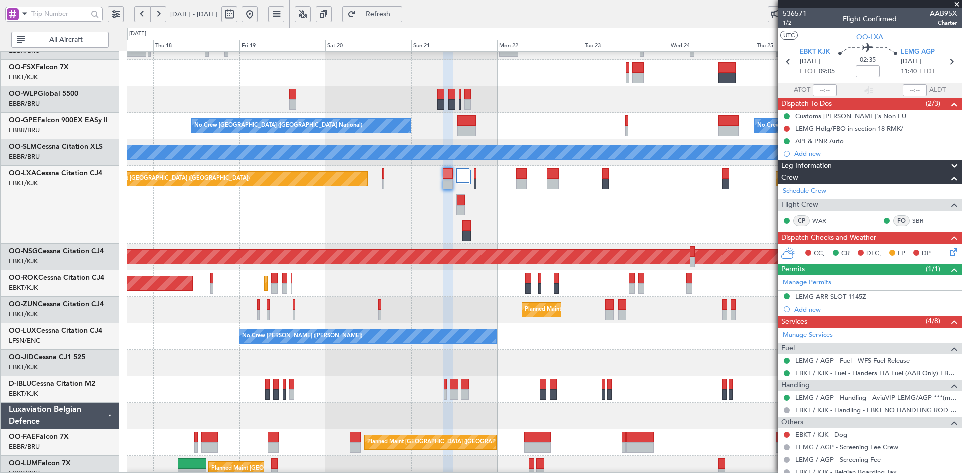
click at [634, 347] on div "No Crew [PERSON_NAME] ([PERSON_NAME])" at bounding box center [544, 337] width 835 height 27
click at [706, 166] on div "Planned Maint Paris (Le Bourget) Planned Maint Kortrijk-Wevelgem A/C Unavailabl…" at bounding box center [544, 205] width 835 height 78
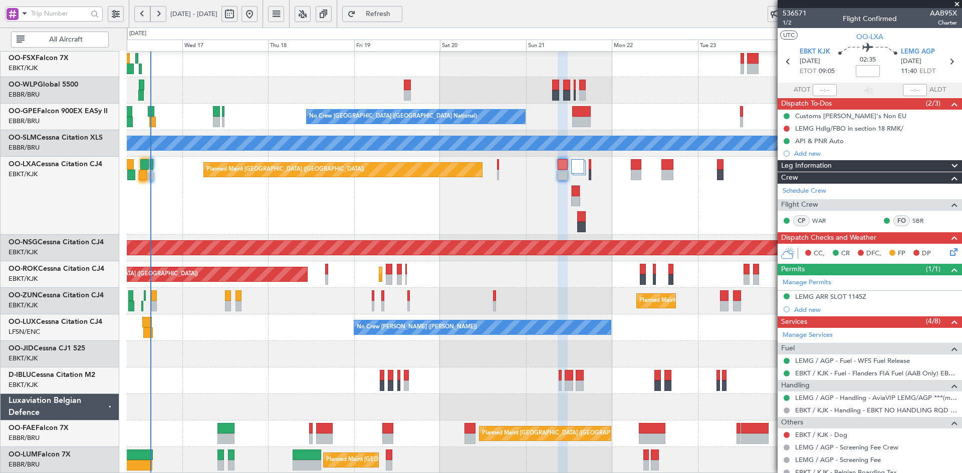
click at [957, 3] on span at bounding box center [957, 4] width 10 height 9
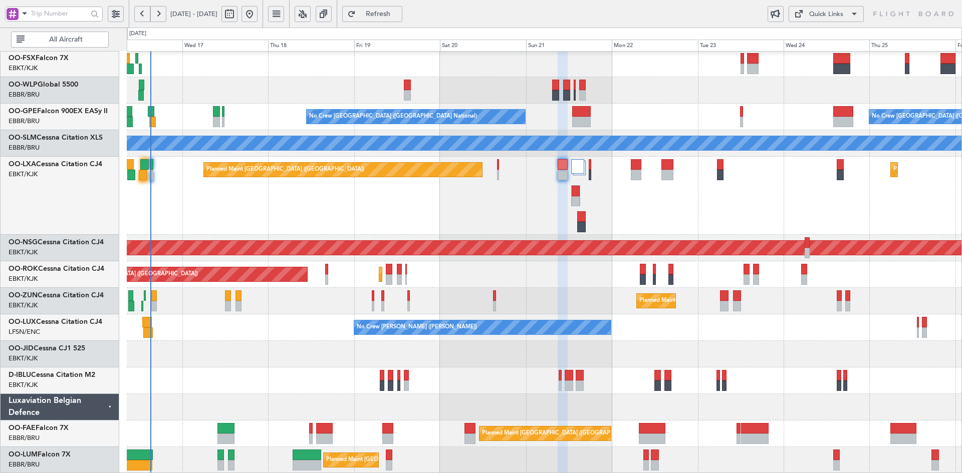
type input "0"
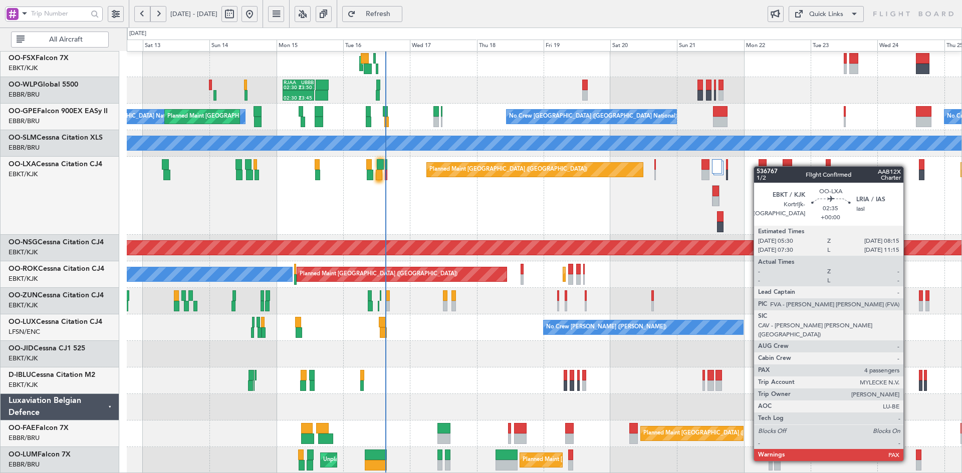
click at [757, 160] on div "Planned Maint Paris (Le Bourget) Planned Maint Kortrijk-Wevelgem Planned Maint …" at bounding box center [544, 196] width 835 height 78
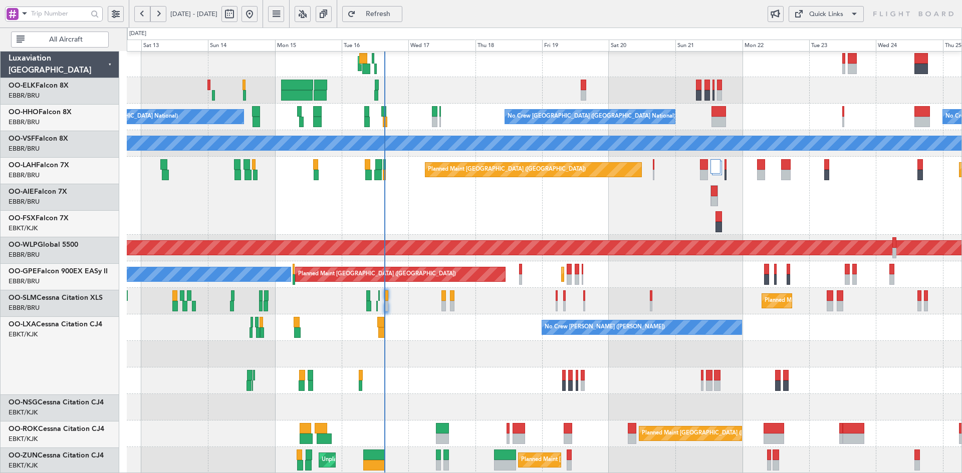
scroll to position [160, 0]
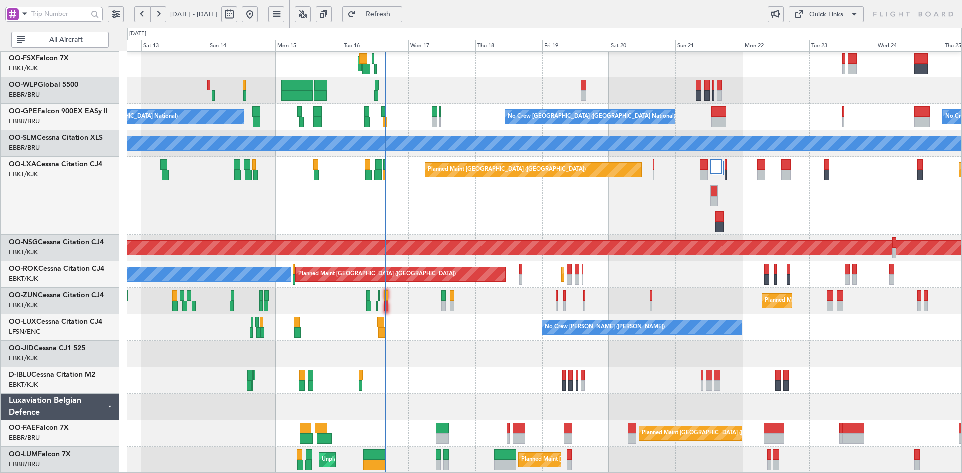
click at [770, 201] on div "Planned Maint Kortrijk-[GEOGRAPHIC_DATA] Planned Maint [GEOGRAPHIC_DATA] ([GEOG…" at bounding box center [544, 196] width 835 height 78
click at [587, 232] on div "Planned Maint [GEOGRAPHIC_DATA] ([GEOGRAPHIC_DATA]) Planned Maint [GEOGRAPHIC_D…" at bounding box center [544, 182] width 835 height 583
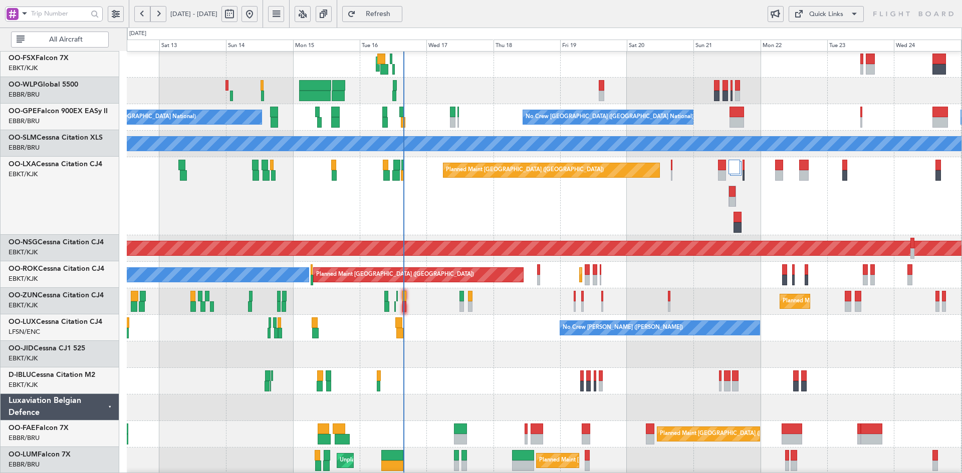
click at [760, 295] on div "Planned Maint Kortrijk-[GEOGRAPHIC_DATA]" at bounding box center [544, 302] width 835 height 27
click at [795, 131] on div "No Crew Brussels (Brussels National) No Crew Brussels (Brussels National) Plann…" at bounding box center [544, 117] width 835 height 27
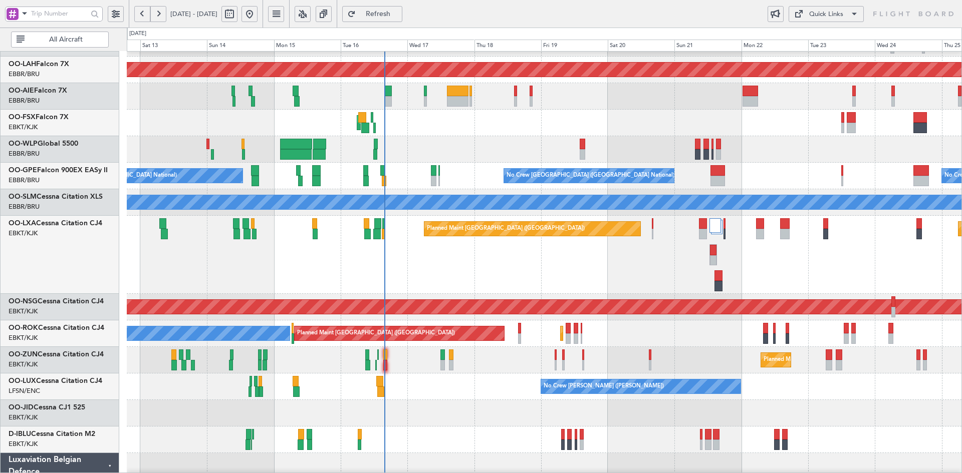
click at [696, 152] on div at bounding box center [544, 149] width 835 height 27
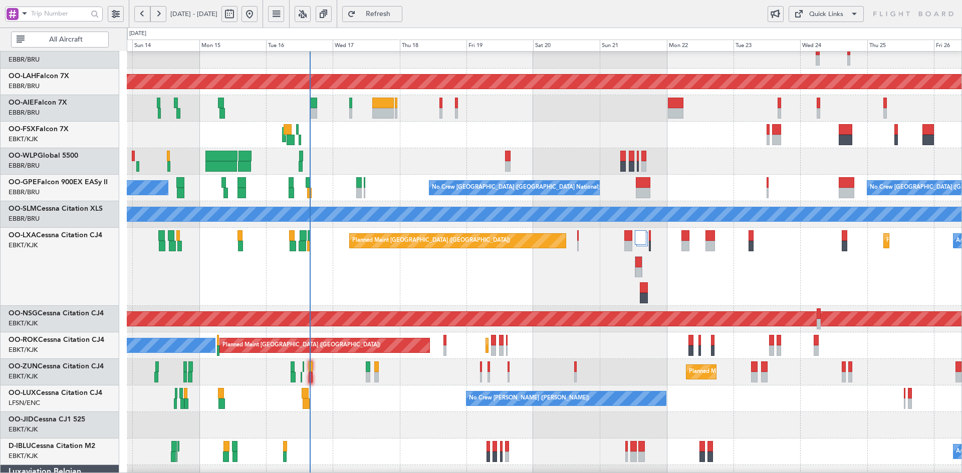
click at [557, 148] on div at bounding box center [544, 161] width 835 height 27
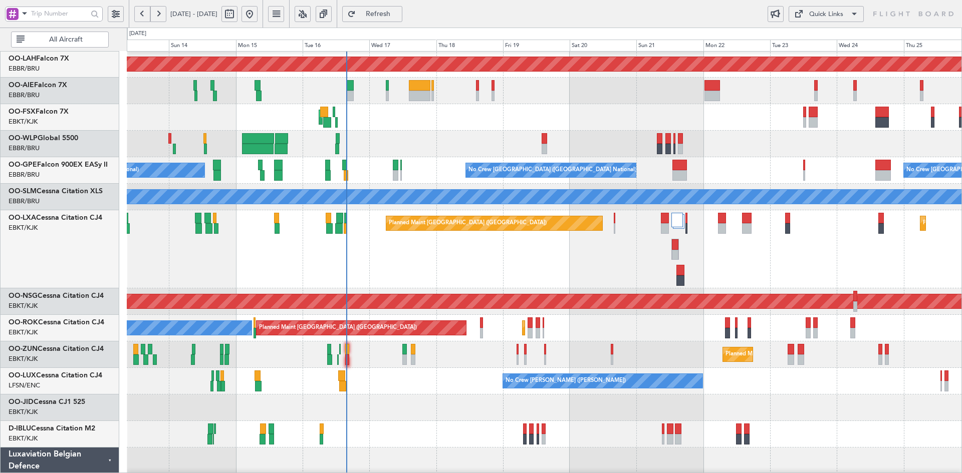
click at [535, 253] on div "Planned Maint Paris (Le Bourget) Planned Maint Kortrijk-Wevelgem A/C Unavailabl…" at bounding box center [544, 249] width 835 height 78
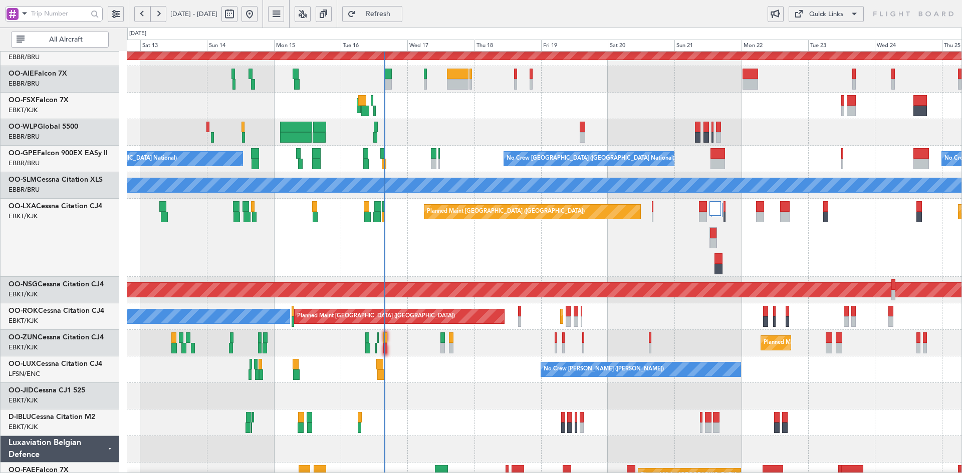
scroll to position [136, 0]
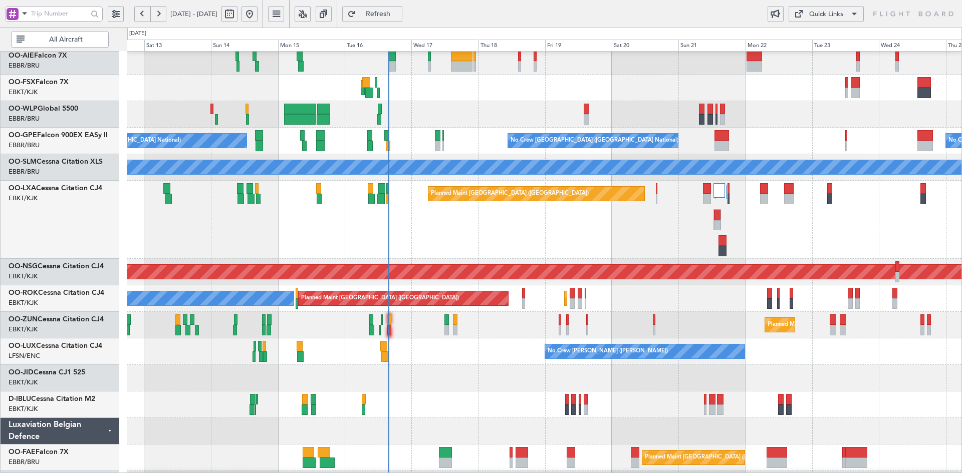
click at [810, 396] on div "No Crew Brussels (Brussels National) A/C Unavailable Brussels (Brussels Nationa…" at bounding box center [544, 405] width 835 height 27
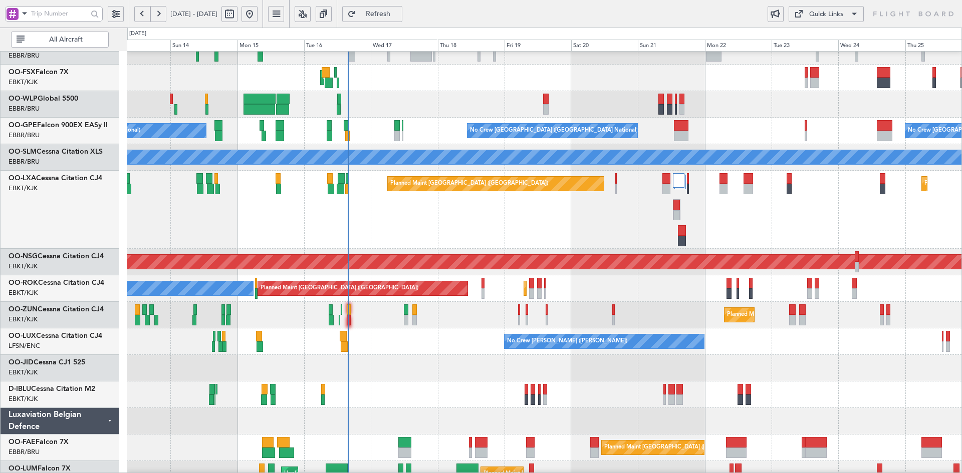
click at [807, 415] on div at bounding box center [544, 421] width 835 height 27
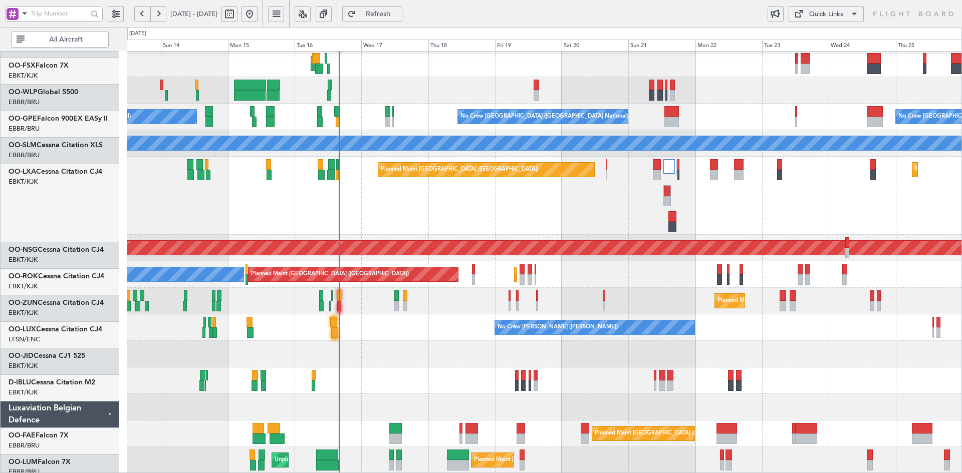
scroll to position [160, 0]
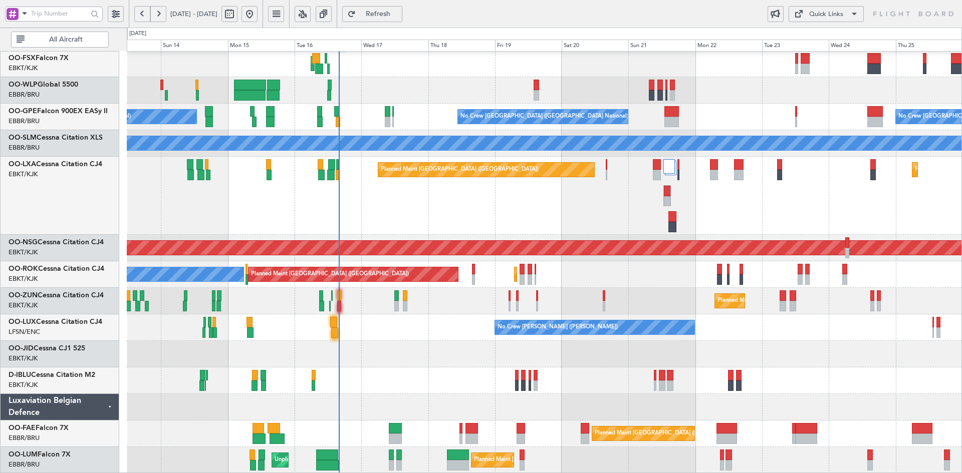
click at [867, 213] on div "Planned Maint Kortrijk-Wevelgem Planned Maint Paris (Le Bourget) A/C Unavailabl…" at bounding box center [544, 196] width 835 height 78
click at [625, 398] on div at bounding box center [544, 407] width 835 height 27
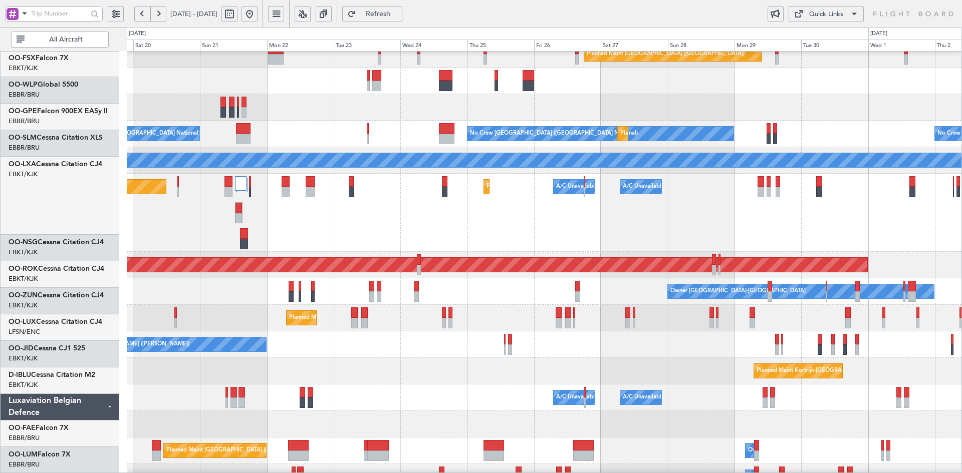
scroll to position [143, 0]
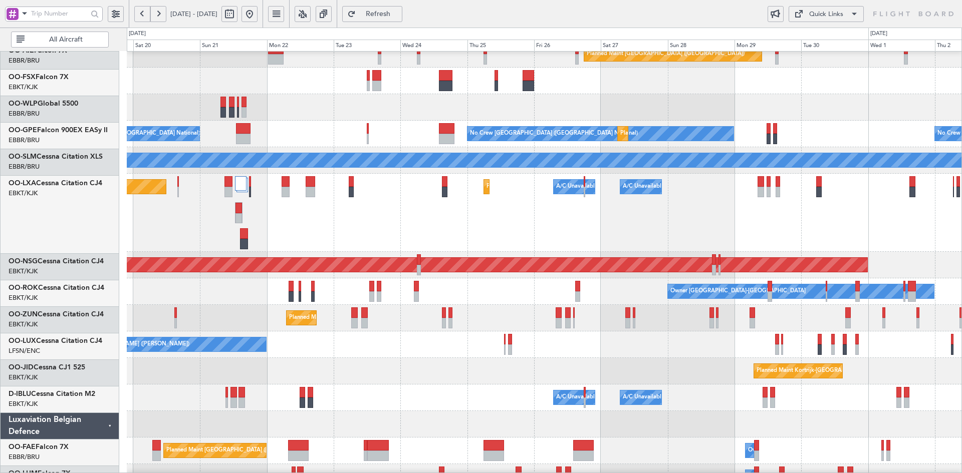
click at [581, 224] on div "Planned Maint Kortrijk-Wevelgem Planned Maint Paris (Le Bourget) A/C Unavailabl…" at bounding box center [544, 213] width 835 height 78
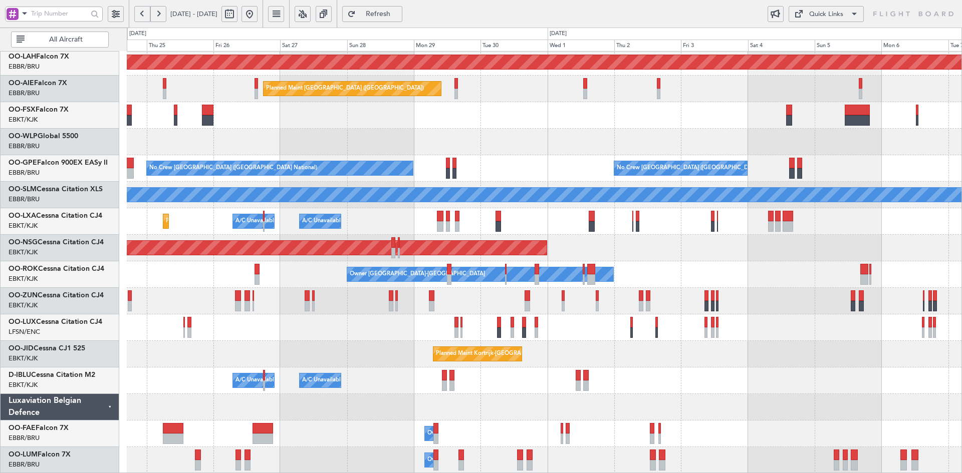
scroll to position [105, 0]
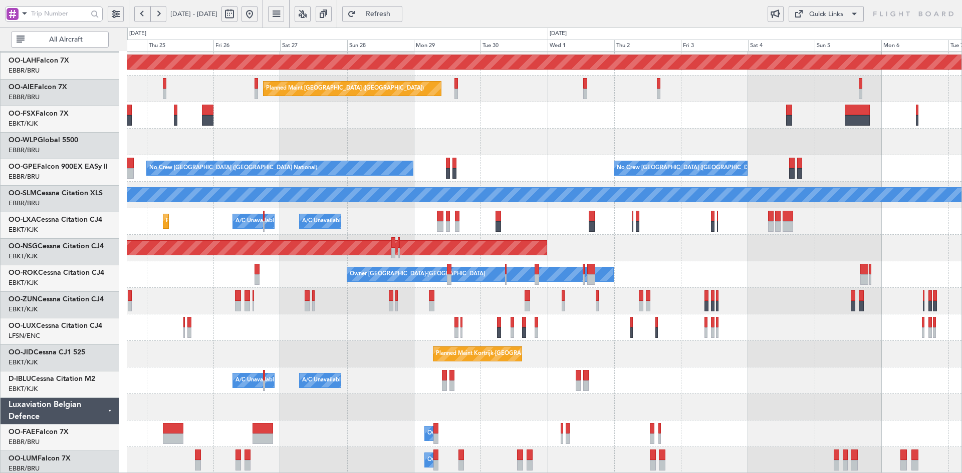
click at [768, 340] on div "No Crew [PERSON_NAME] ([PERSON_NAME])" at bounding box center [544, 328] width 835 height 27
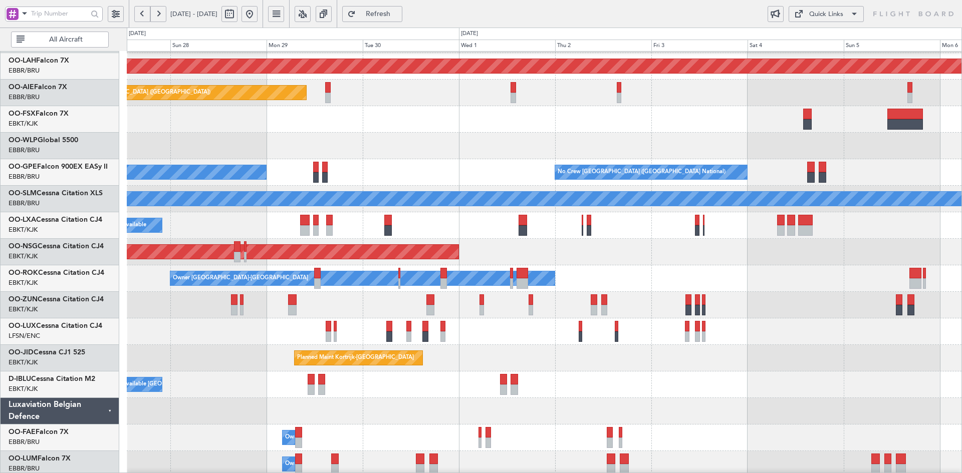
click at [258, 17] on button at bounding box center [249, 14] width 16 height 16
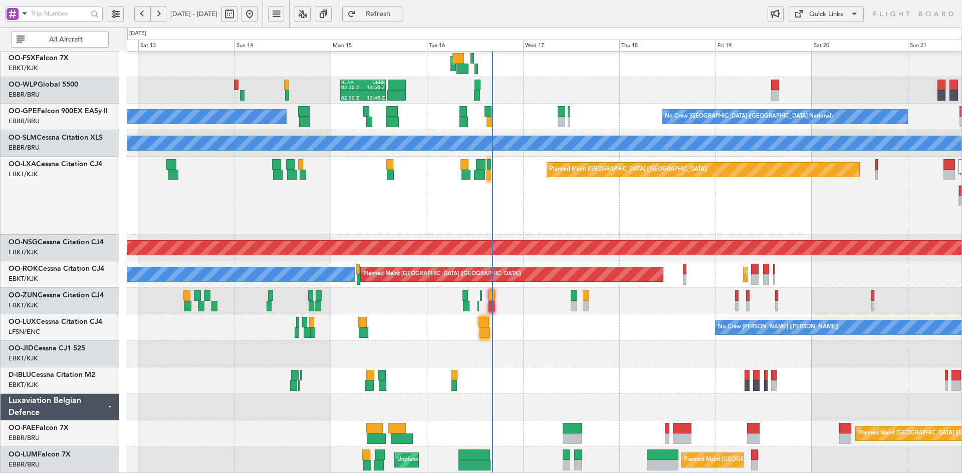
click at [734, 285] on div "Planned Maint London (Farnborough) AOG Maint Kortrijk-Wevelgem RJAA 02:30 Z UBB…" at bounding box center [544, 182] width 835 height 583
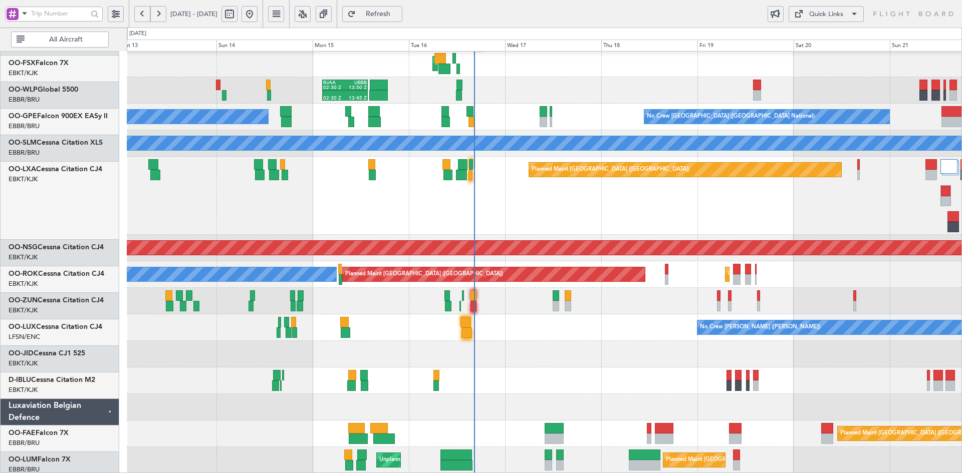
scroll to position [160, 0]
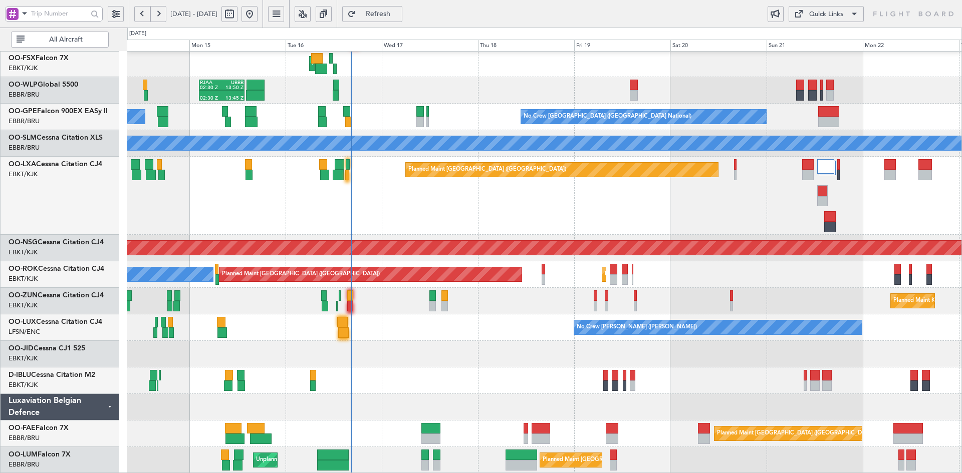
click at [629, 337] on div "AOG Maint Kortrijk-Wevelgem 02:30 Z 13:45 Z RJAA 02:30 Z UBBB 13:50 Z Planned M…" at bounding box center [544, 182] width 835 height 583
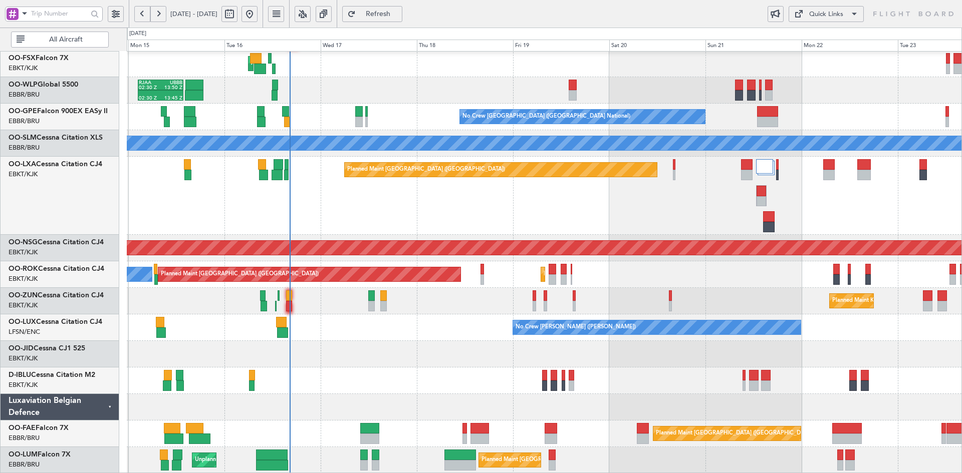
click at [632, 343] on div "AOG Maint Kortrijk-Wevelgem 02:30 Z 13:45 Z RJAA 02:30 Z UBBB 13:50 Z No Crew B…" at bounding box center [544, 182] width 835 height 583
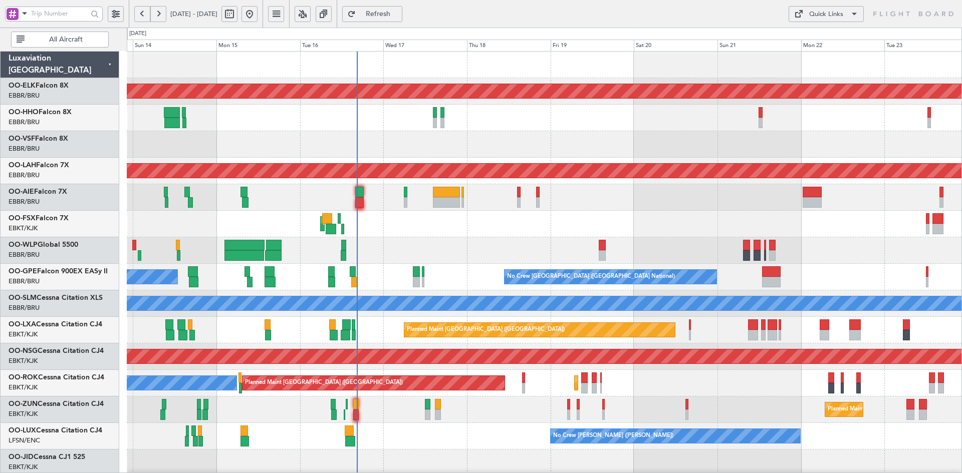
click at [449, 276] on div "Planned Maint Kortrijk-[GEOGRAPHIC_DATA] Planned Maint Geneva ([GEOGRAPHIC_DATA…" at bounding box center [544, 317] width 835 height 531
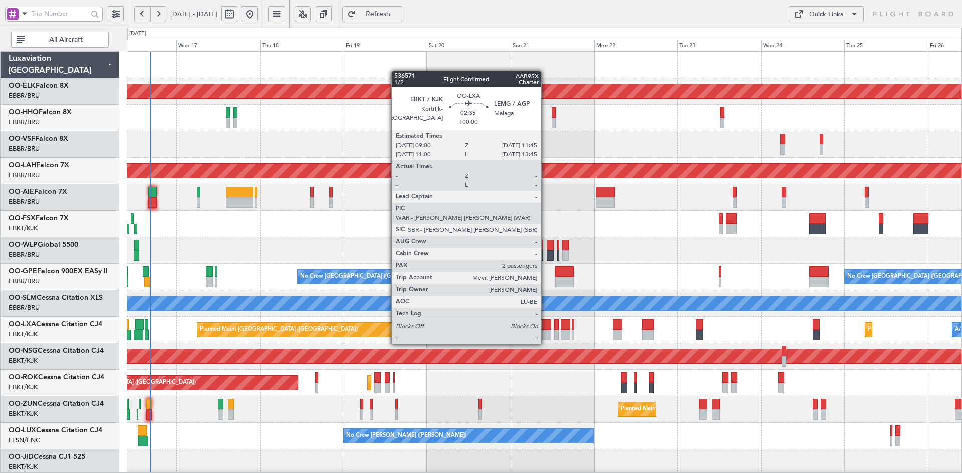
click at [546, 335] on div at bounding box center [546, 335] width 10 height 11
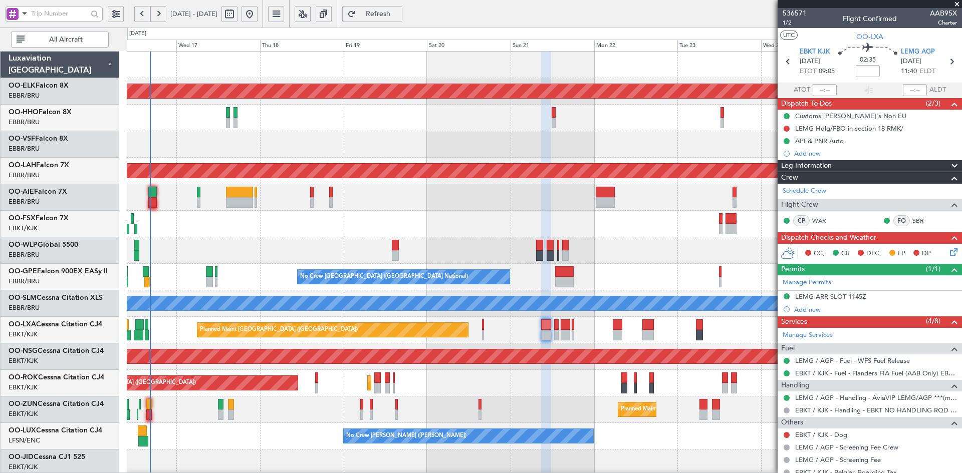
click at [958, 2] on span at bounding box center [957, 4] width 10 height 9
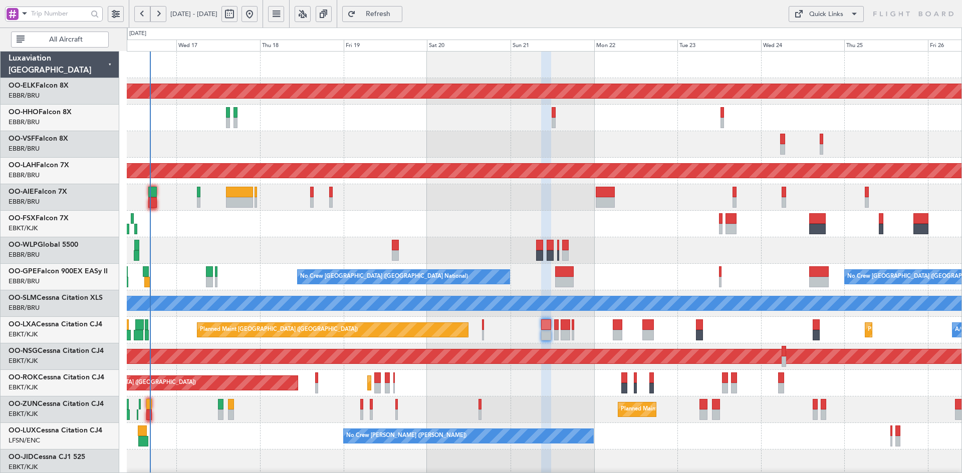
type input "0"
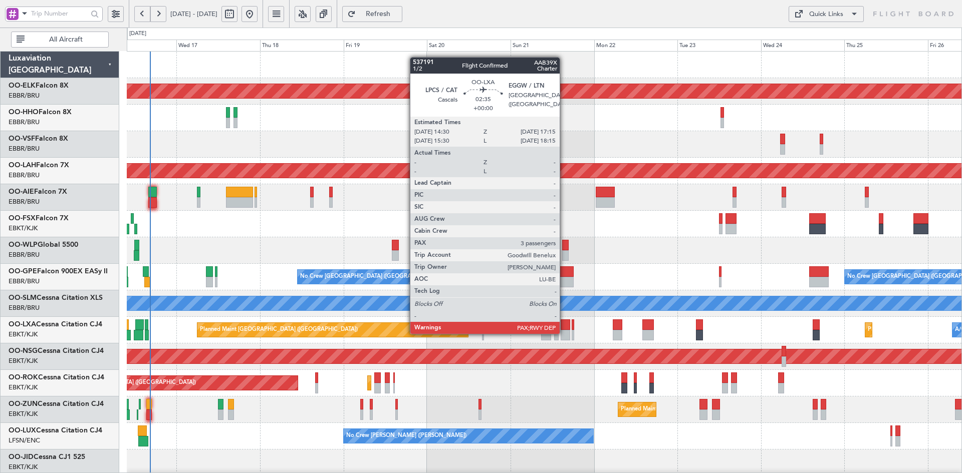
click at [564, 333] on div at bounding box center [566, 335] width 10 height 11
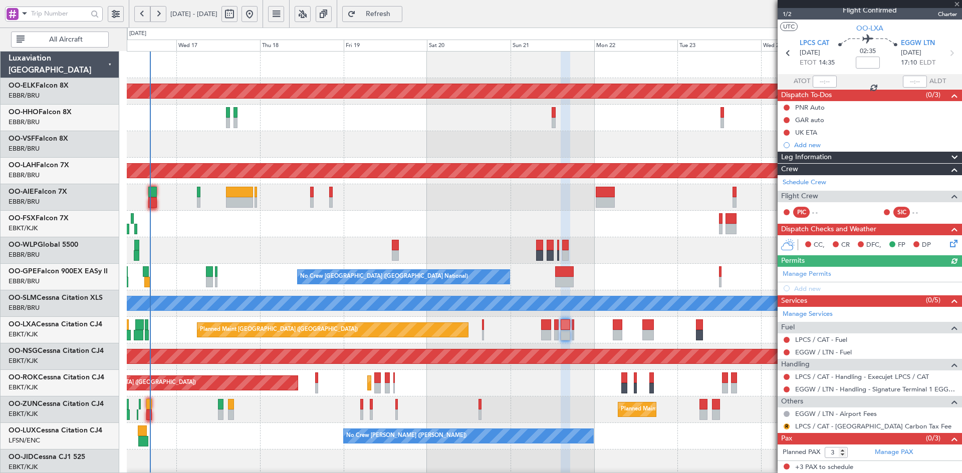
scroll to position [9, 0]
click at [958, 4] on span at bounding box center [957, 4] width 10 height 9
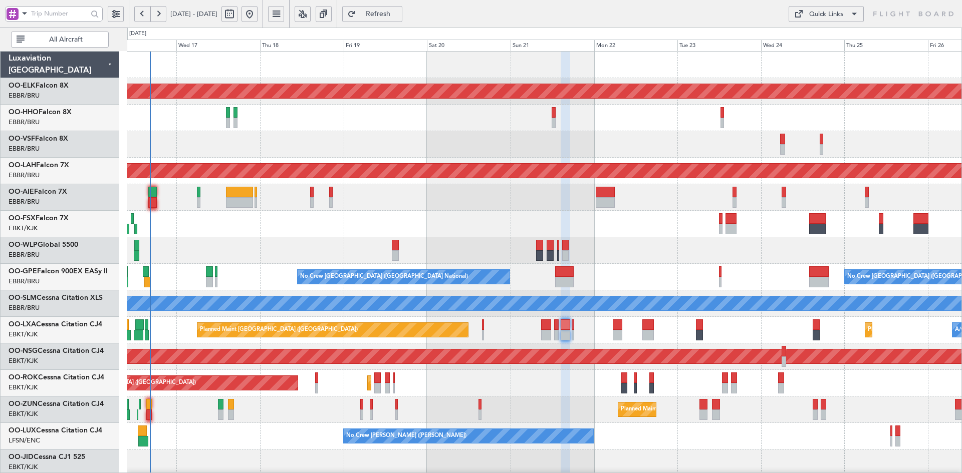
type input "0"
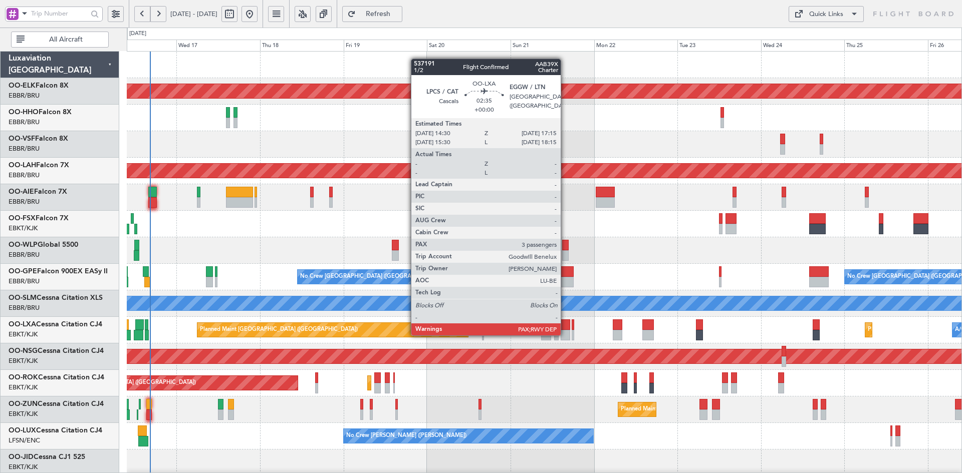
click at [565, 335] on div at bounding box center [566, 335] width 10 height 11
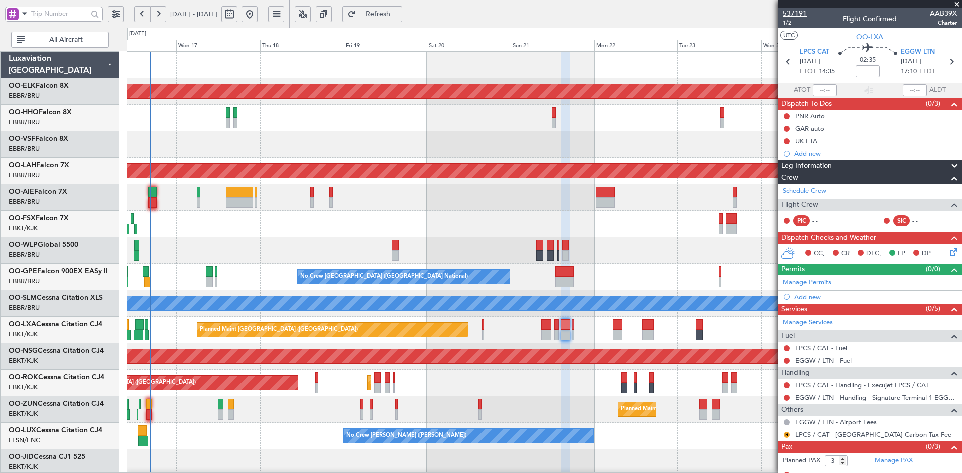
click at [799, 13] on span "537191" at bounding box center [795, 13] width 24 height 11
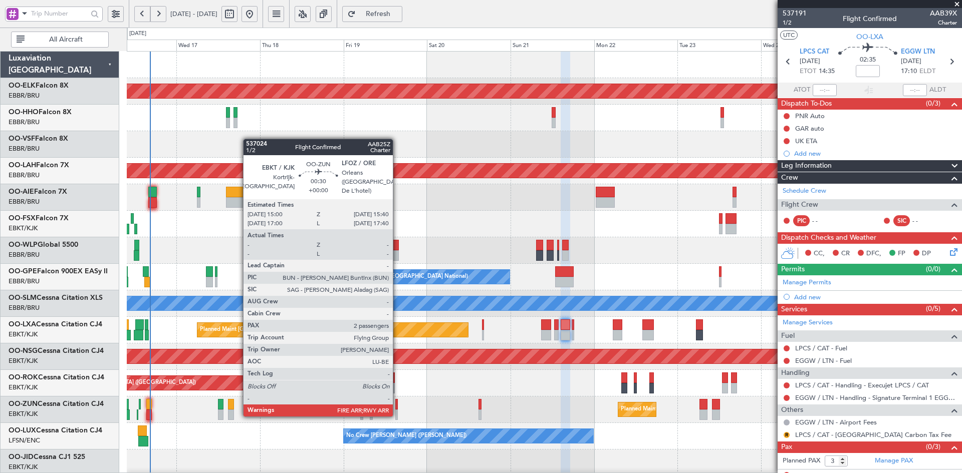
click at [397, 416] on div at bounding box center [396, 415] width 3 height 11
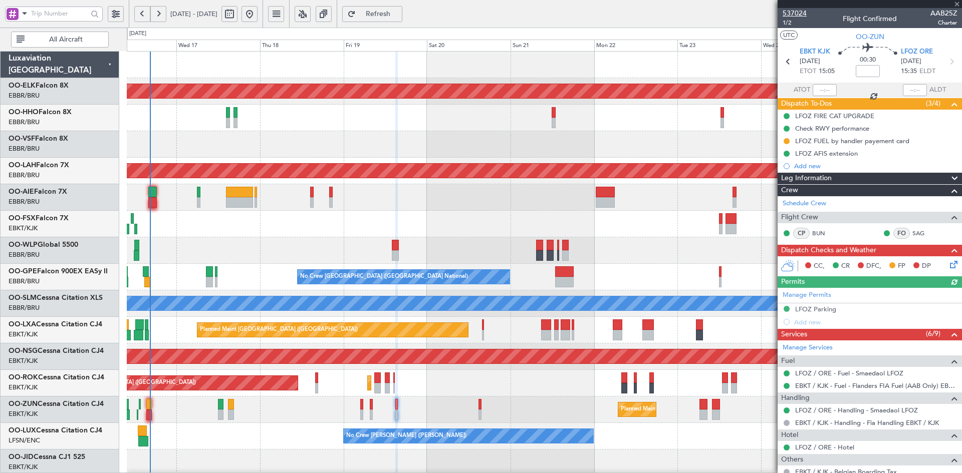
click at [801, 14] on span "537024" at bounding box center [795, 13] width 24 height 11
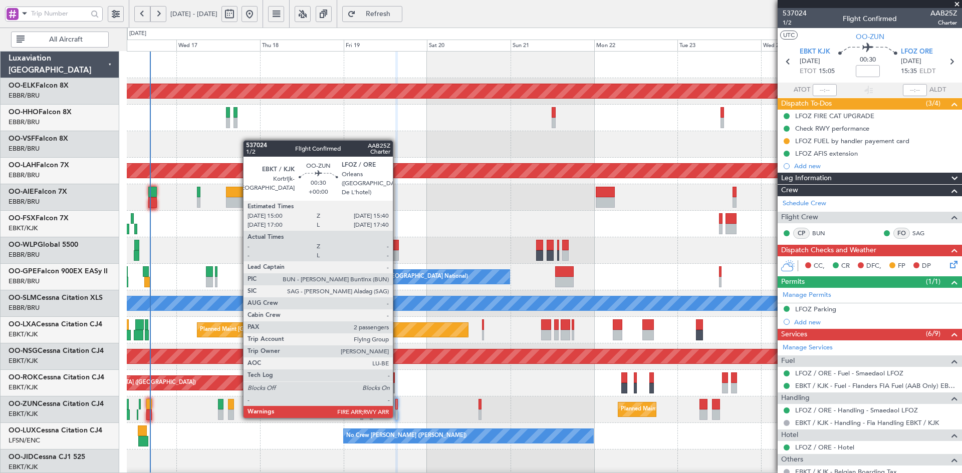
click at [397, 417] on div at bounding box center [396, 415] width 3 height 11
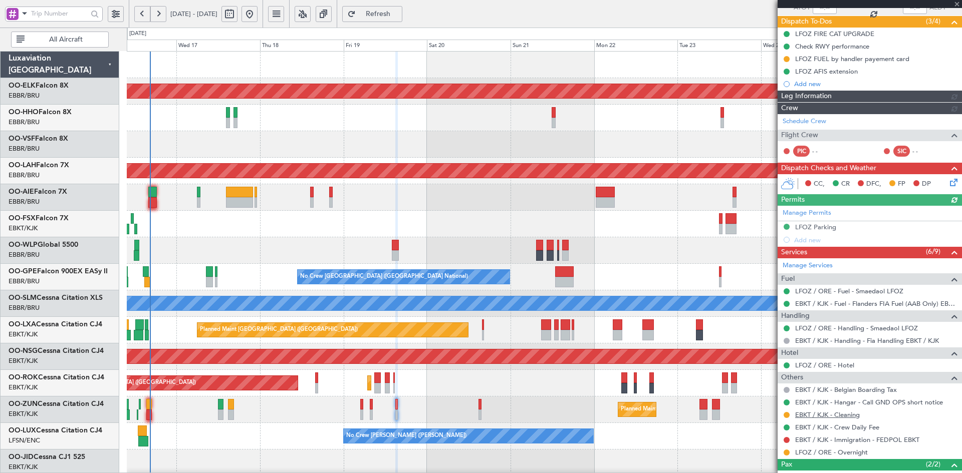
scroll to position [141, 0]
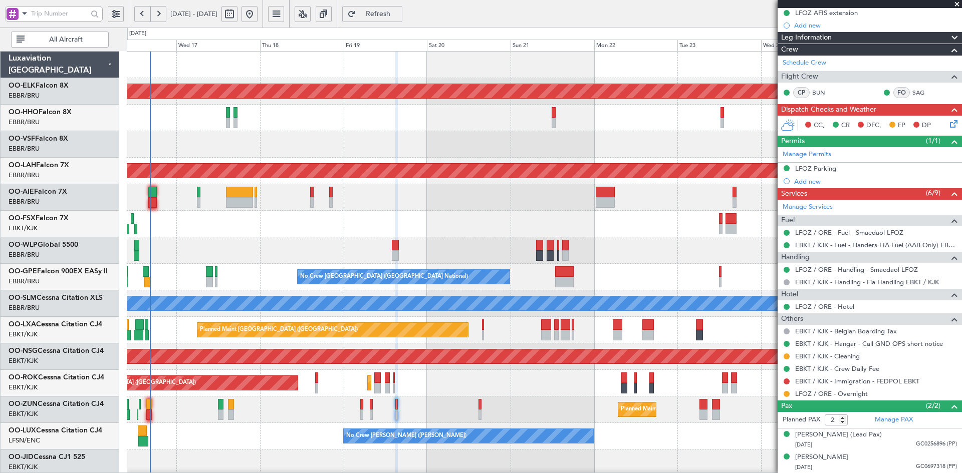
click at [958, 4] on span at bounding box center [957, 4] width 10 height 9
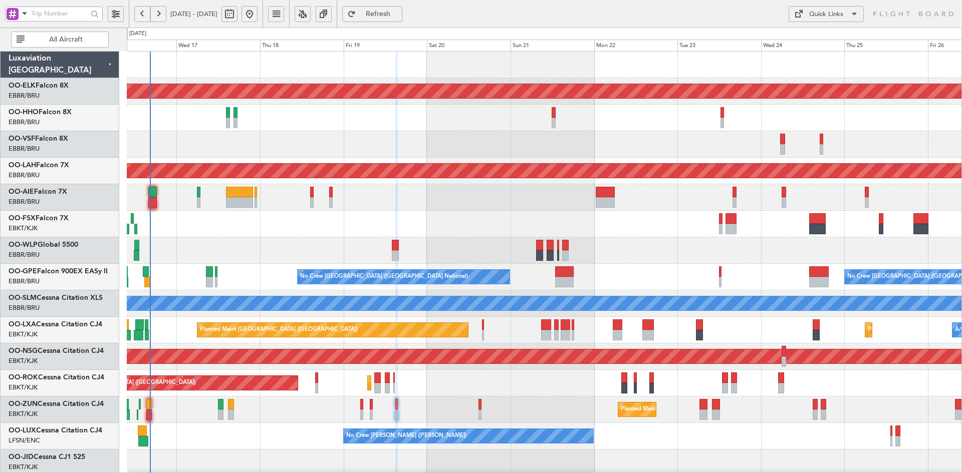
type input "0"
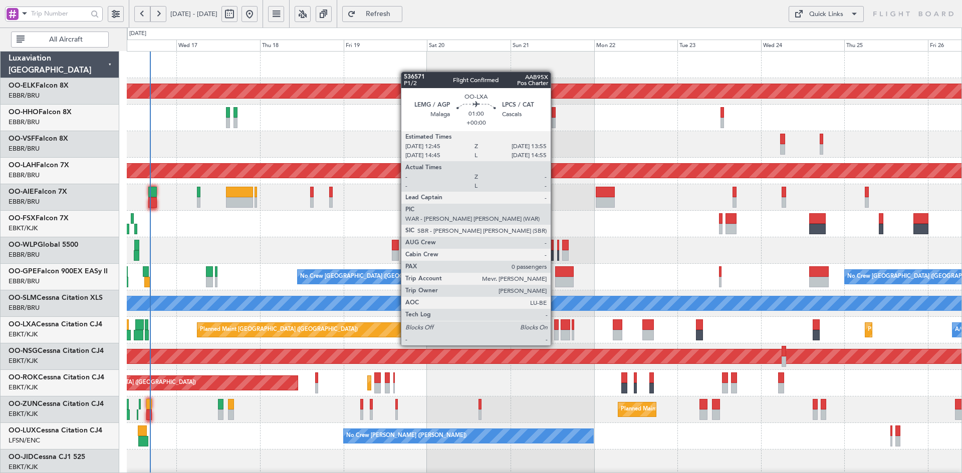
click at [555, 336] on div at bounding box center [556, 335] width 5 height 11
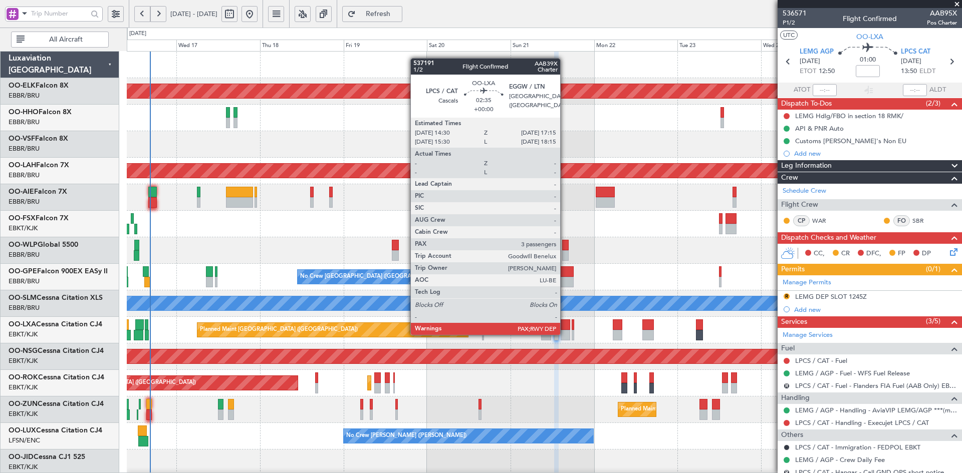
click at [565, 334] on div at bounding box center [566, 335] width 10 height 11
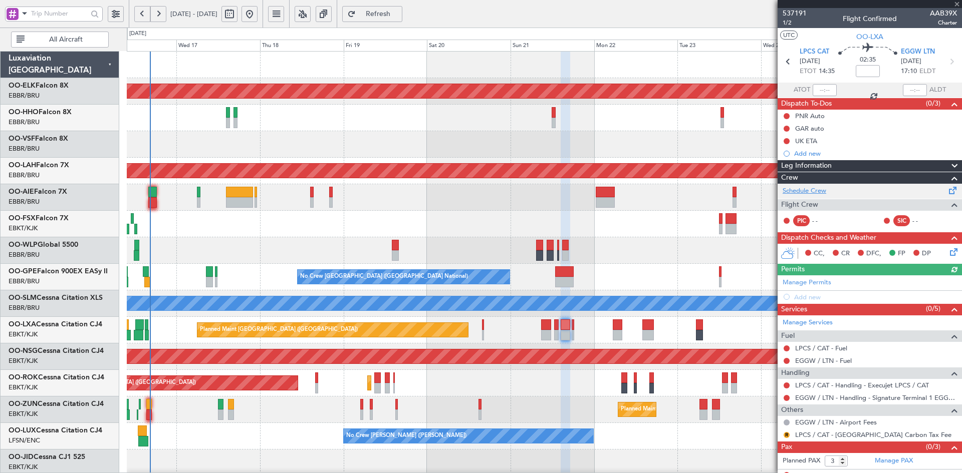
click at [824, 193] on link "Schedule Crew" at bounding box center [805, 191] width 44 height 10
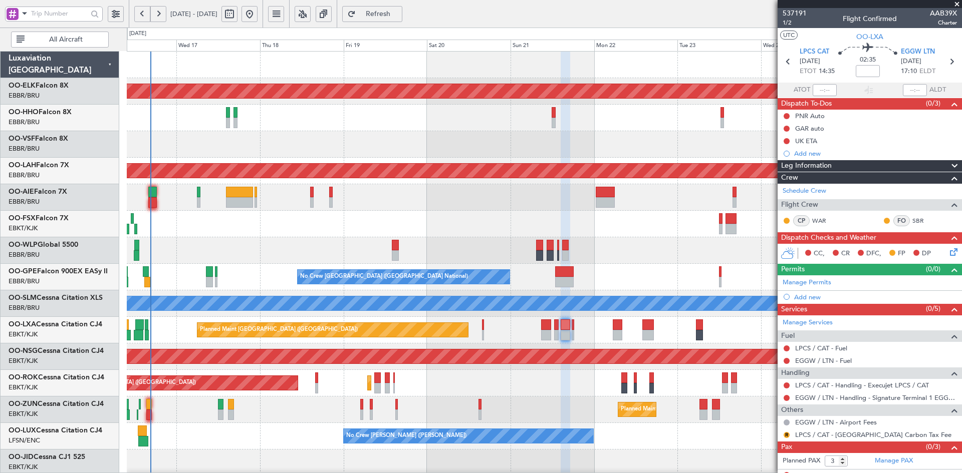
click at [956, 4] on span at bounding box center [957, 4] width 10 height 9
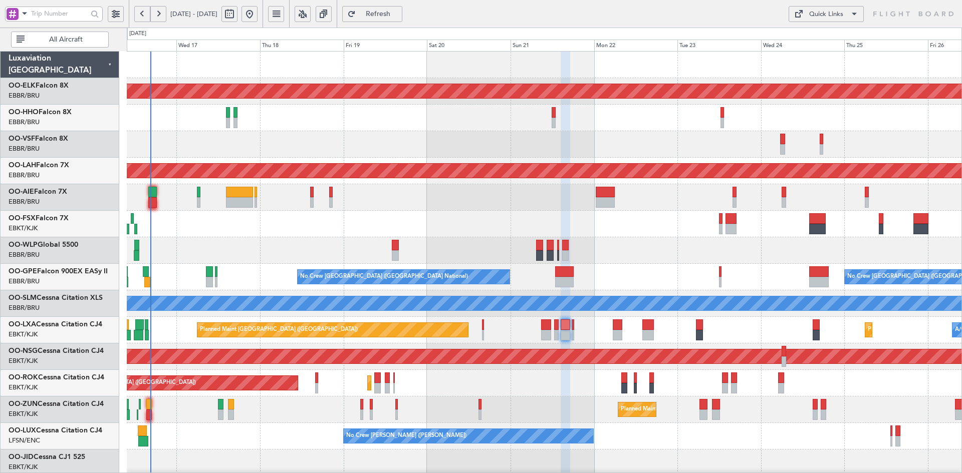
type input "0"
click at [574, 397] on div "Planned Maint Kortrijk-[GEOGRAPHIC_DATA]" at bounding box center [544, 410] width 835 height 27
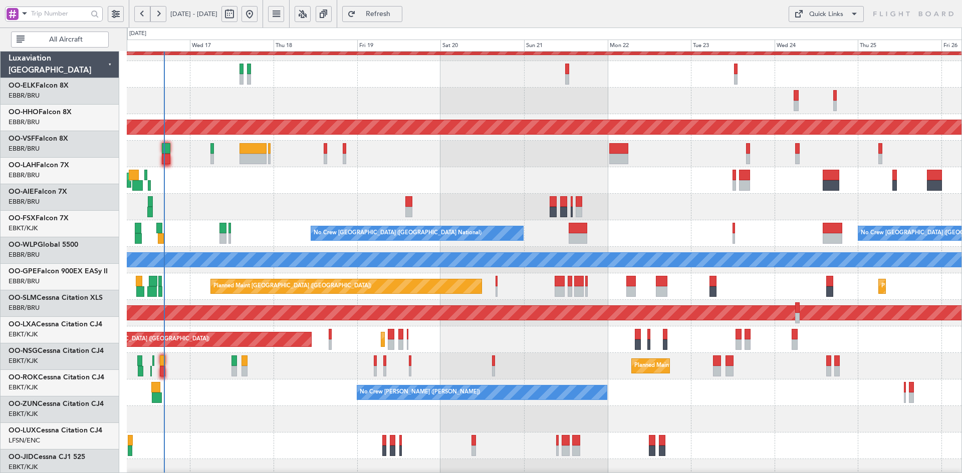
scroll to position [44, 0]
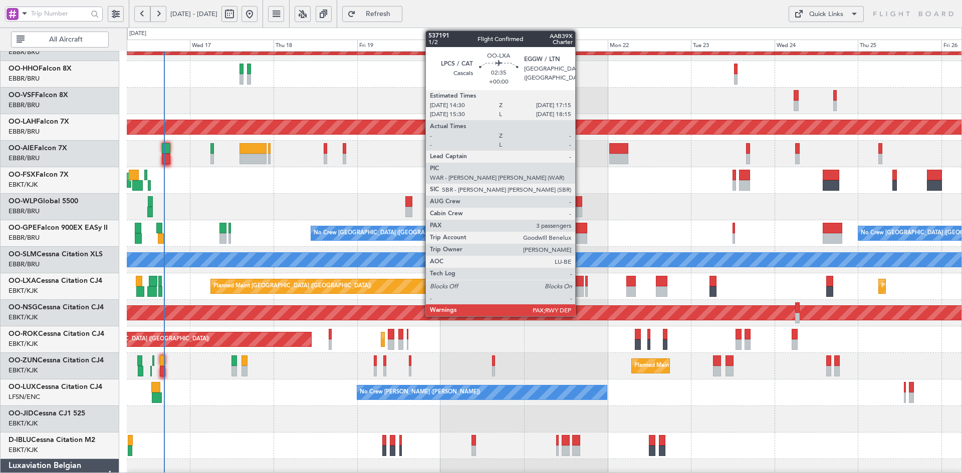
click at [580, 291] on div at bounding box center [579, 292] width 10 height 11
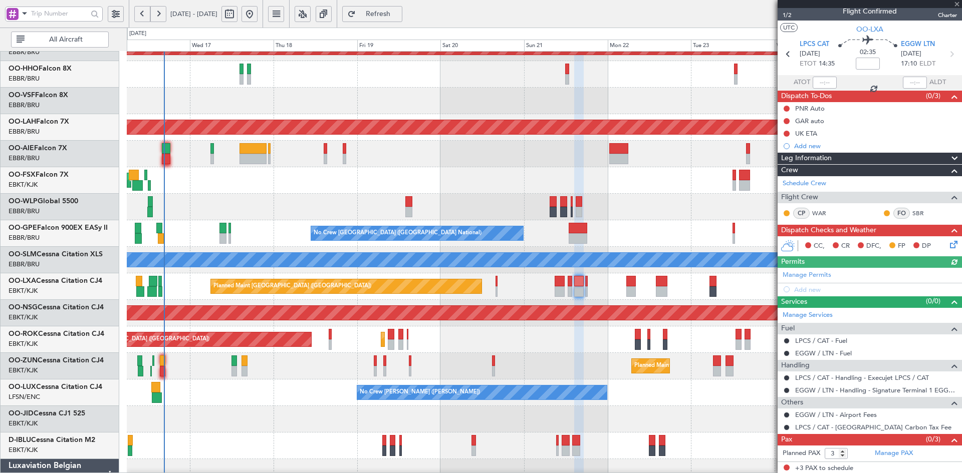
scroll to position [9, 0]
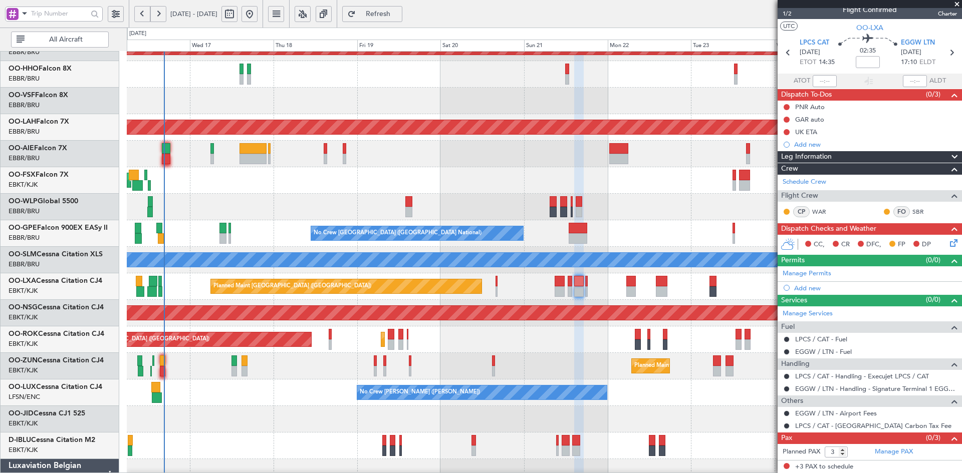
click at [958, 4] on span at bounding box center [957, 4] width 10 height 9
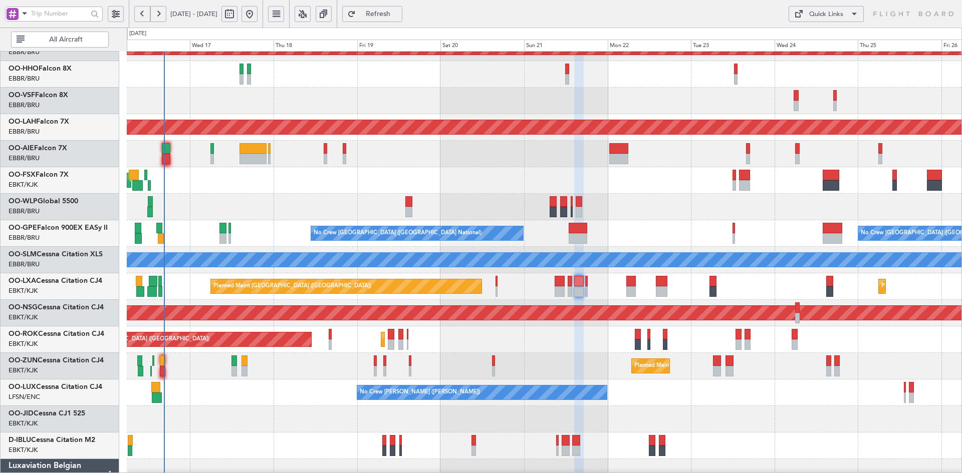
type input "0"
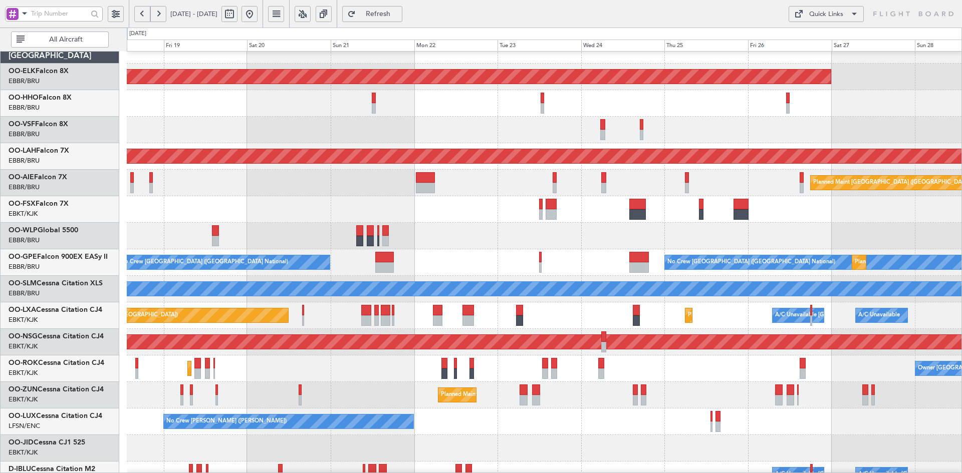
click at [661, 194] on div "Planned Maint [GEOGRAPHIC_DATA] ([GEOGRAPHIC_DATA])" at bounding box center [544, 183] width 835 height 27
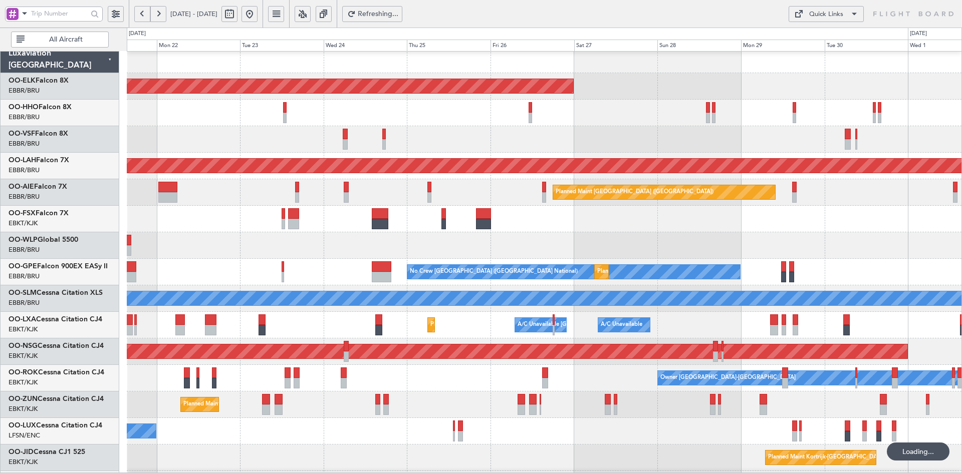
scroll to position [5, 0]
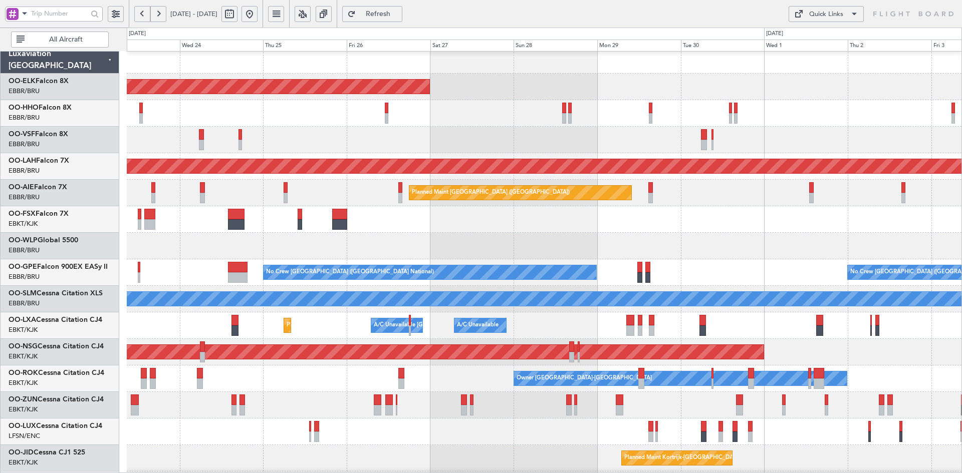
click at [961, 172] on html "[DATE] - [DATE] Refresh Quick Links All Aircraft Planned Maint [GEOGRAPHIC_DATA…" at bounding box center [481, 236] width 962 height 473
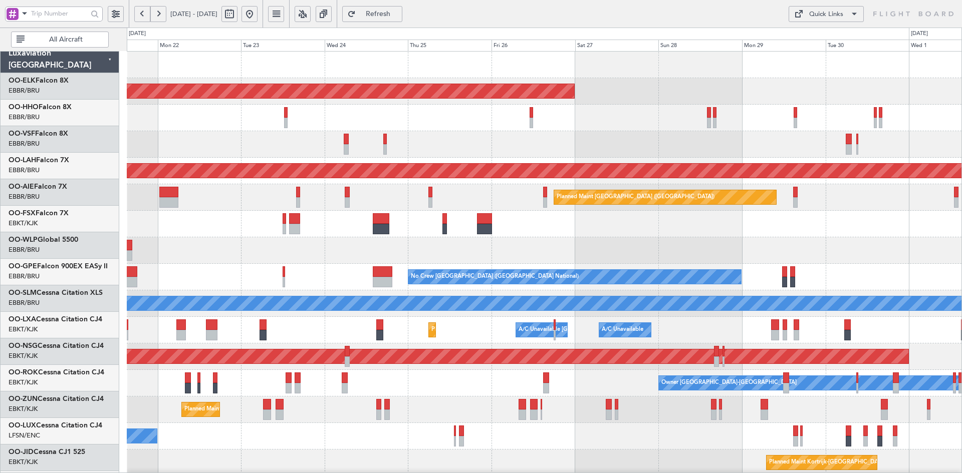
scroll to position [0, 0]
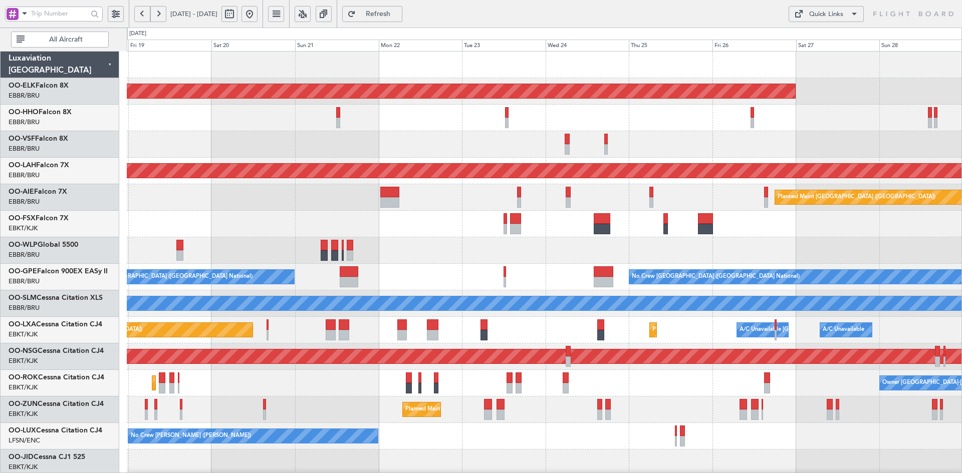
click at [772, 243] on div at bounding box center [544, 250] width 835 height 27
click at [258, 14] on button at bounding box center [249, 14] width 16 height 16
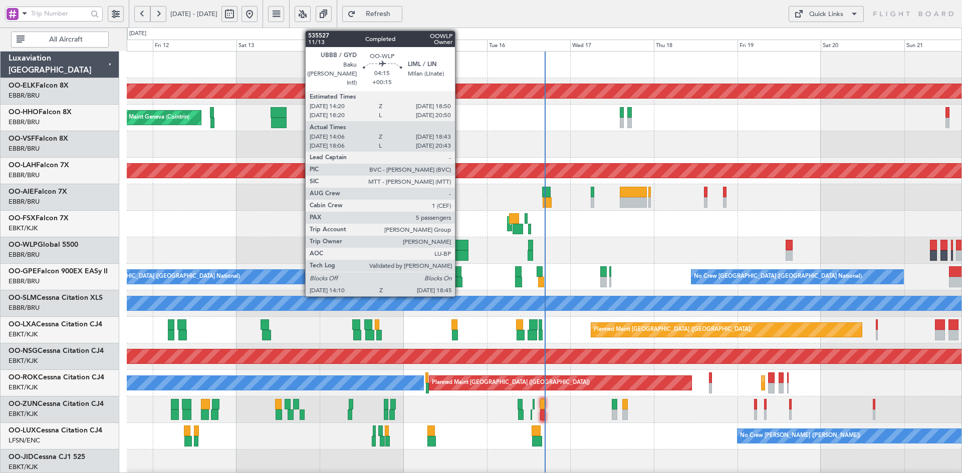
click at [459, 253] on div at bounding box center [460, 256] width 16 height 11
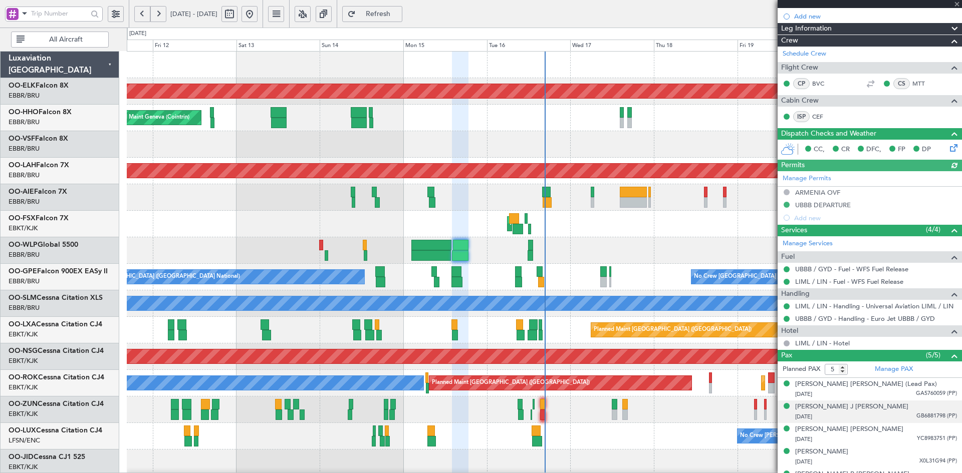
scroll to position [142, 0]
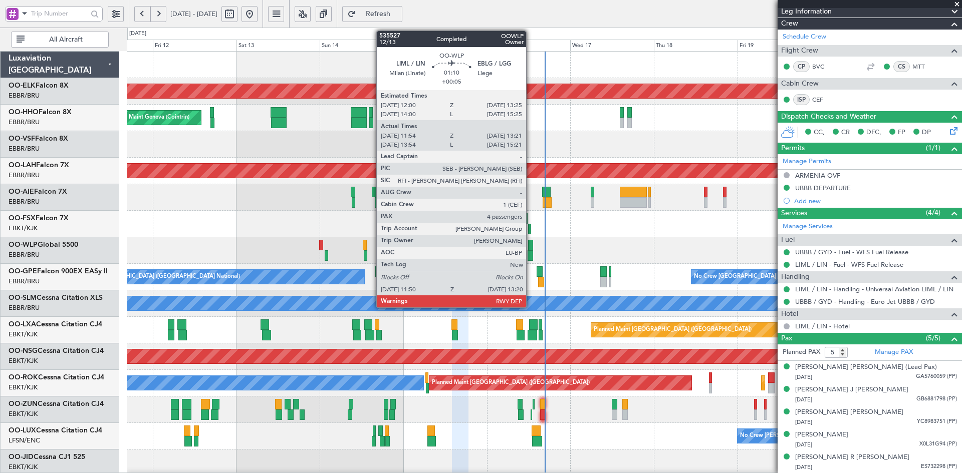
click at [531, 255] on div at bounding box center [531, 256] width 6 height 11
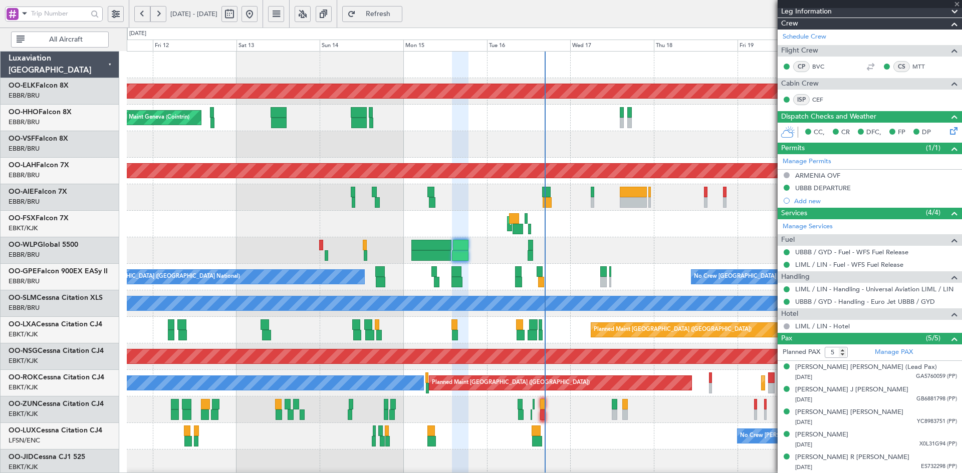
type input "+00:05"
type input "12:04"
type input "13:16"
type input "4"
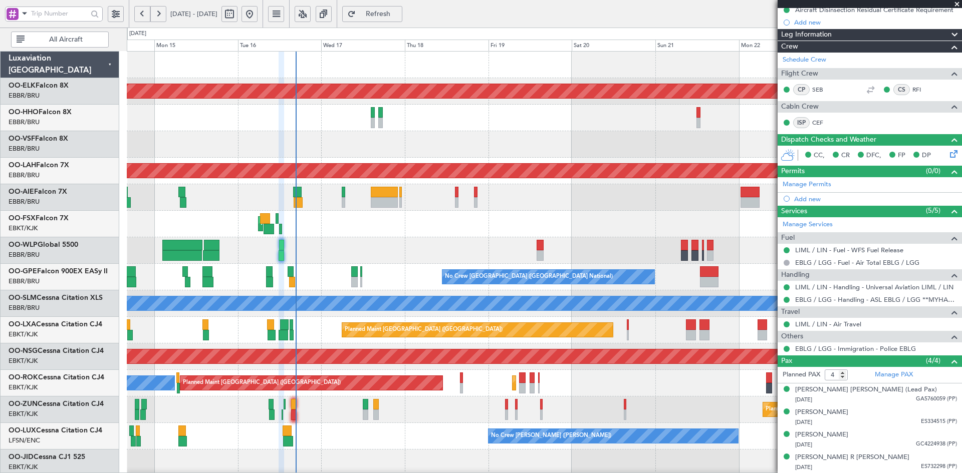
scroll to position [0, 0]
click at [445, 275] on div "No Crew [GEOGRAPHIC_DATA] ([GEOGRAPHIC_DATA] National)" at bounding box center [529, 277] width 168 height 15
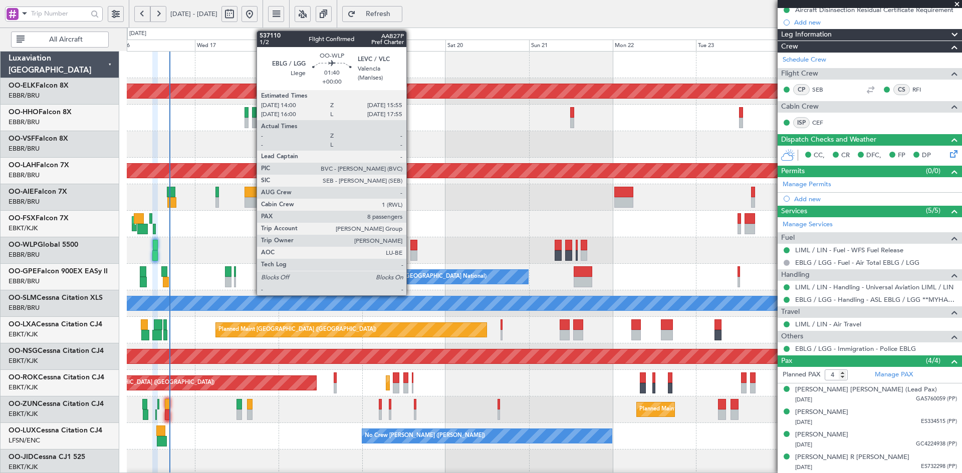
click at [411, 253] on div at bounding box center [413, 256] width 7 height 11
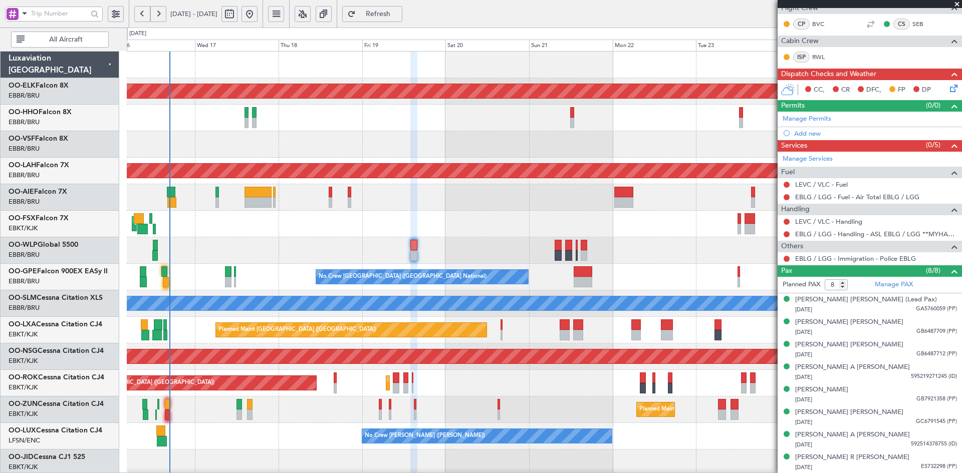
scroll to position [22, 0]
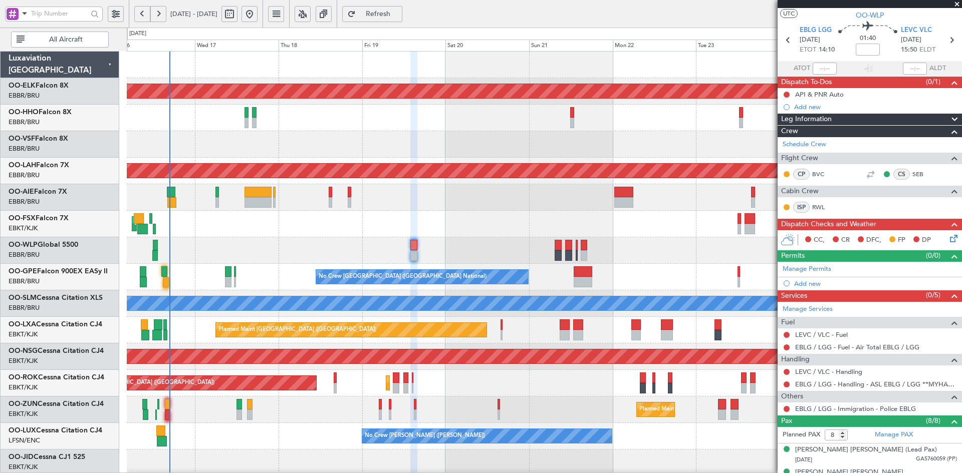
click at [957, 7] on span at bounding box center [957, 4] width 10 height 9
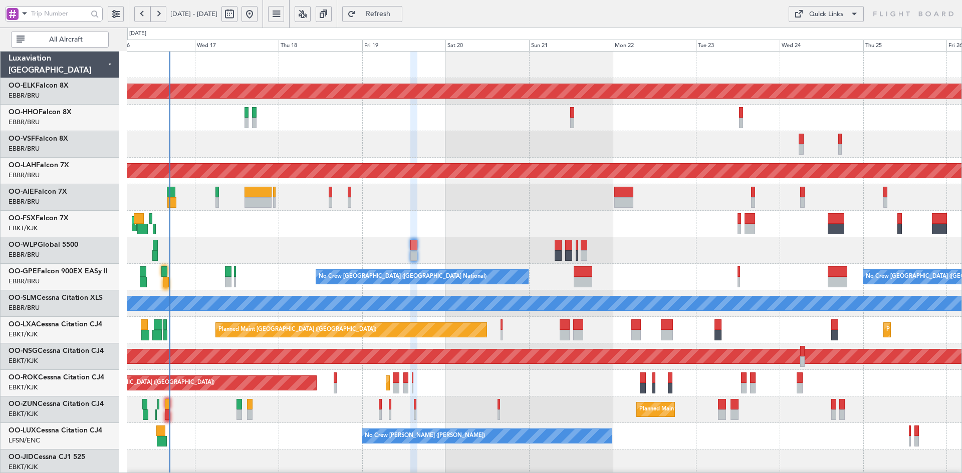
type input "0"
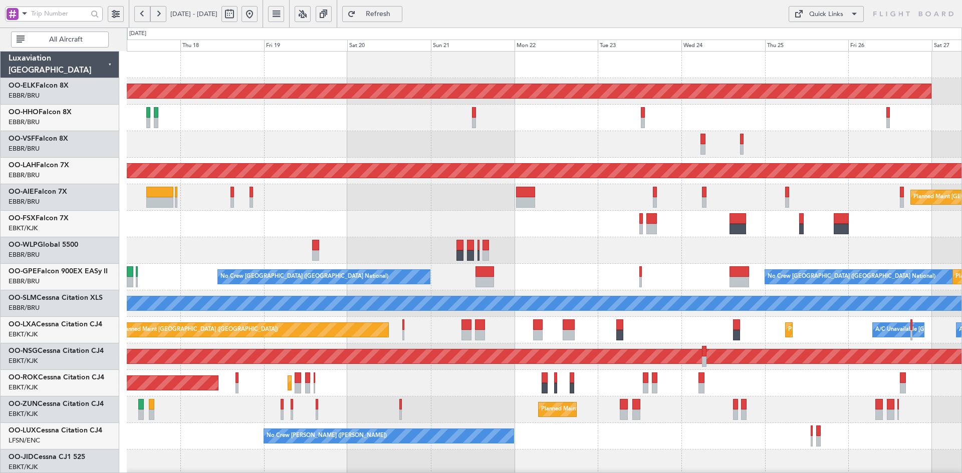
click at [613, 244] on div "Planned Maint Kortrijk-Wevelgem Planned Maint Alton-st Louis (St Louis Regl) Pl…" at bounding box center [544, 317] width 835 height 531
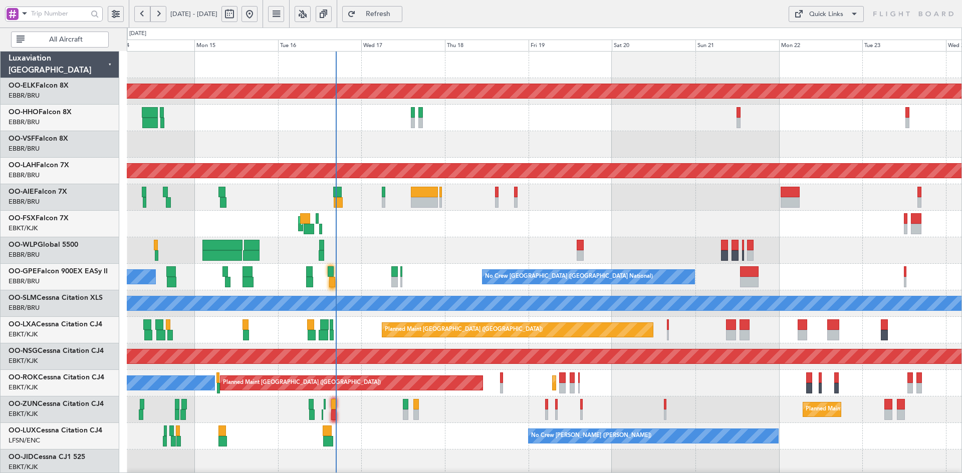
click at [961, 278] on html "17 Sep 2025 - 27 Sep 2025 Refresh Quick Links All Aircraft Planned Maint Kortri…" at bounding box center [481, 236] width 962 height 473
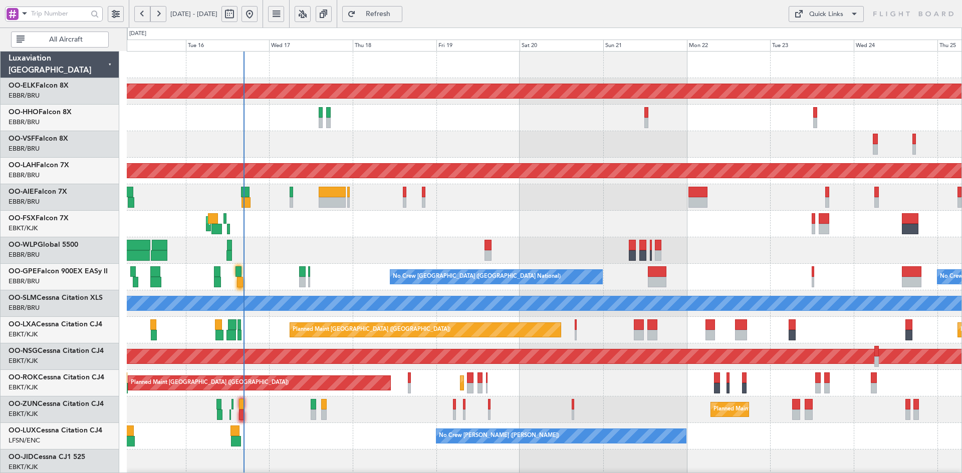
click at [561, 190] on div "Planned Maint Kortrijk-Wevelgem Planned Maint Alton-st Louis (St Louis Regl) Pl…" at bounding box center [544, 317] width 835 height 531
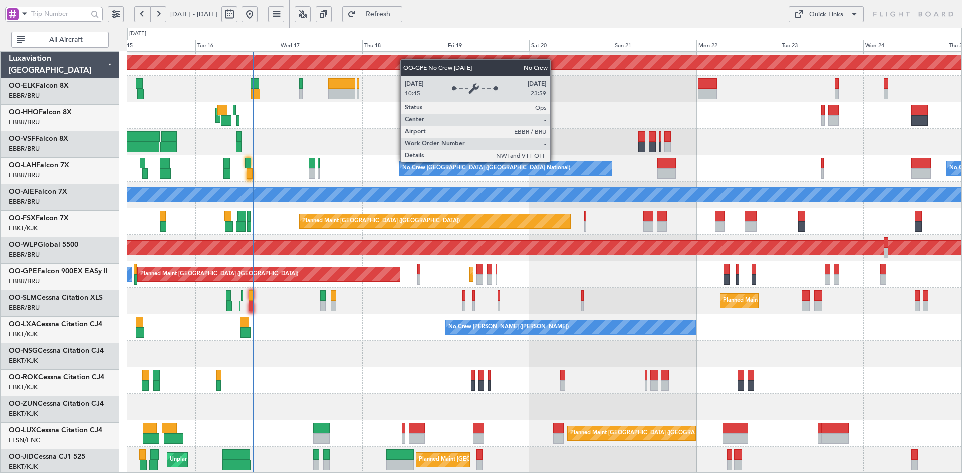
scroll to position [109, 0]
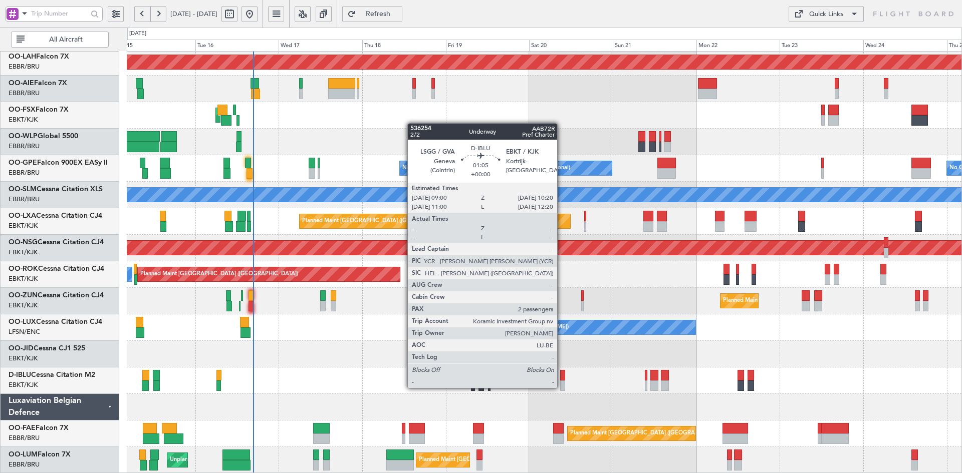
click at [562, 387] on div at bounding box center [562, 386] width 5 height 11
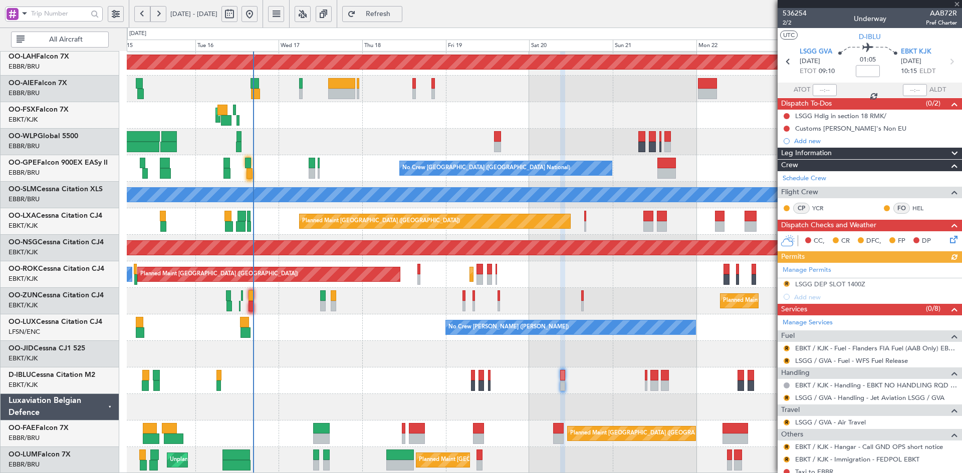
scroll to position [91, 0]
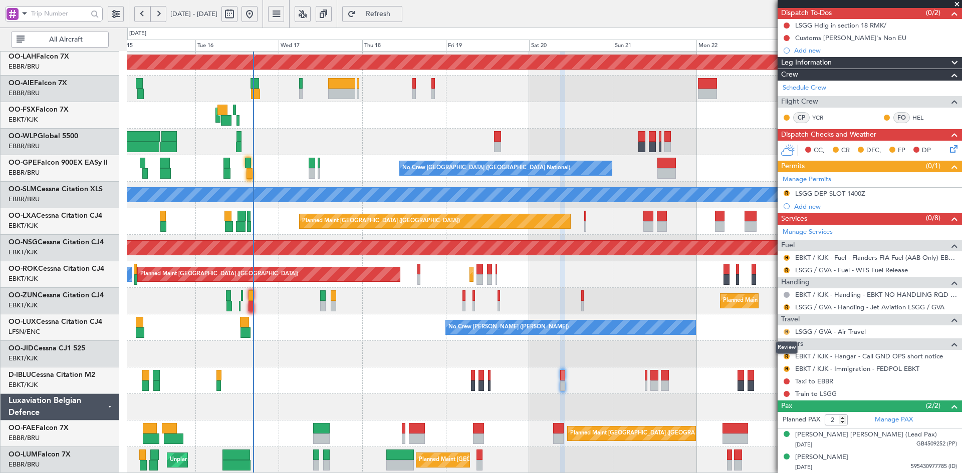
click at [786, 332] on button "R" at bounding box center [787, 332] width 6 height 6
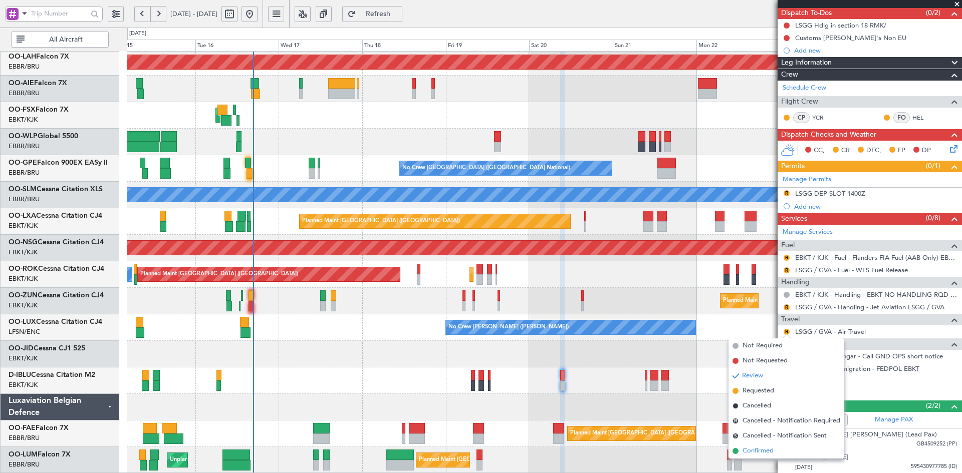
click at [763, 448] on span "Confirmed" at bounding box center [757, 451] width 31 height 10
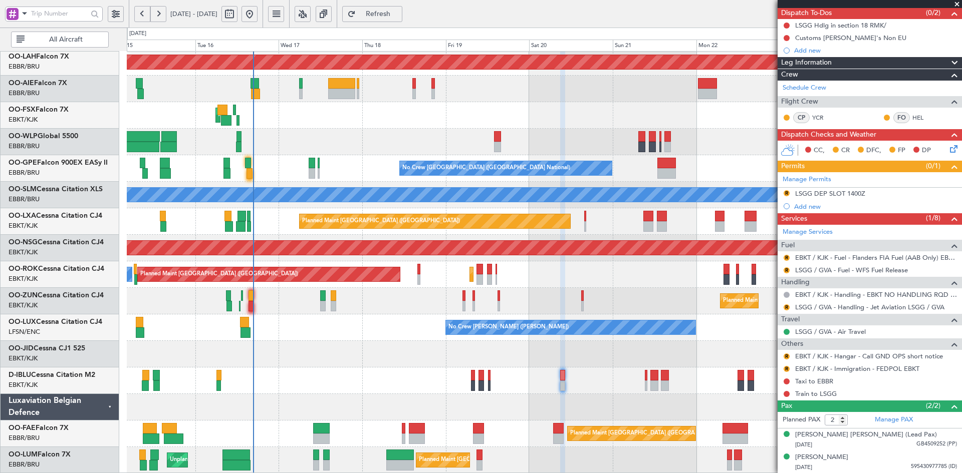
click at [790, 392] on div at bounding box center [787, 394] width 8 height 8
click at [785, 393] on button at bounding box center [787, 394] width 6 height 6
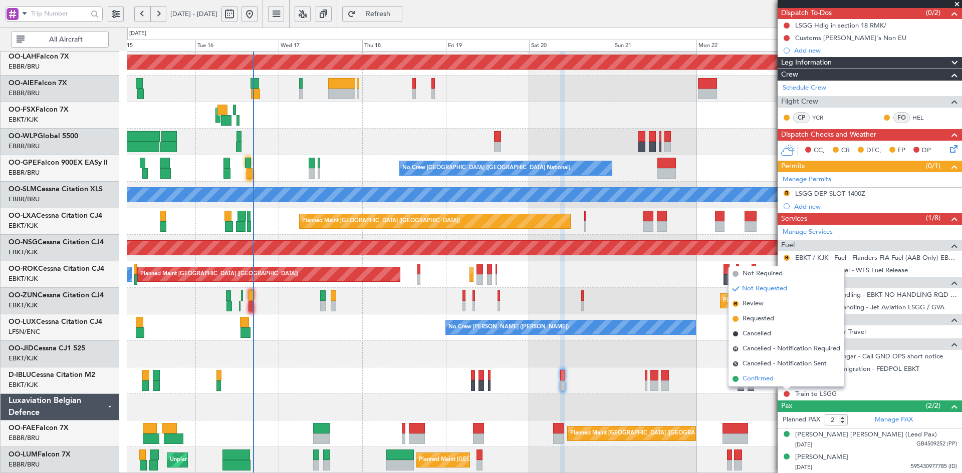
click at [762, 379] on span "Confirmed" at bounding box center [757, 379] width 31 height 10
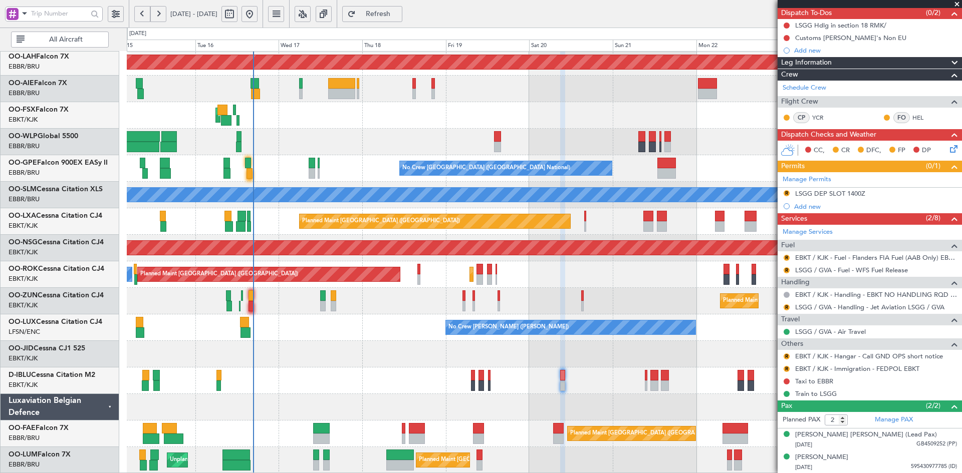
click at [958, 4] on span at bounding box center [957, 4] width 10 height 9
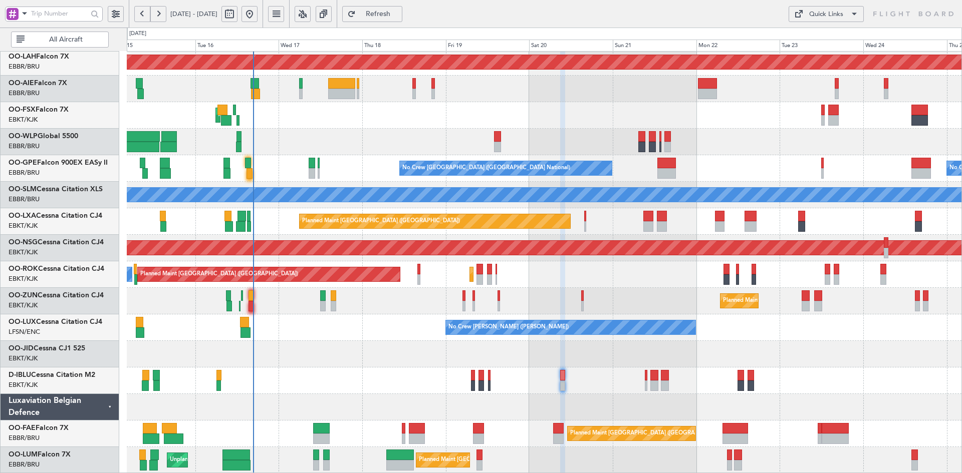
type input "0"
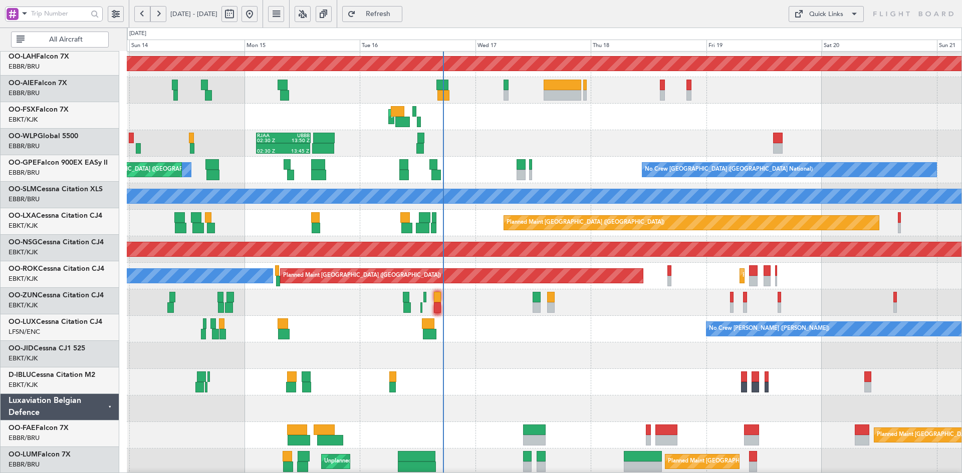
scroll to position [107, 0]
click at [566, 335] on div "No Crew [PERSON_NAME] ([PERSON_NAME])" at bounding box center [544, 329] width 835 height 27
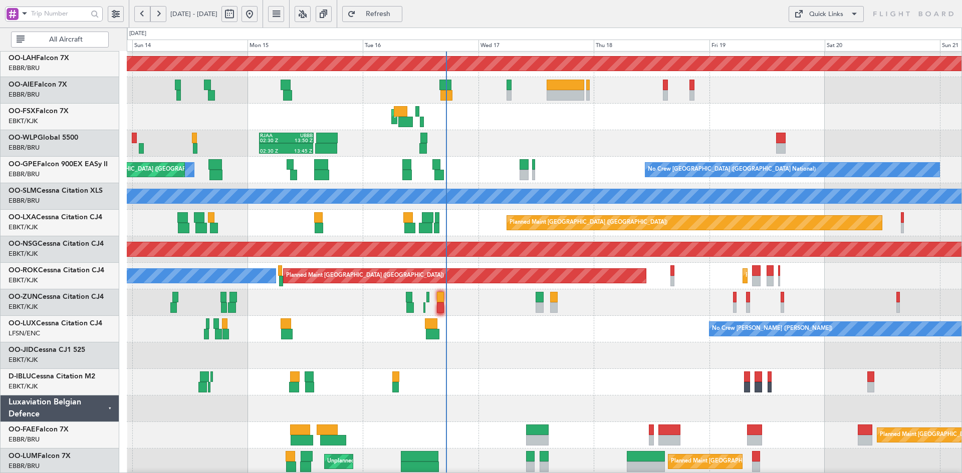
click at [484, 282] on div "Planned Maint Alton-st Louis (St Louis Regl) AOG Maint Kortrijk-Wevelgem 02:30 …" at bounding box center [544, 209] width 835 height 531
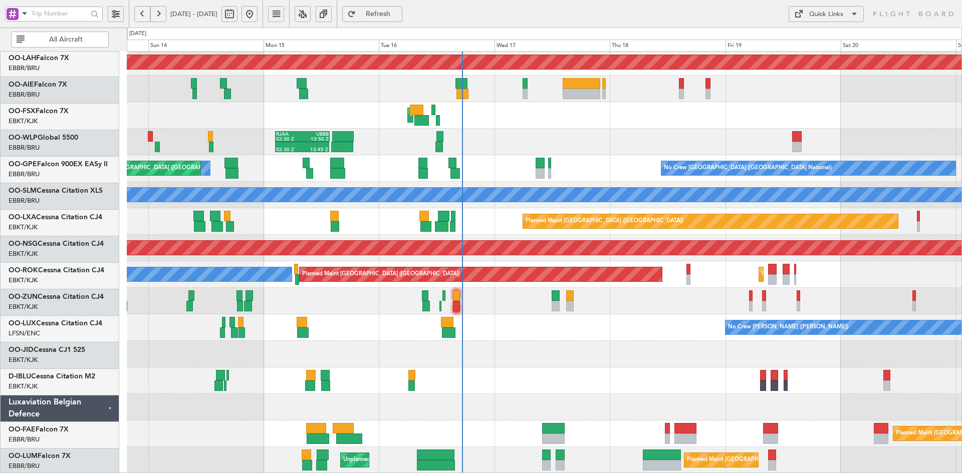
scroll to position [109, 0]
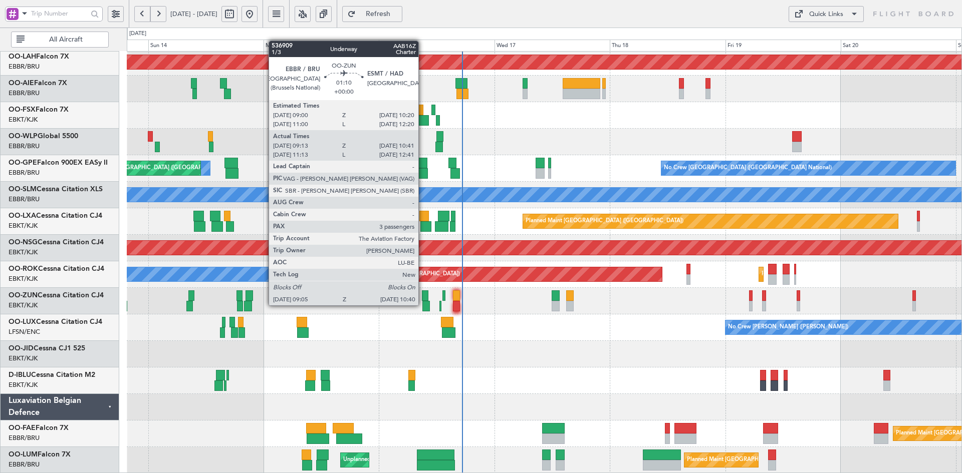
click at [423, 306] on div at bounding box center [426, 306] width 8 height 11
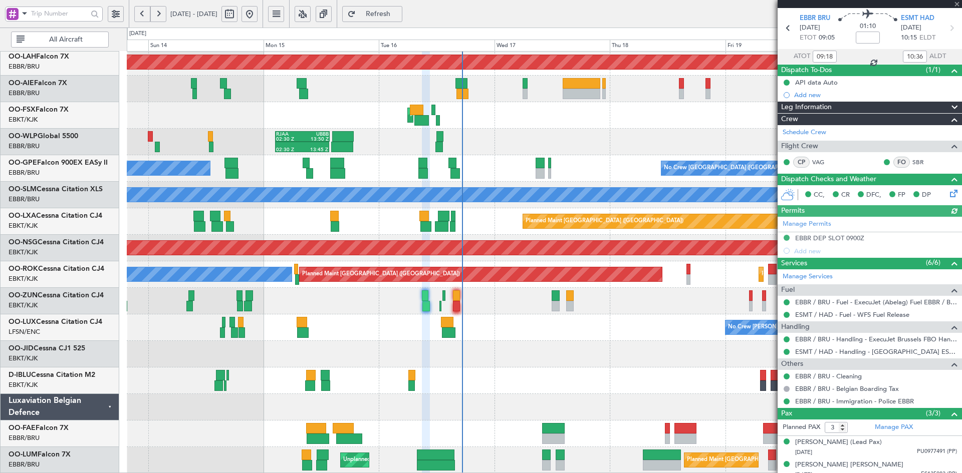
scroll to position [64, 0]
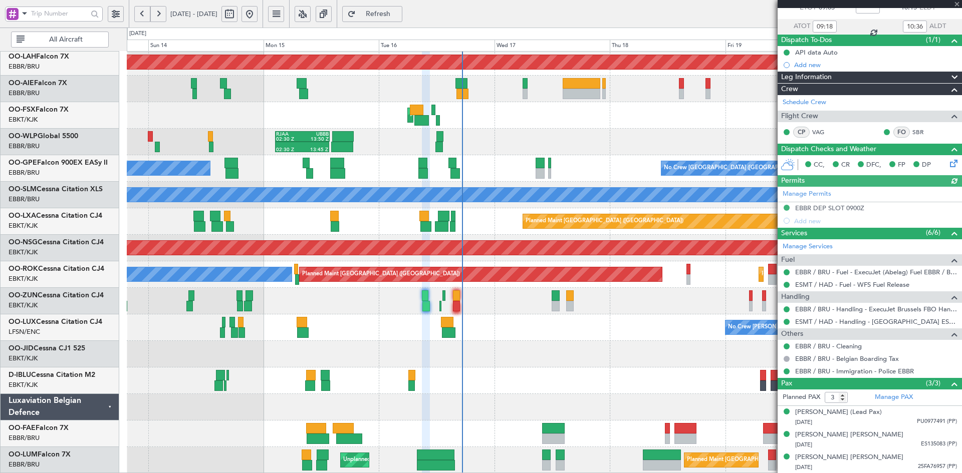
click at [959, 5] on div at bounding box center [870, 4] width 184 height 8
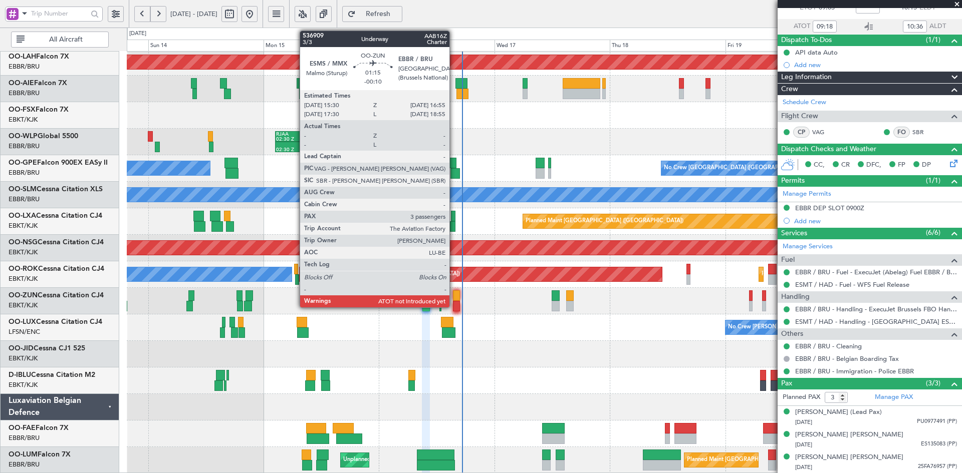
click at [454, 307] on div at bounding box center [456, 306] width 7 height 11
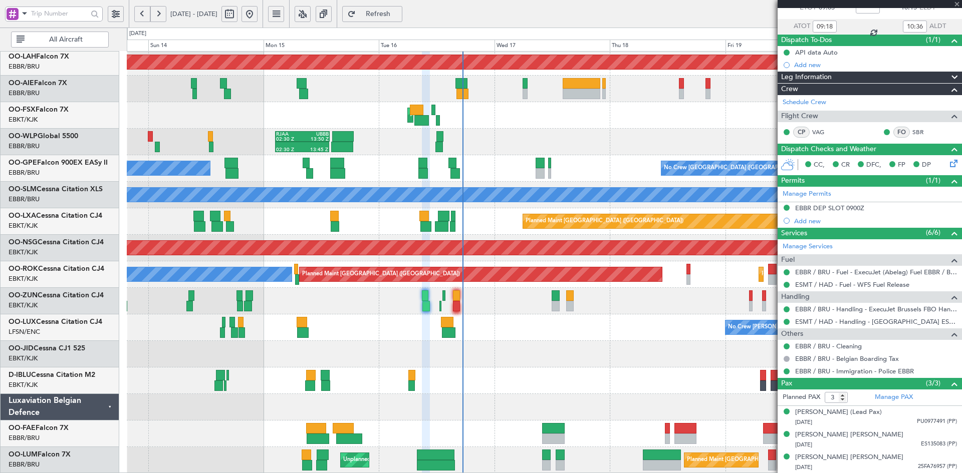
type input "-00:10"
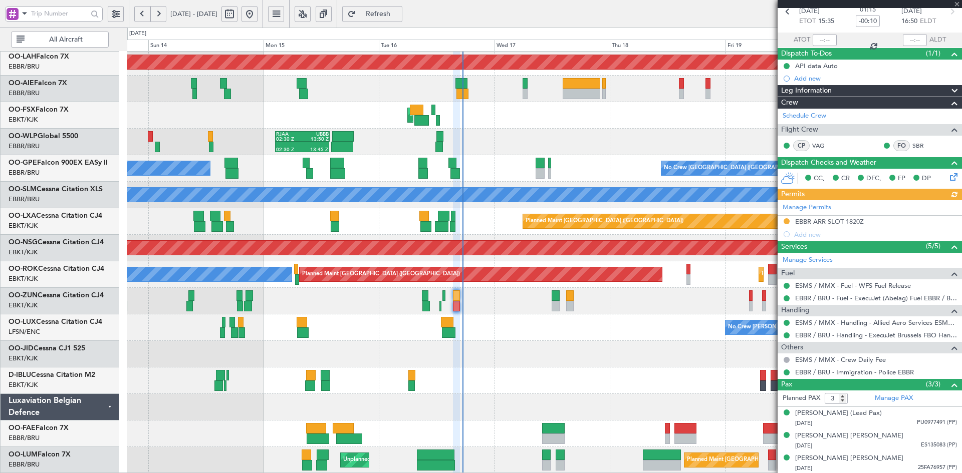
scroll to position [51, 0]
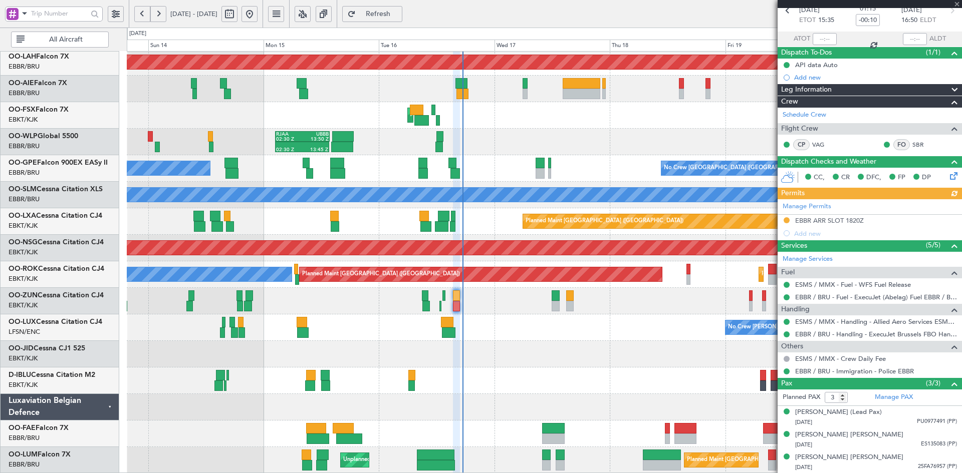
click at [956, 1] on div at bounding box center [870, 4] width 184 height 8
click at [956, 2] on span at bounding box center [957, 4] width 10 height 9
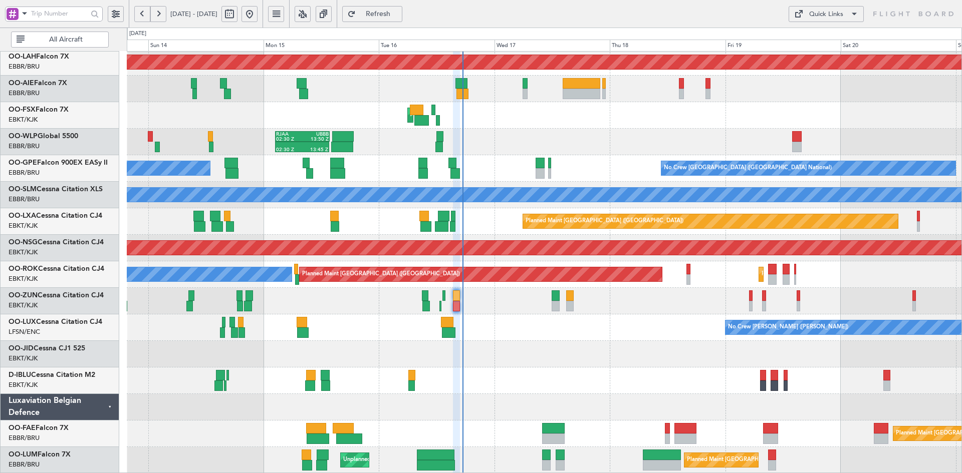
type input "0"
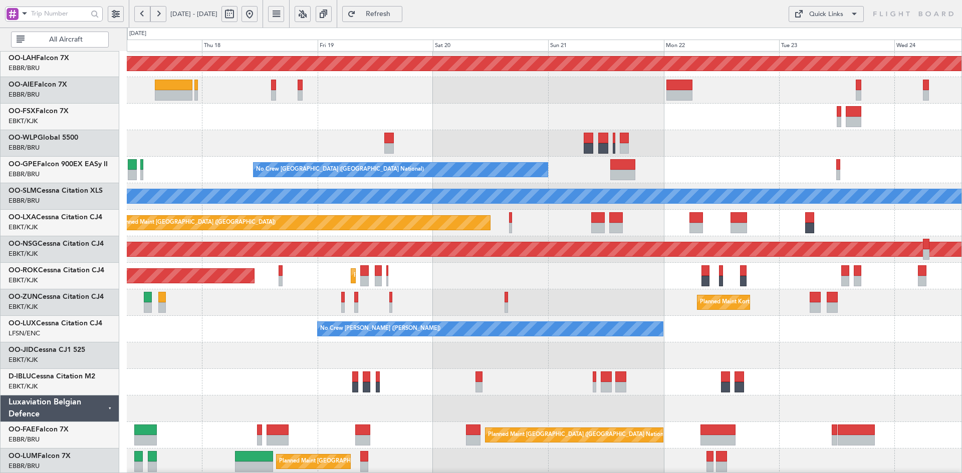
scroll to position [106, 0]
click at [623, 390] on div "A/C Unavailable [GEOGRAPHIC_DATA] ([GEOGRAPHIC_DATA] National)" at bounding box center [544, 382] width 835 height 27
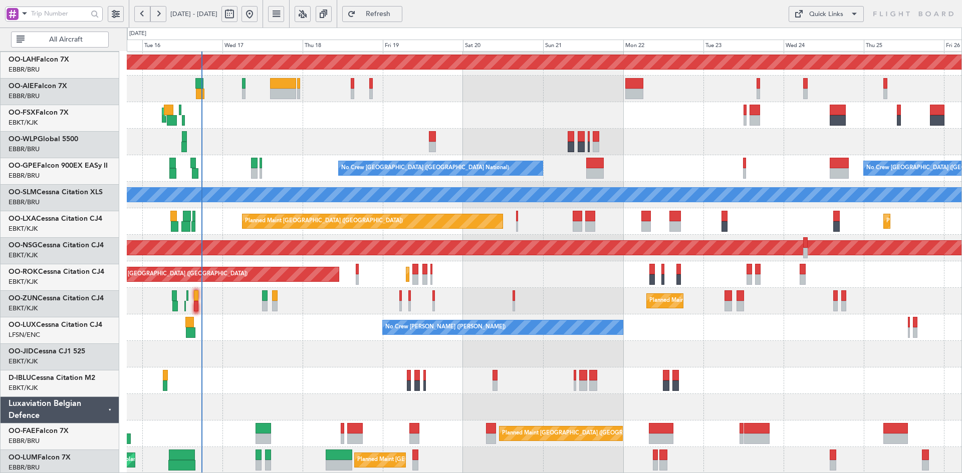
scroll to position [109, 0]
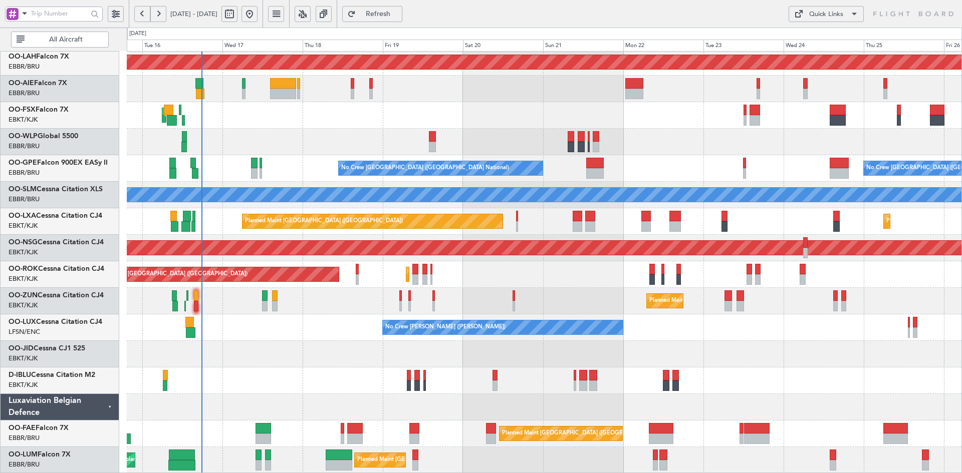
click at [723, 138] on div at bounding box center [544, 142] width 835 height 27
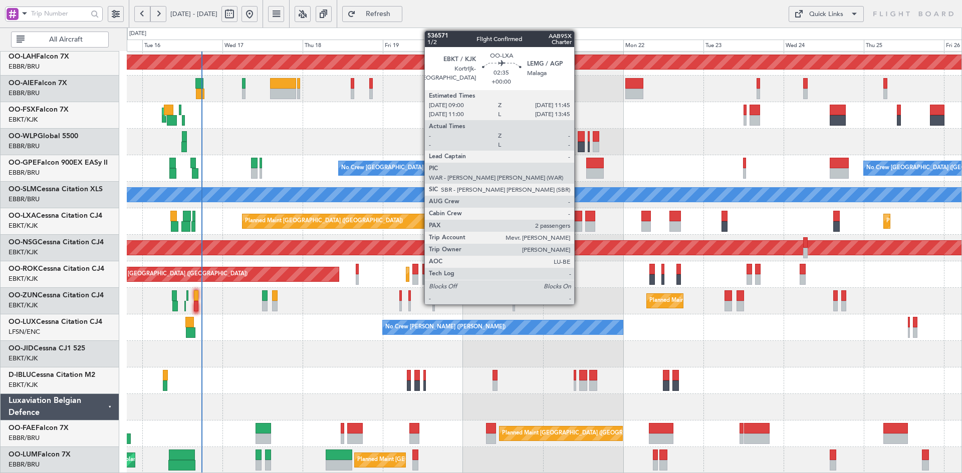
click at [579, 227] on div at bounding box center [578, 226] width 10 height 11
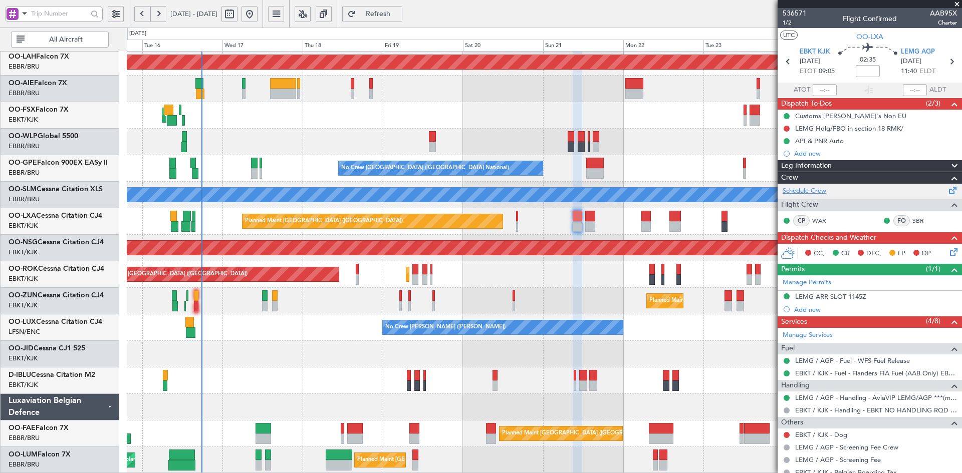
click at [824, 193] on link "Schedule Crew" at bounding box center [805, 191] width 44 height 10
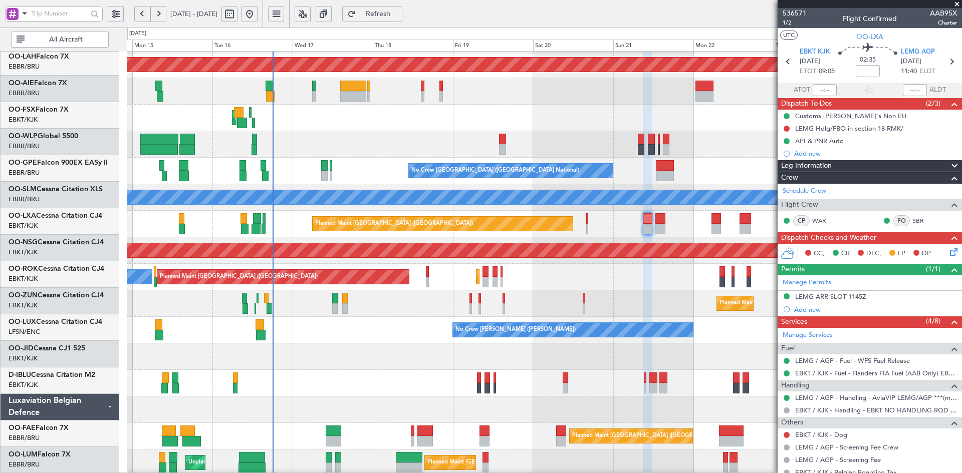
scroll to position [106, 0]
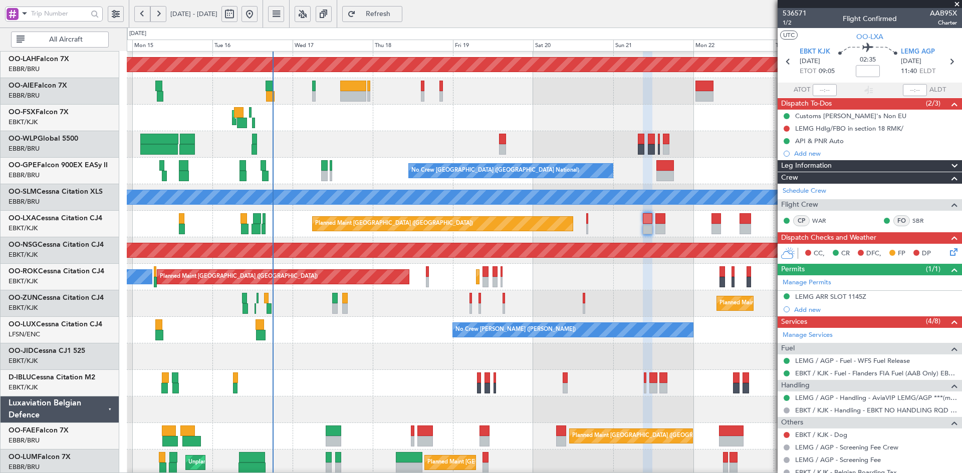
click at [395, 379] on div "A/C Unavailable [GEOGRAPHIC_DATA] ([GEOGRAPHIC_DATA] National) A/C Unavailable …" at bounding box center [544, 383] width 835 height 27
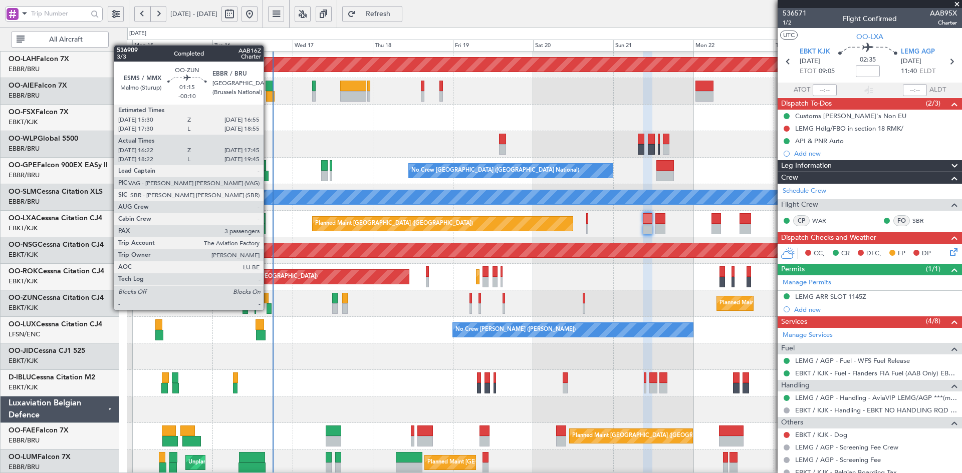
click at [268, 310] on div at bounding box center [269, 309] width 5 height 11
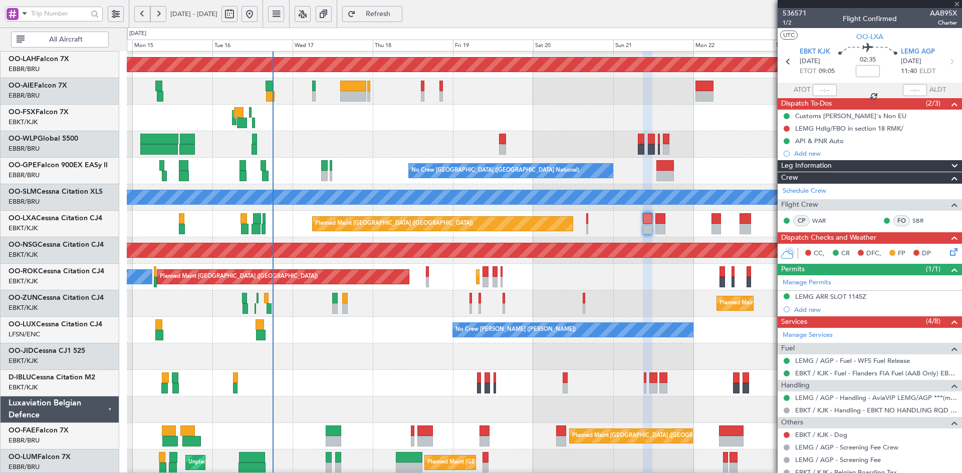
type input "-00:10"
type input "16:27"
type input "17:40"
type input "3"
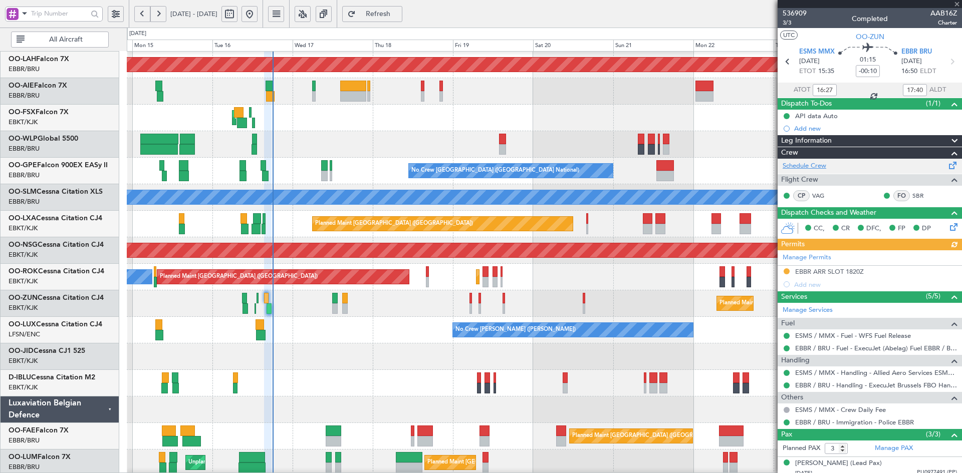
click at [812, 165] on link "Schedule Crew" at bounding box center [805, 166] width 44 height 10
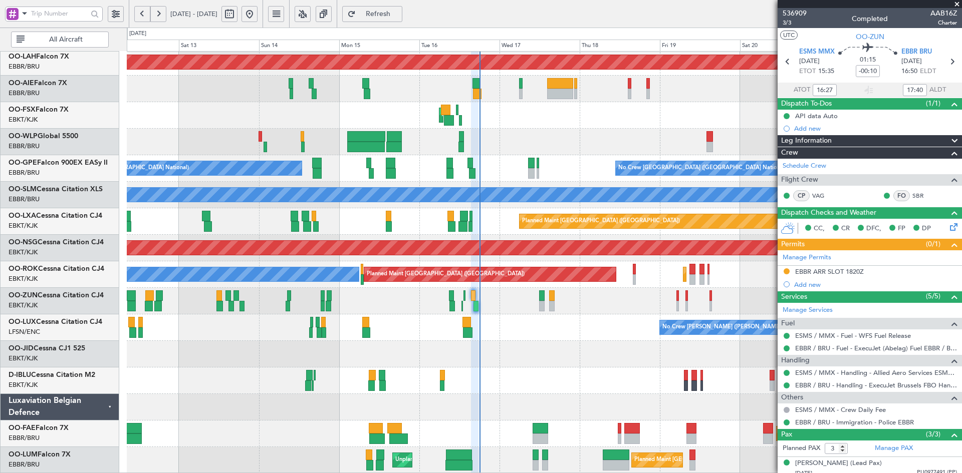
click at [586, 339] on div "No Crew [PERSON_NAME] ([PERSON_NAME]) No Crew [PERSON_NAME] ([PERSON_NAME])" at bounding box center [544, 328] width 835 height 27
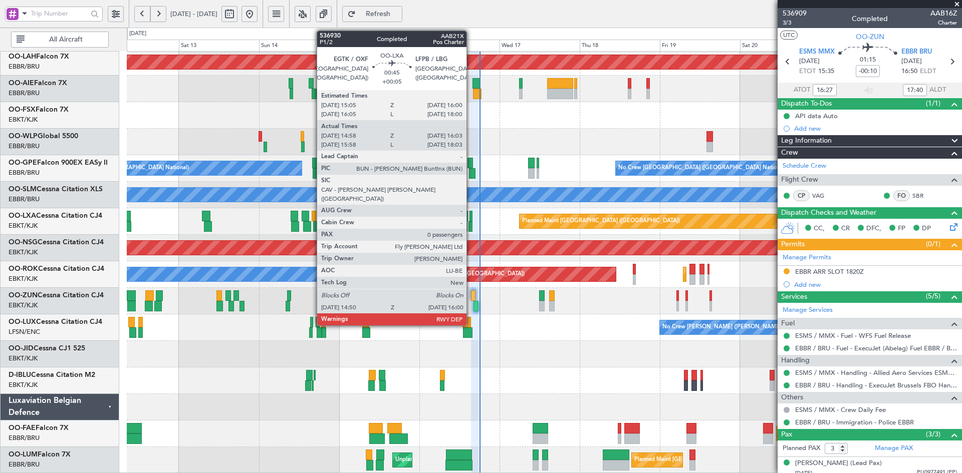
click at [471, 230] on div at bounding box center [470, 226] width 4 height 11
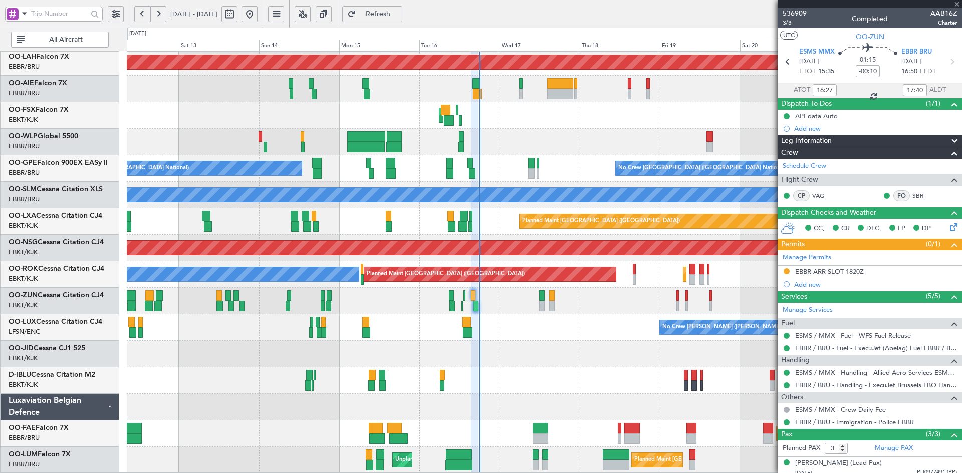
type input "+00:05"
type input "15:03"
type input "15:58"
type input "0"
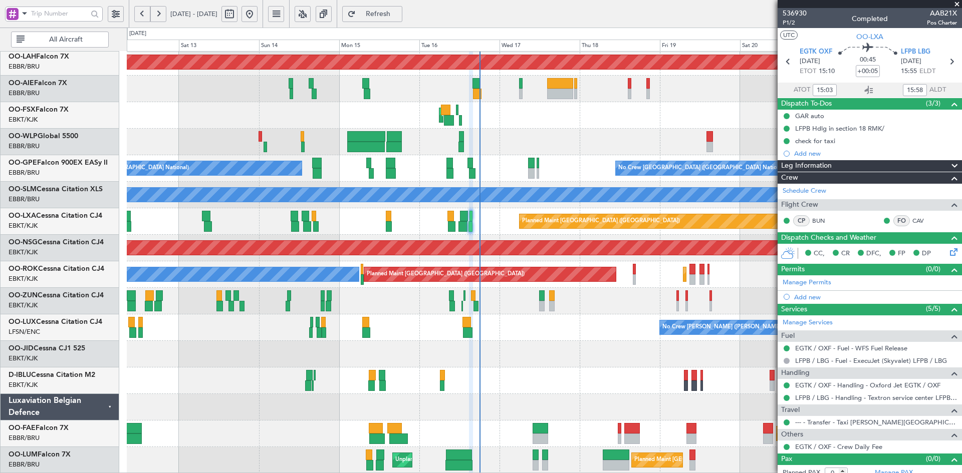
click at [958, 1] on span at bounding box center [957, 4] width 10 height 9
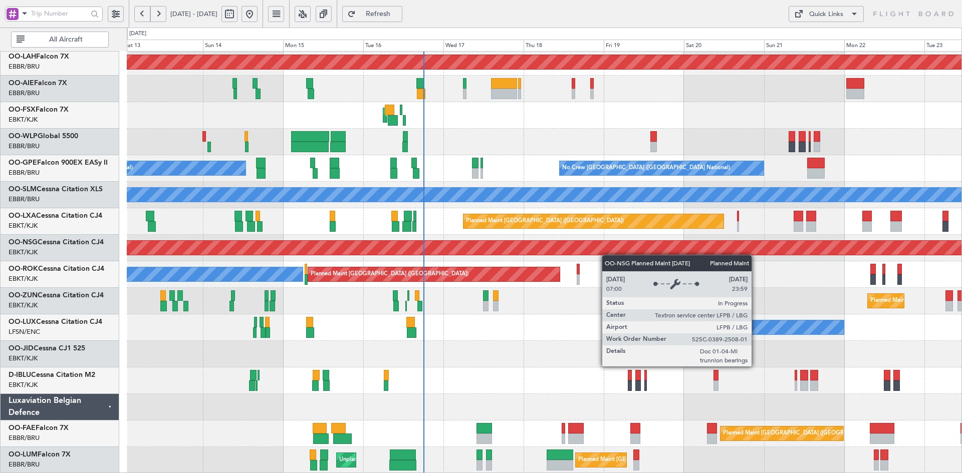
click at [608, 232] on div "Planned Maint [PERSON_NAME]-[GEOGRAPHIC_DATA][PERSON_NAME] ([GEOGRAPHIC_DATA][P…" at bounding box center [544, 208] width 835 height 531
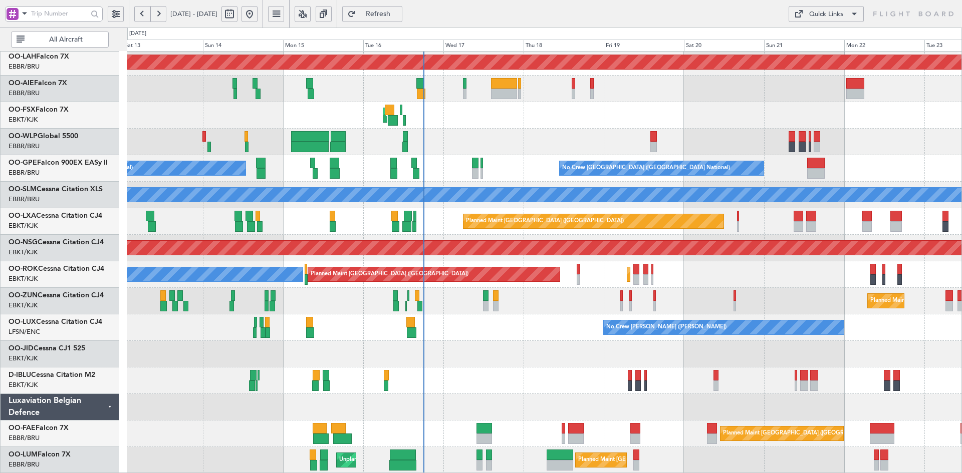
scroll to position [103, 0]
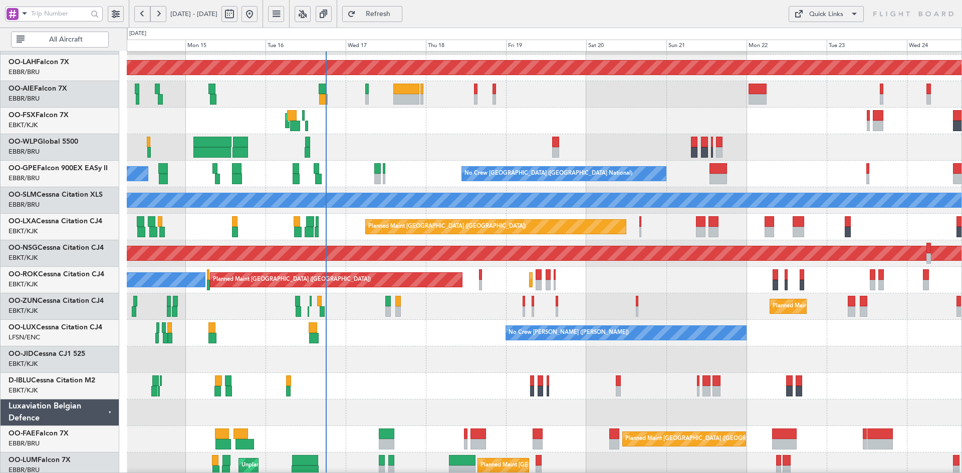
click at [675, 304] on div "Planned Maint Kortrijk-[GEOGRAPHIC_DATA]" at bounding box center [544, 307] width 835 height 27
click at [607, 386] on div "A/C Unavailable [GEOGRAPHIC_DATA] ([GEOGRAPHIC_DATA] National) A/C Unavailable …" at bounding box center [544, 386] width 835 height 27
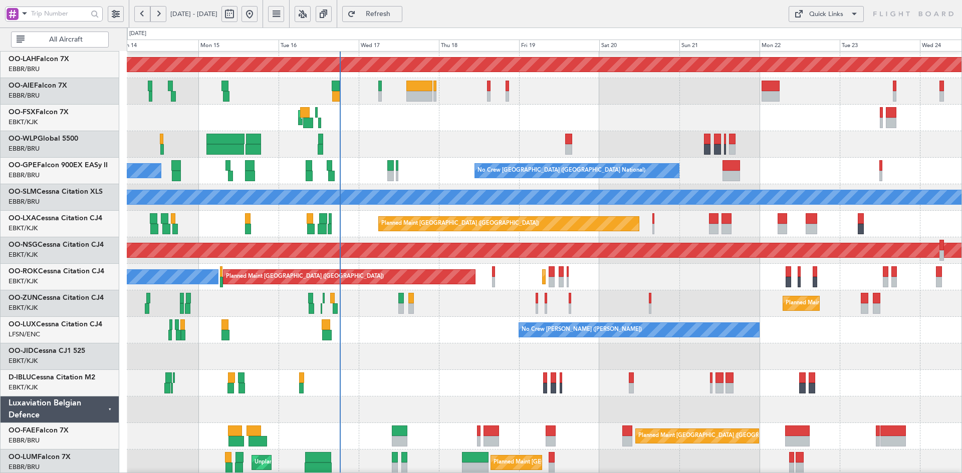
click at [593, 358] on div at bounding box center [544, 357] width 835 height 27
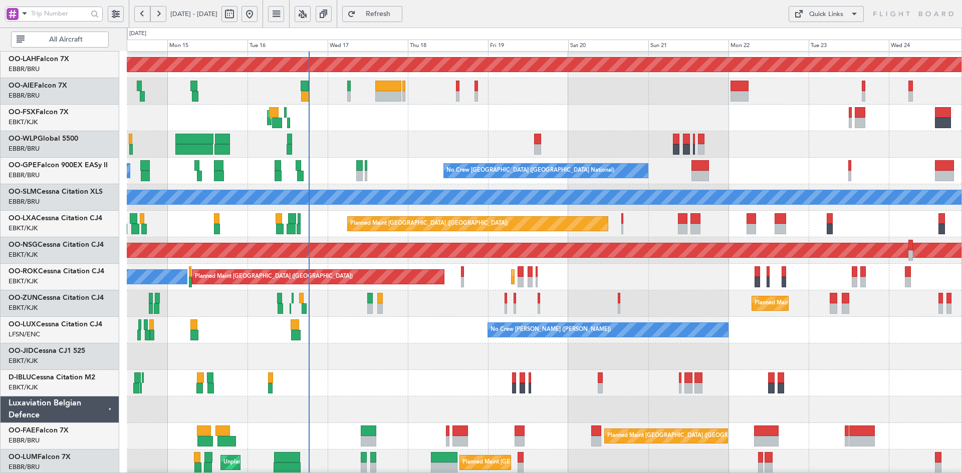
click at [667, 371] on div "A/C Unavailable [GEOGRAPHIC_DATA] ([GEOGRAPHIC_DATA] National) A/C Unavailable …" at bounding box center [544, 383] width 835 height 27
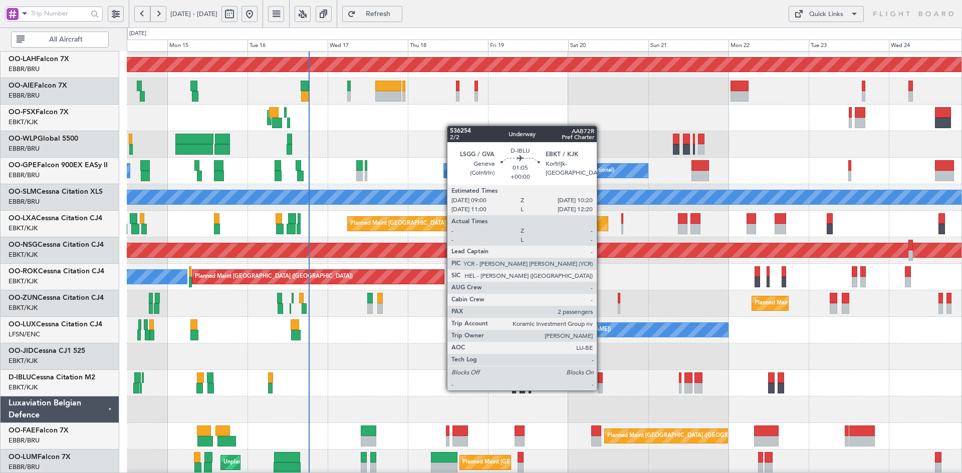
click at [601, 390] on div at bounding box center [600, 388] width 5 height 11
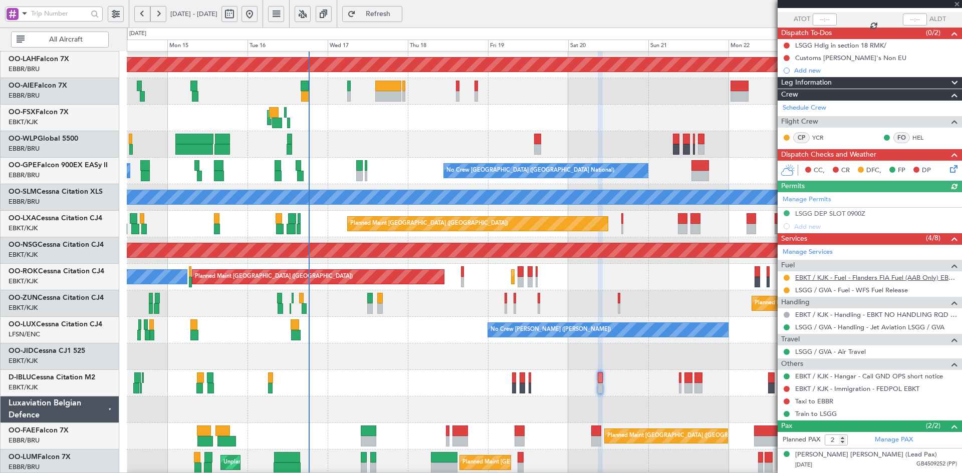
scroll to position [91, 0]
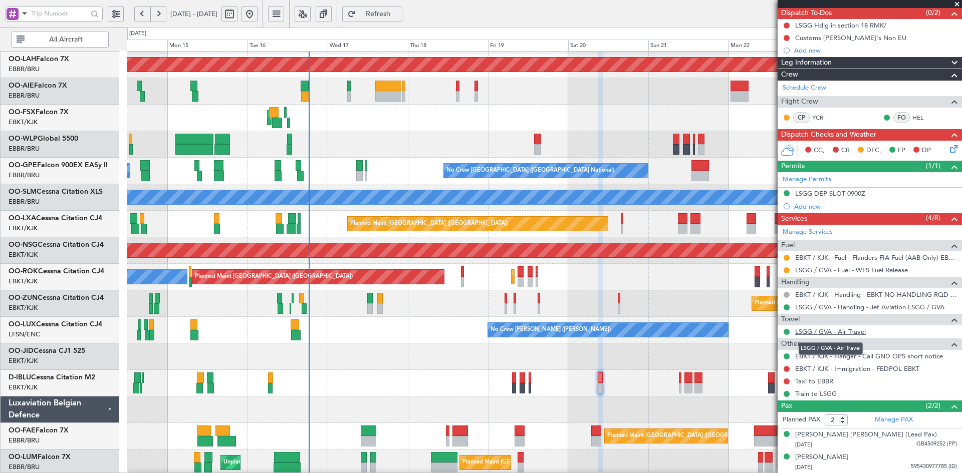
click at [859, 332] on link "LSGG / GVA - Air Travel" at bounding box center [830, 332] width 71 height 9
click at [960, 2] on span at bounding box center [957, 4] width 10 height 9
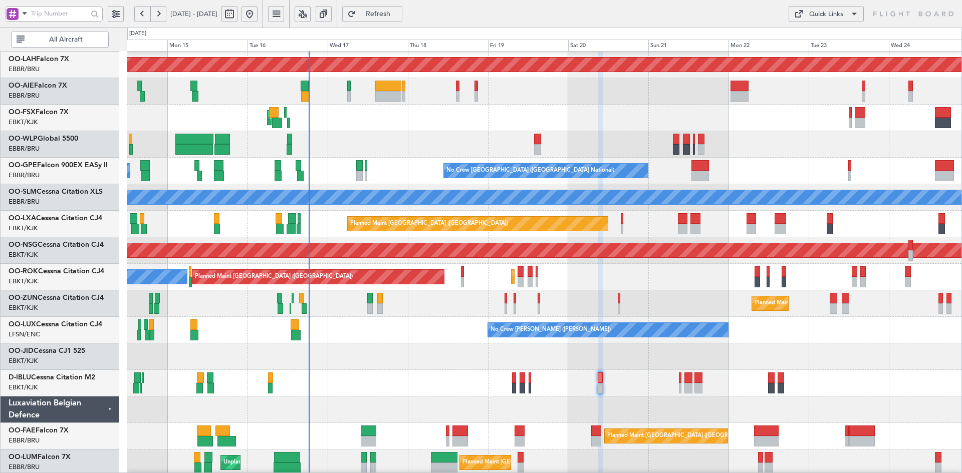
type input "0"
click at [549, 205] on div "A/C Unavailable [GEOGRAPHIC_DATA]" at bounding box center [544, 197] width 2505 height 15
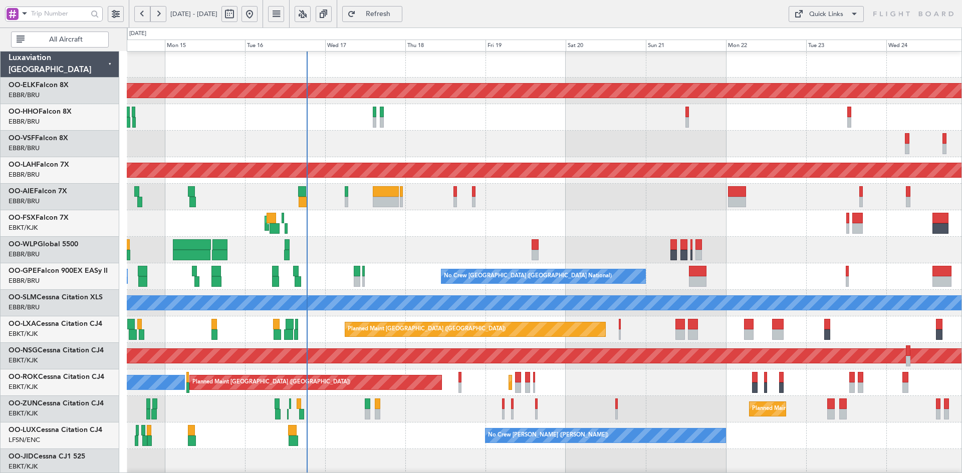
click at [258, 12] on button at bounding box center [249, 14] width 16 height 16
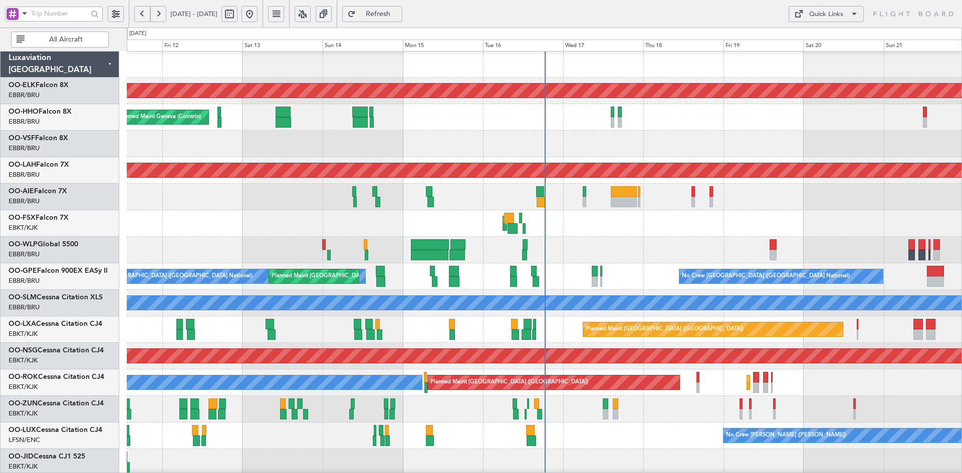
scroll to position [12, 0]
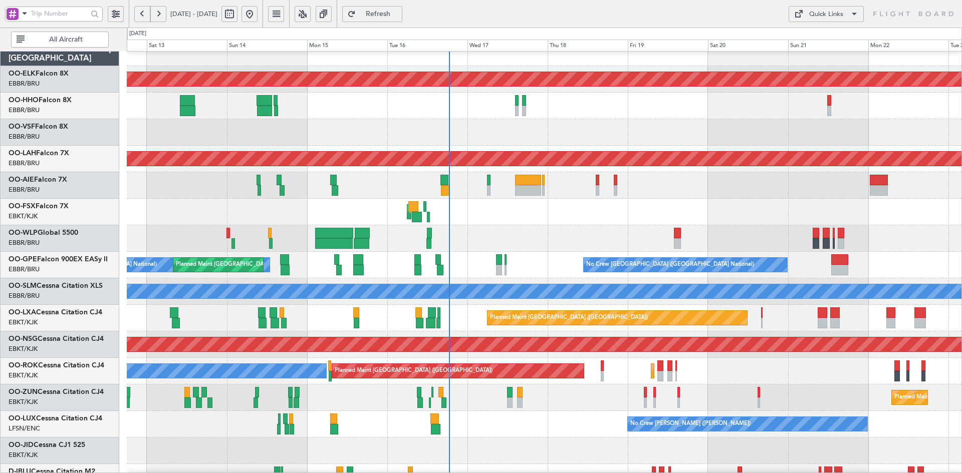
click at [590, 216] on div "AOG Maint Kortrijk-[GEOGRAPHIC_DATA] Planned Maint [GEOGRAPHIC_DATA]-[GEOGRAPHI…" at bounding box center [544, 212] width 835 height 27
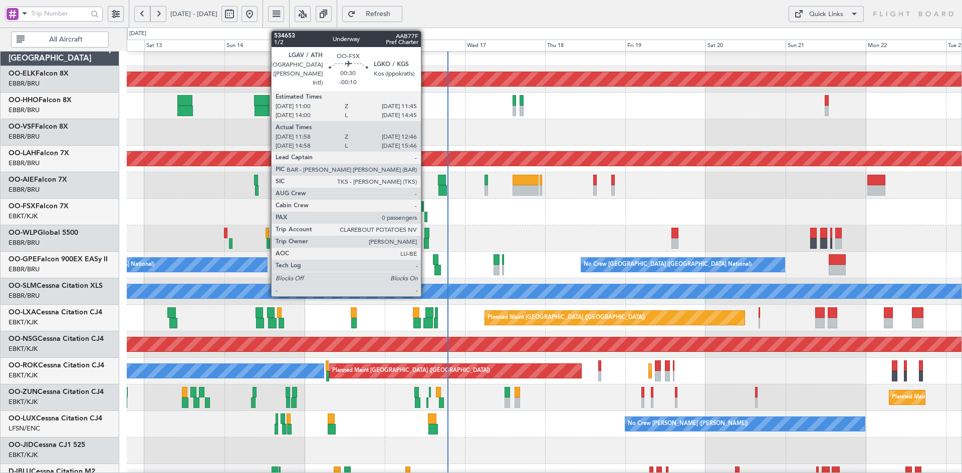
click at [425, 220] on div at bounding box center [425, 217] width 3 height 11
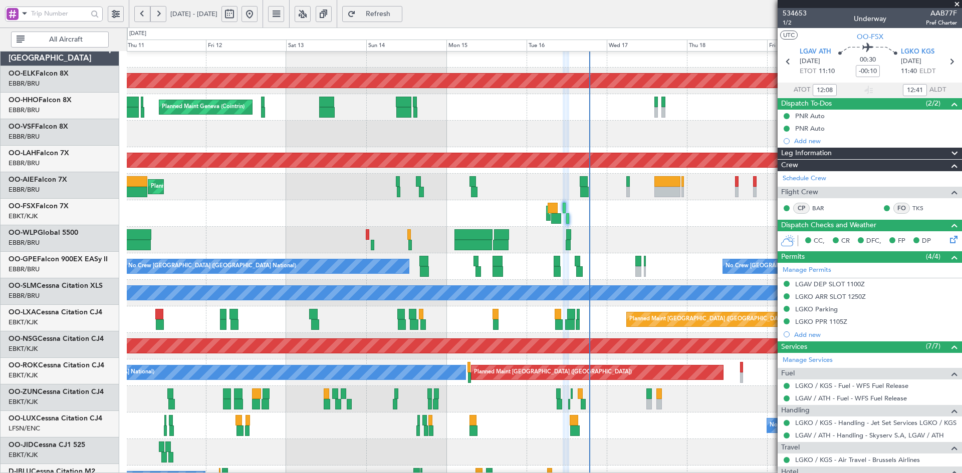
scroll to position [5, 0]
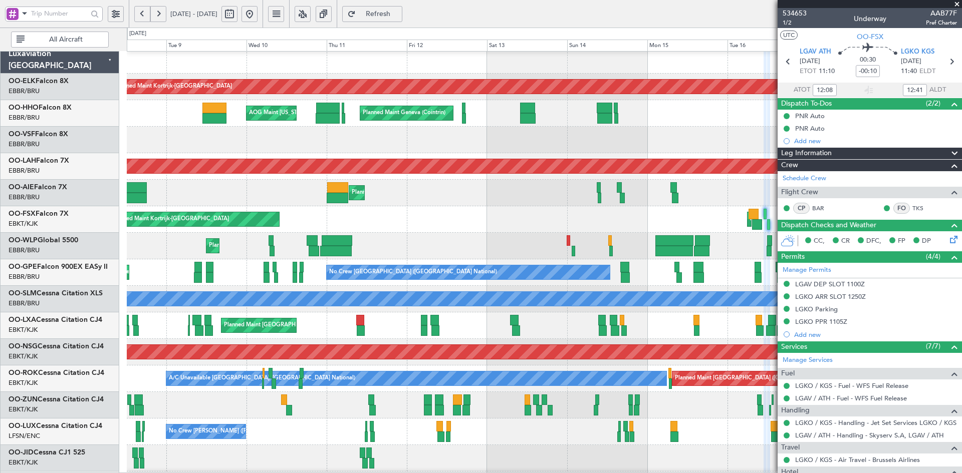
click at [899, 143] on fb-app "[DATE] - [DATE] Refresh Quick Links All Aircraft Planned Maint [GEOGRAPHIC_DATA…" at bounding box center [481, 243] width 962 height 461
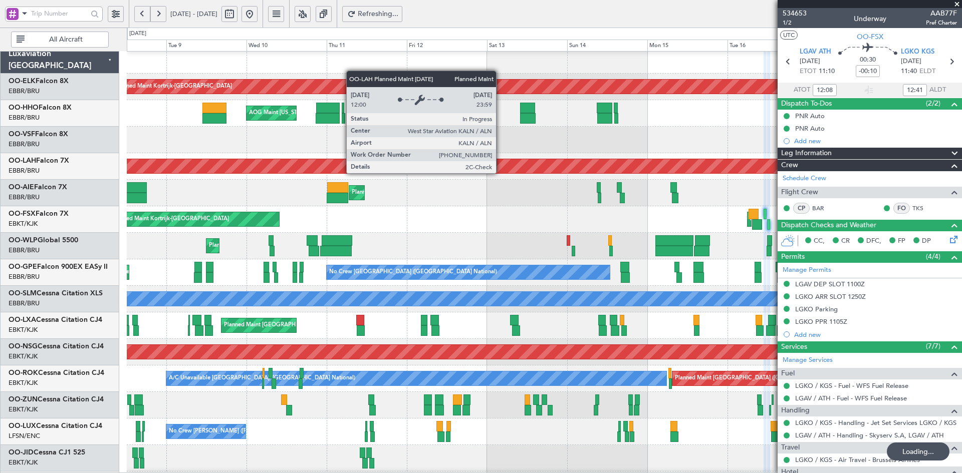
click at [501, 171] on div "Planned Maint [PERSON_NAME]-[GEOGRAPHIC_DATA][PERSON_NAME] ([GEOGRAPHIC_DATA][P…" at bounding box center [680, 166] width 2230 height 14
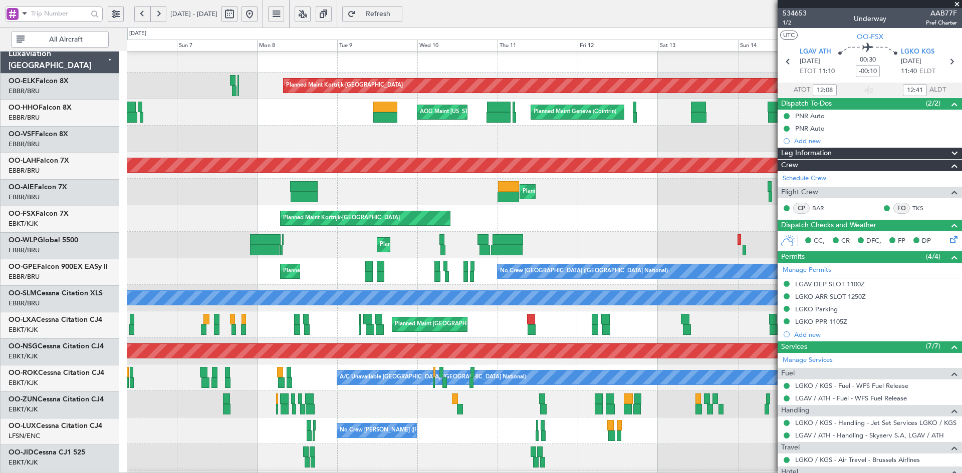
scroll to position [6, 0]
click at [656, 143] on div at bounding box center [544, 139] width 835 height 27
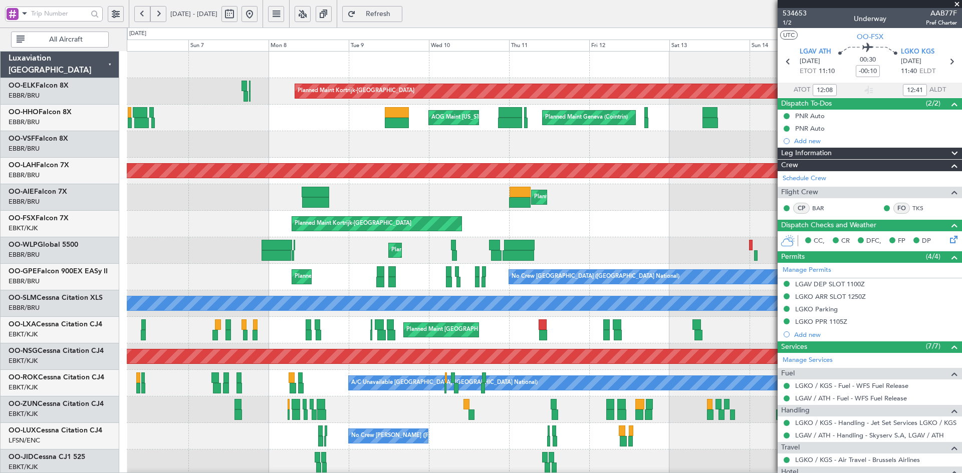
click at [672, 216] on div "Planned Maint Kortrijk-[GEOGRAPHIC_DATA] AOG Maint [GEOGRAPHIC_DATA]-[GEOGRAPHI…" at bounding box center [544, 224] width 835 height 27
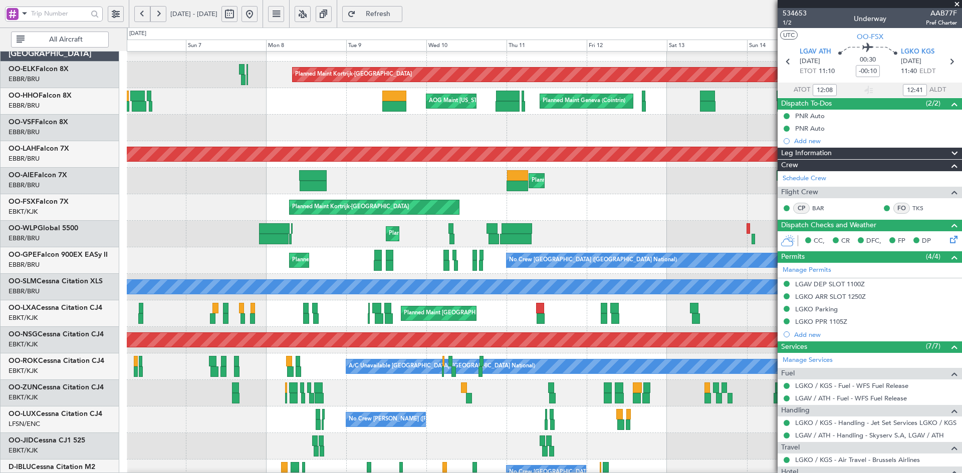
click at [338, 182] on div "Planned Maint [GEOGRAPHIC_DATA] ([GEOGRAPHIC_DATA]) Unplanned Maint [GEOGRAPHIC…" at bounding box center [544, 181] width 835 height 27
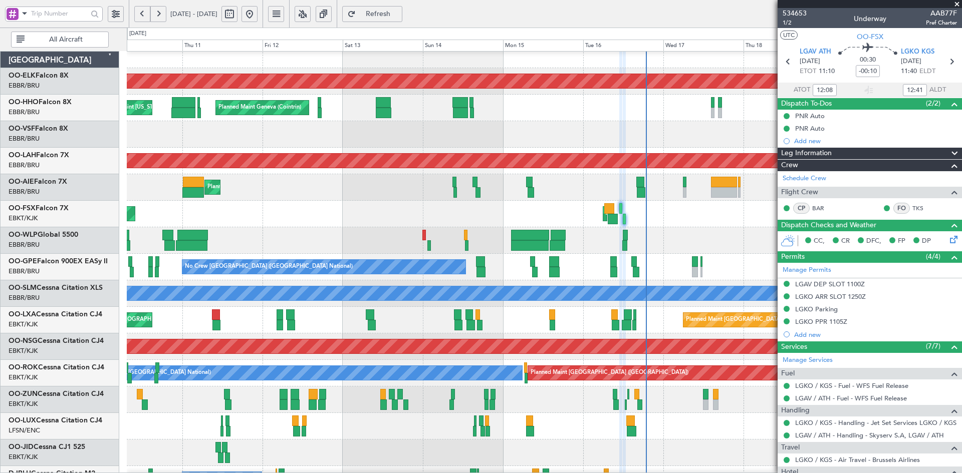
click at [367, 195] on div "Planned Maint [GEOGRAPHIC_DATA] ([GEOGRAPHIC_DATA])" at bounding box center [544, 187] width 835 height 27
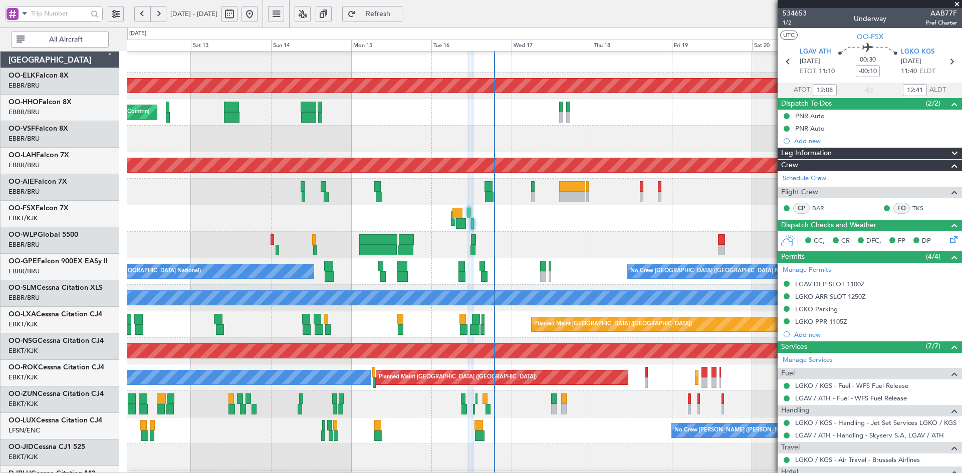
scroll to position [6, 0]
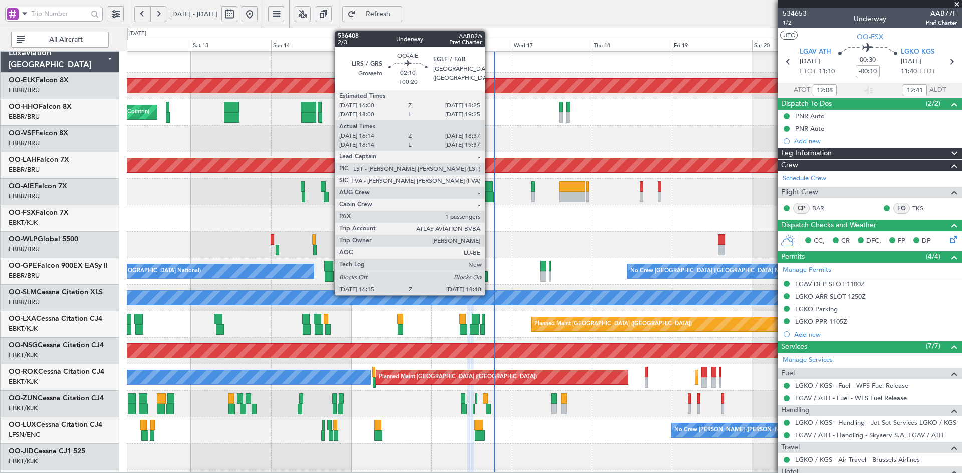
click at [489, 196] on div at bounding box center [489, 197] width 9 height 11
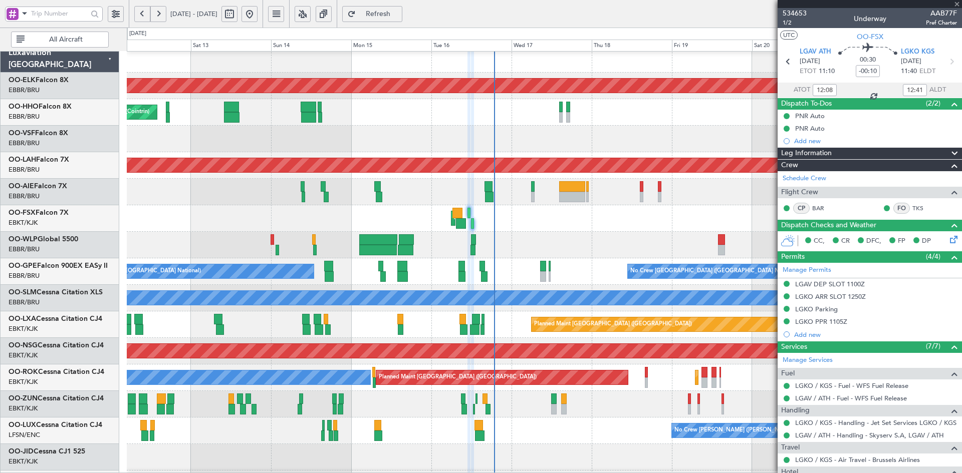
type input "+00:20"
type input "16:24"
type input "18:32"
type input "1"
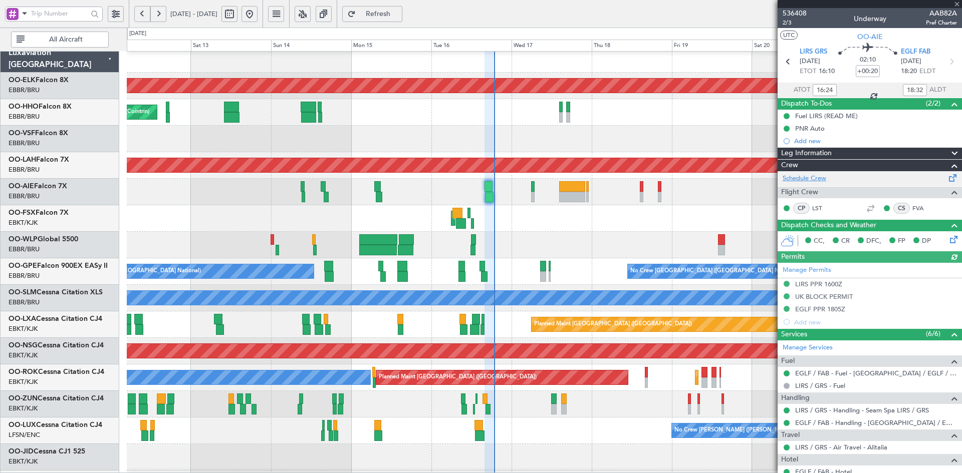
click at [815, 175] on link "Schedule Crew" at bounding box center [805, 179] width 44 height 10
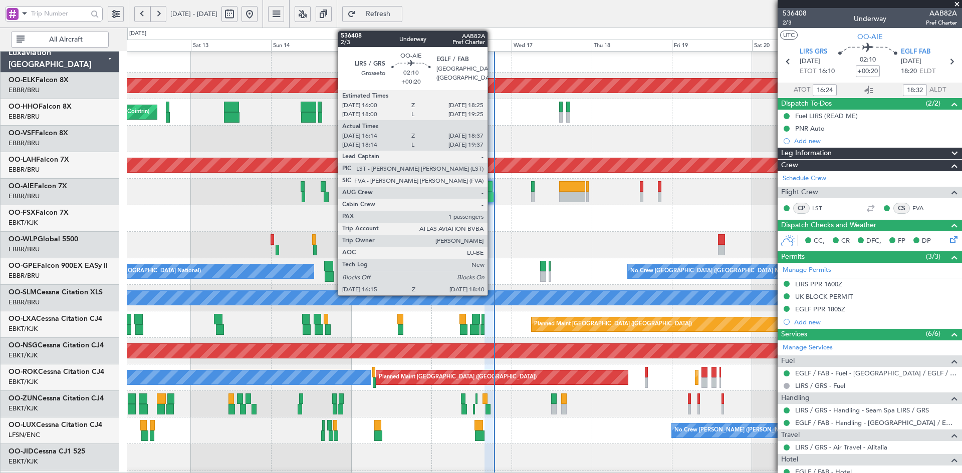
click at [492, 199] on div at bounding box center [489, 197] width 9 height 11
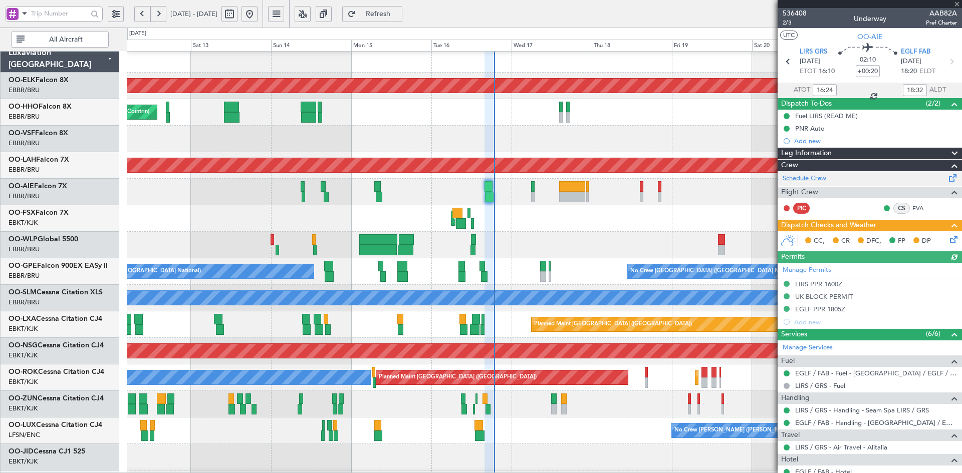
click at [798, 174] on link "Schedule Crew" at bounding box center [805, 179] width 44 height 10
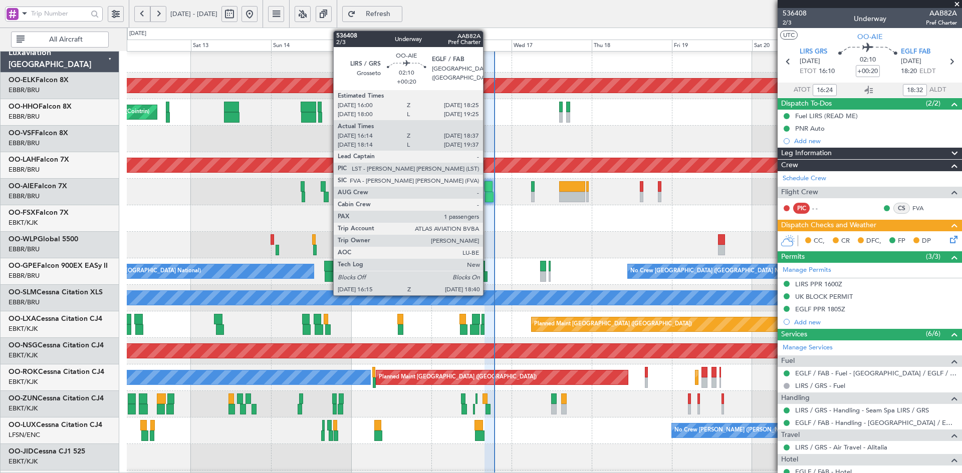
click at [489, 193] on div at bounding box center [489, 197] width 9 height 11
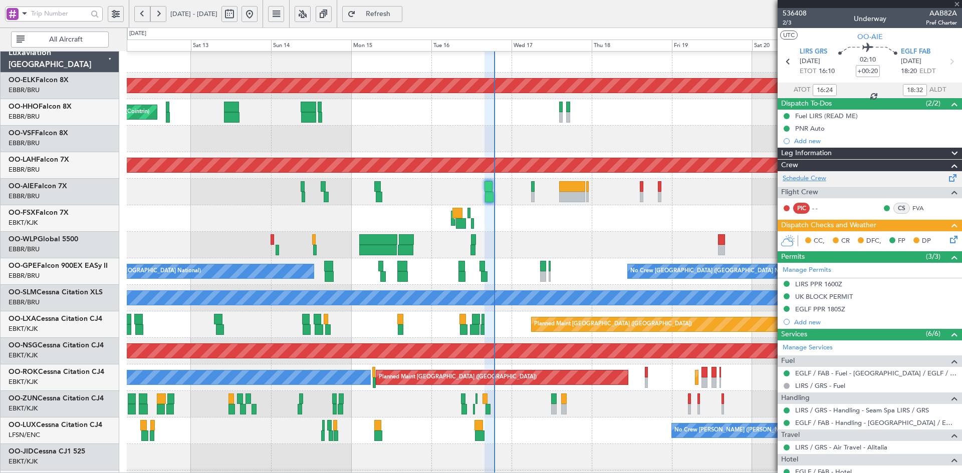
click at [810, 180] on link "Schedule Crew" at bounding box center [805, 179] width 44 height 10
click at [698, 222] on div "AOG Maint Kortrijk-[GEOGRAPHIC_DATA] Planned Maint [GEOGRAPHIC_DATA]-[GEOGRAPHI…" at bounding box center [544, 218] width 835 height 27
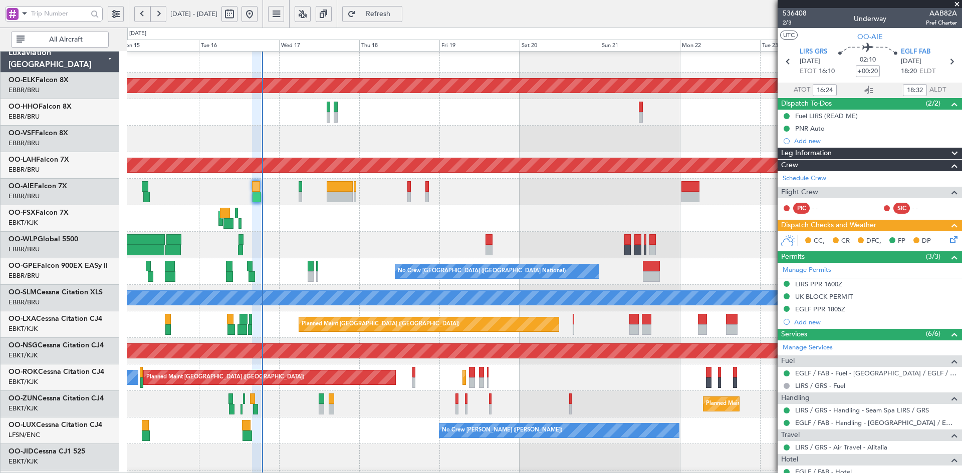
click at [295, 205] on div "AOG Maint Kortrijk-[GEOGRAPHIC_DATA]" at bounding box center [544, 218] width 835 height 27
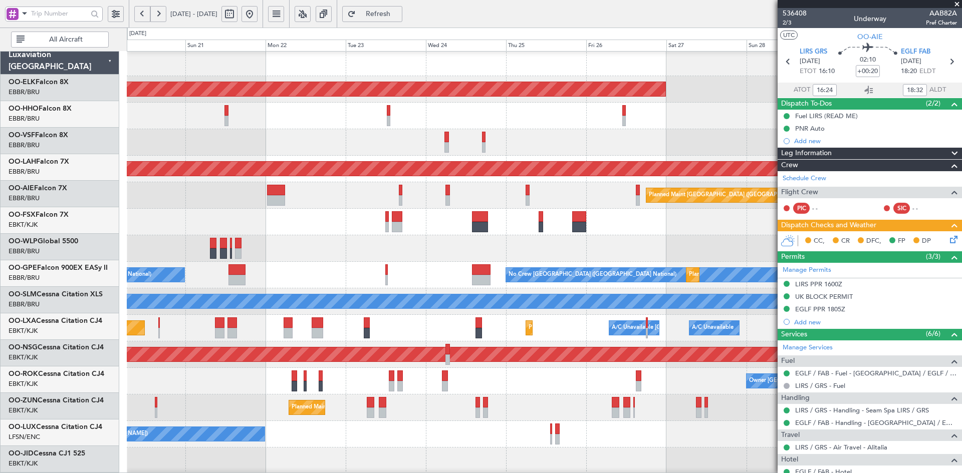
scroll to position [0, 0]
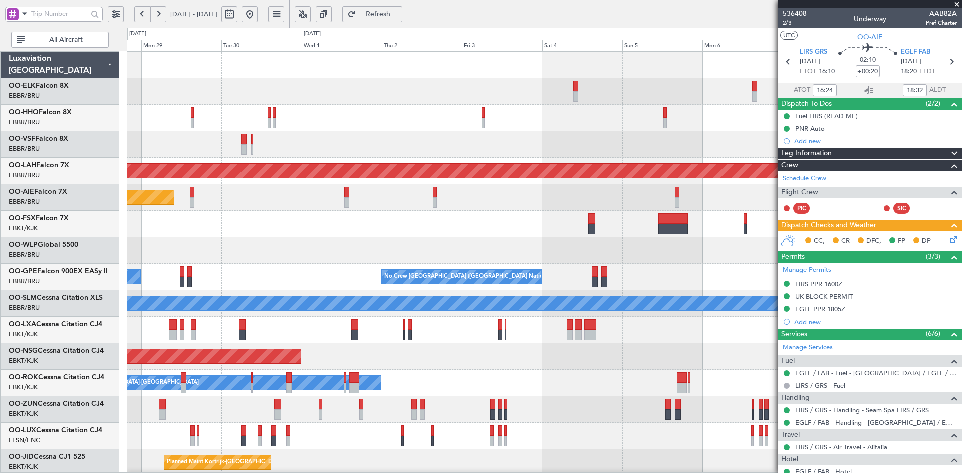
click at [223, 247] on div "Planned Maint Kortrijk-[GEOGRAPHIC_DATA] Planned [GEOGRAPHIC_DATA][PERSON_NAME]…" at bounding box center [544, 317] width 835 height 531
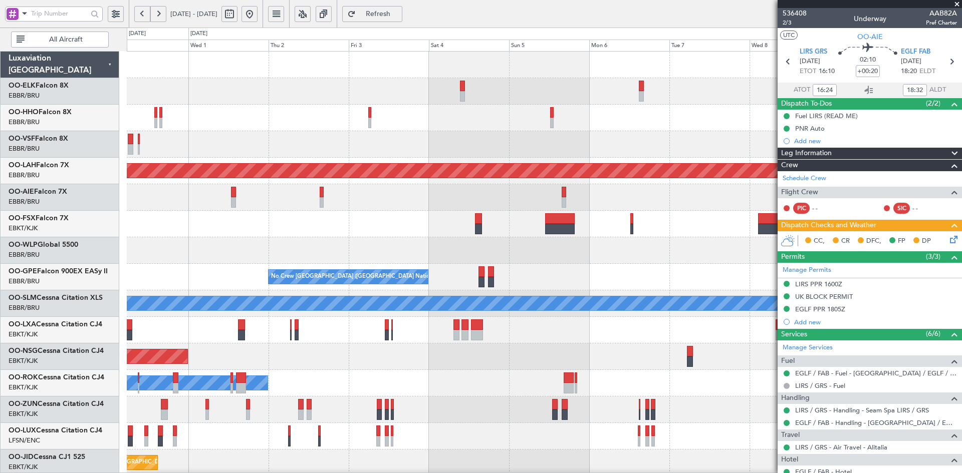
click at [389, 222] on div "Planned Maint [PERSON_NAME]-[GEOGRAPHIC_DATA][PERSON_NAME] ([GEOGRAPHIC_DATA][P…" at bounding box center [544, 317] width 835 height 531
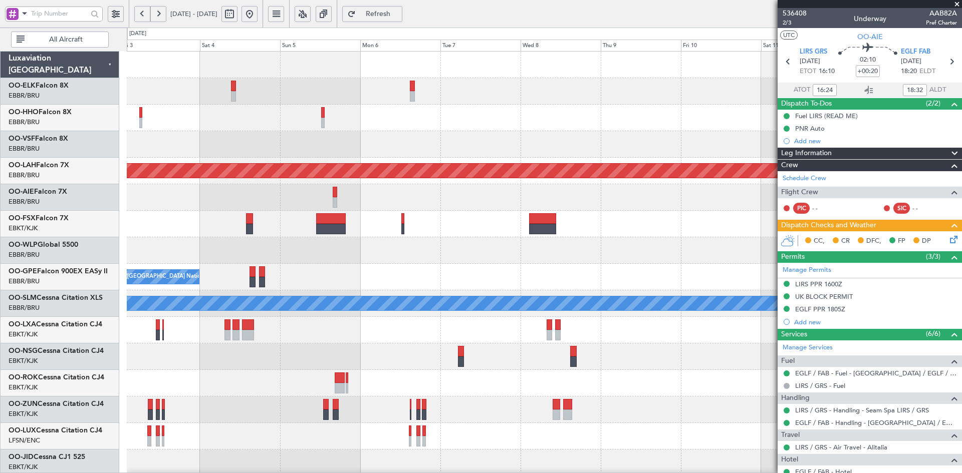
click at [452, 228] on div "Planned Maint [PERSON_NAME]-[GEOGRAPHIC_DATA][PERSON_NAME] ([GEOGRAPHIC_DATA][P…" at bounding box center [544, 317] width 835 height 531
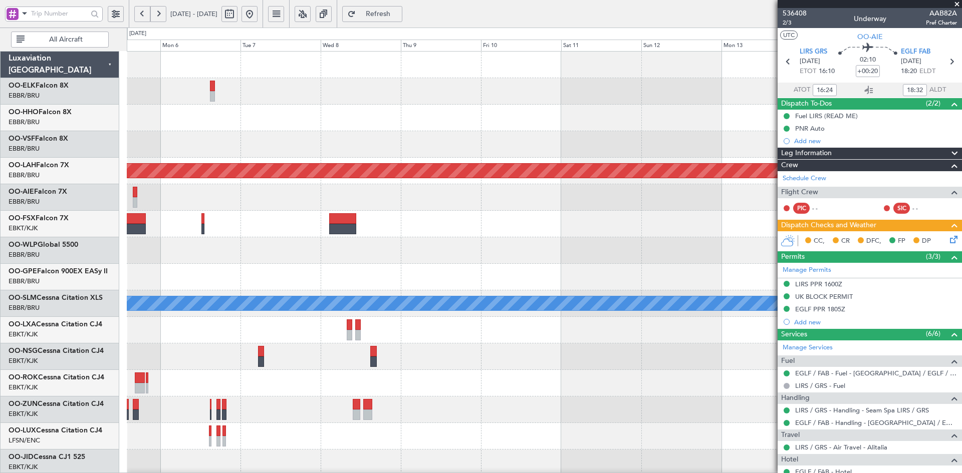
click at [503, 245] on div at bounding box center [544, 250] width 835 height 27
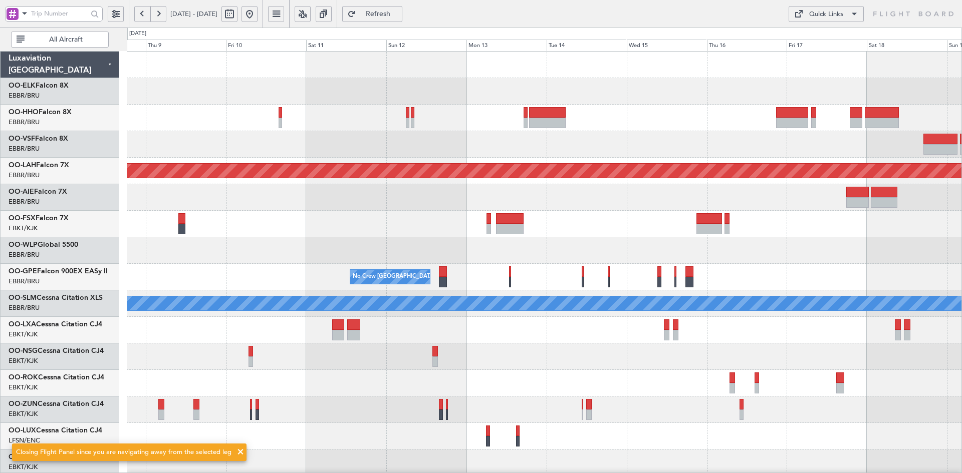
click at [743, 248] on div "Planned Maint [PERSON_NAME]-[GEOGRAPHIC_DATA][PERSON_NAME] ([GEOGRAPHIC_DATA][P…" at bounding box center [544, 317] width 835 height 531
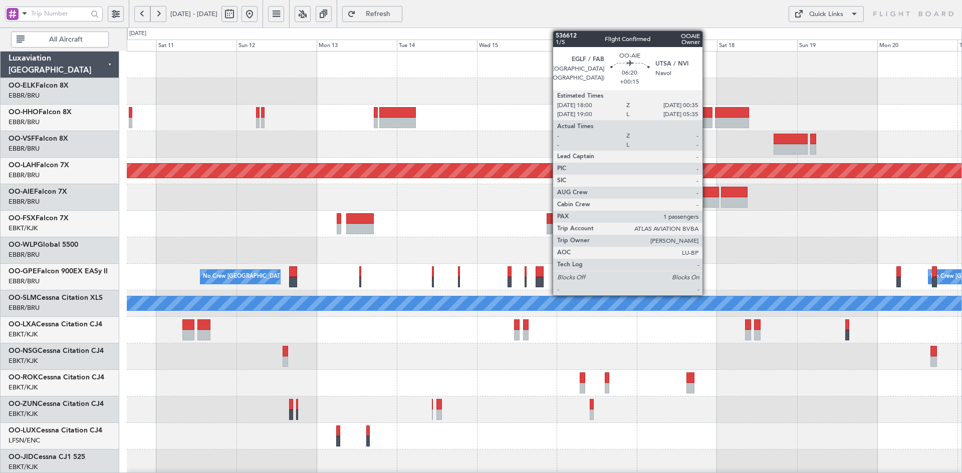
click at [707, 200] on div at bounding box center [707, 202] width 22 height 11
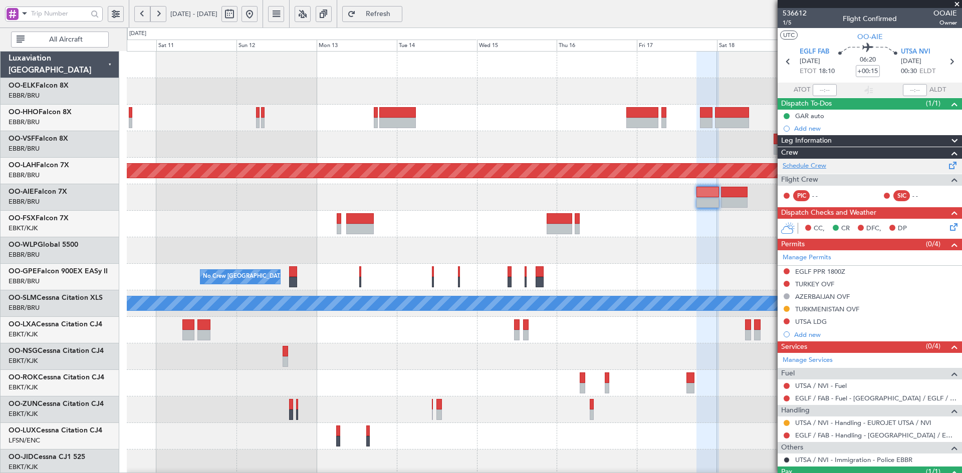
click at [814, 165] on link "Schedule Crew" at bounding box center [805, 166] width 44 height 10
